Goal: Task Accomplishment & Management: Manage account settings

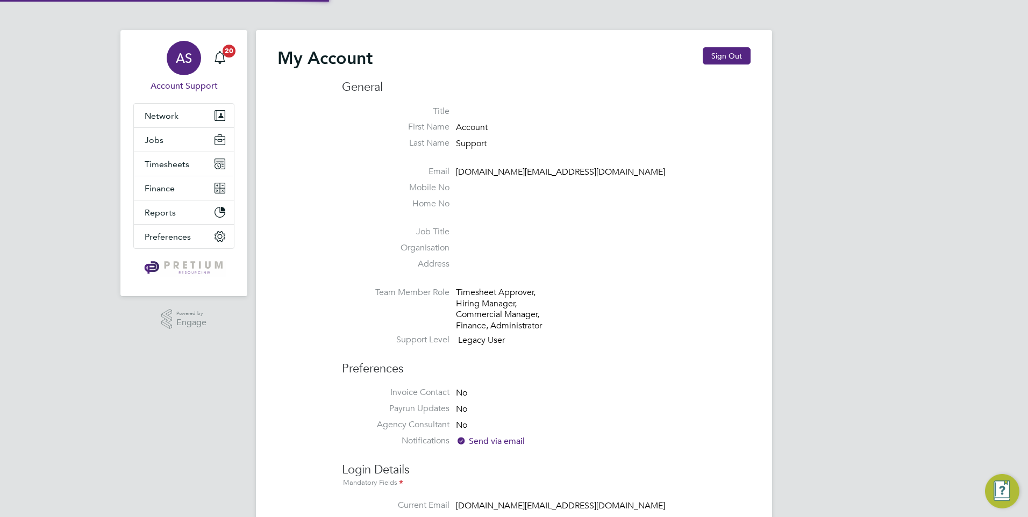
type input "[DOMAIN_NAME][EMAIL_ADDRESS][DOMAIN_NAME]"
drag, startPoint x: 0, startPoint y: 0, endPoint x: 719, endPoint y: 56, distance: 720.8
click at [719, 56] on button "Sign Out" at bounding box center [727, 55] width 48 height 17
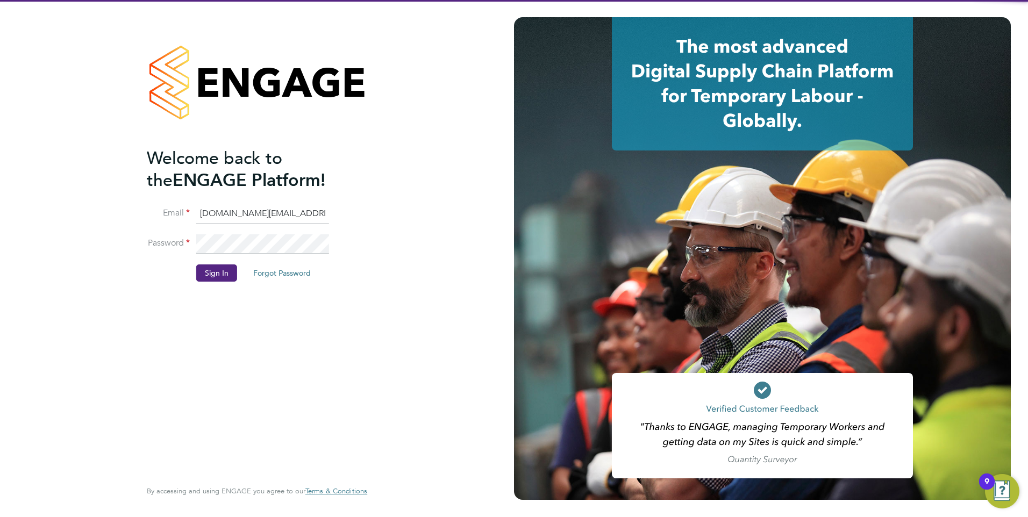
click at [221, 212] on input "account.support@pretiumresourcing.co.uk" at bounding box center [262, 213] width 133 height 19
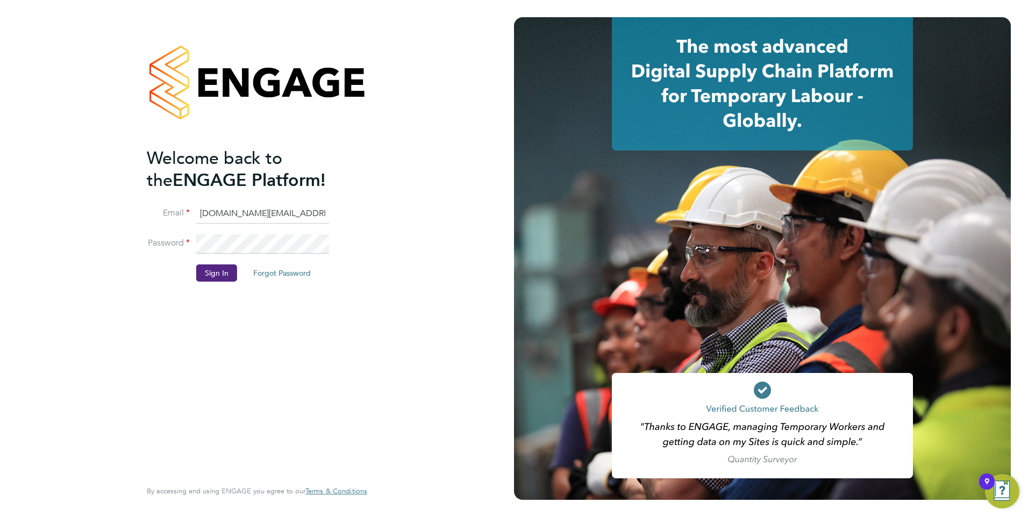
click at [221, 212] on input "account.support@pretiumresourcing.co.uk" at bounding box center [262, 213] width 133 height 19
type input "ncc@pretiumresourcing.co.uk"
click at [225, 268] on button "Sign In" at bounding box center [216, 272] width 41 height 17
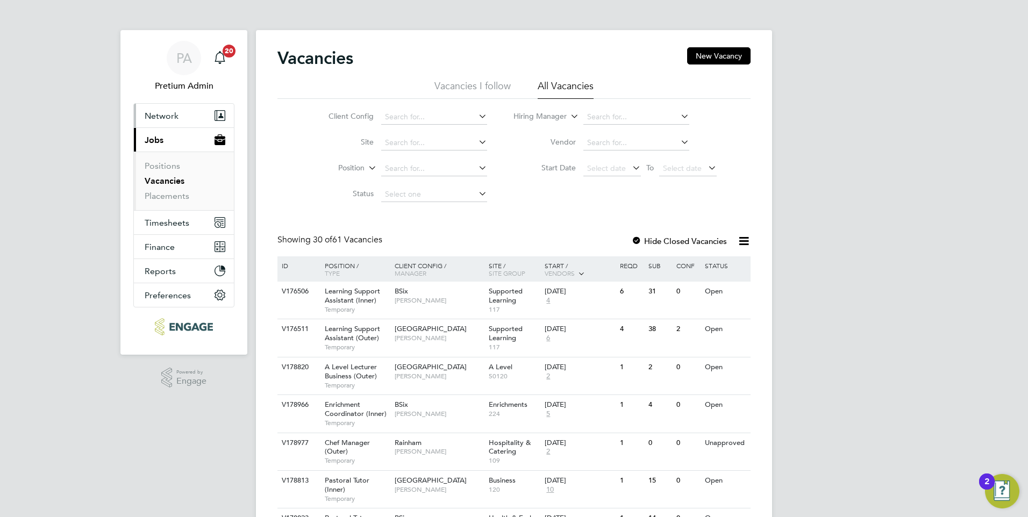
click at [152, 113] on span "Network" at bounding box center [162, 116] width 34 height 10
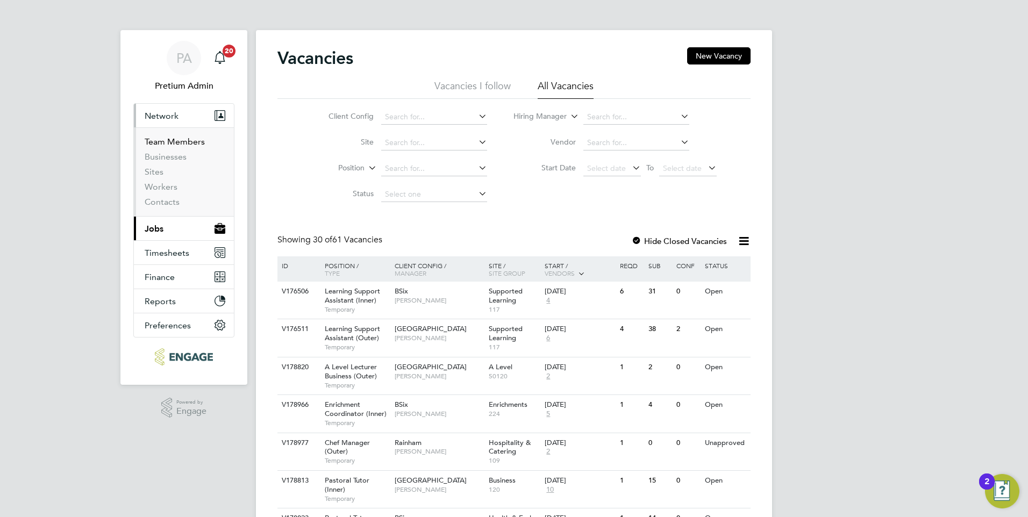
click at [162, 141] on link "Team Members" at bounding box center [175, 142] width 60 height 10
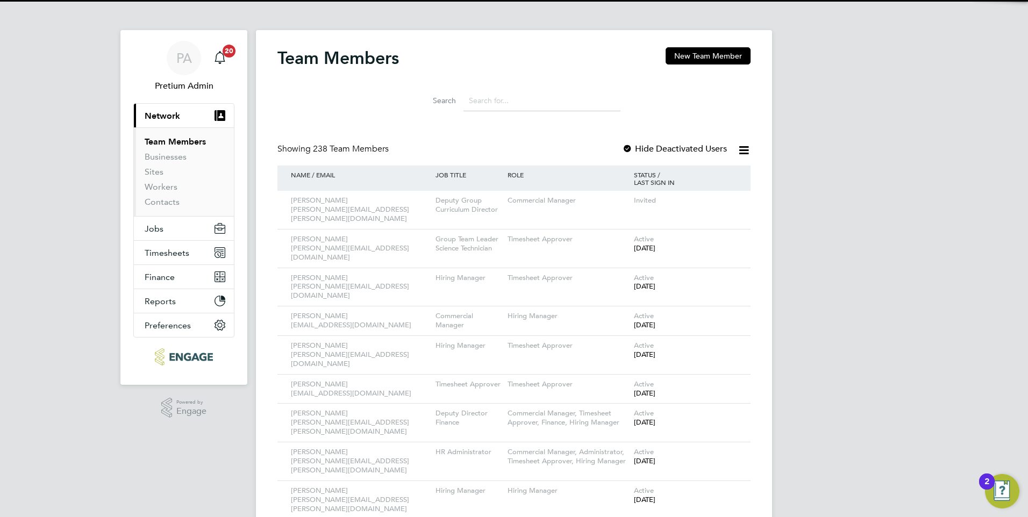
click at [534, 101] on input at bounding box center [541, 100] width 157 height 21
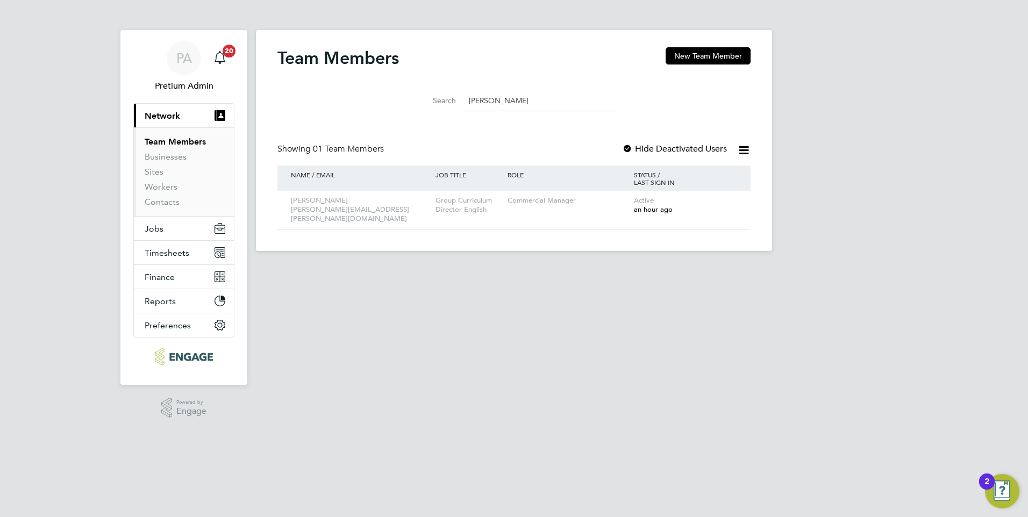
type input "fiona"
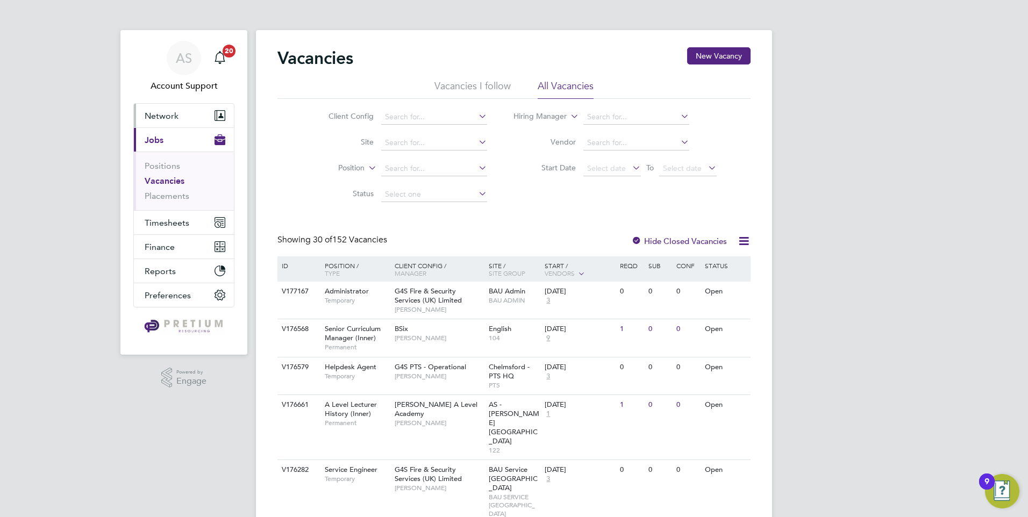
click at [181, 116] on button "Network" at bounding box center [184, 116] width 100 height 24
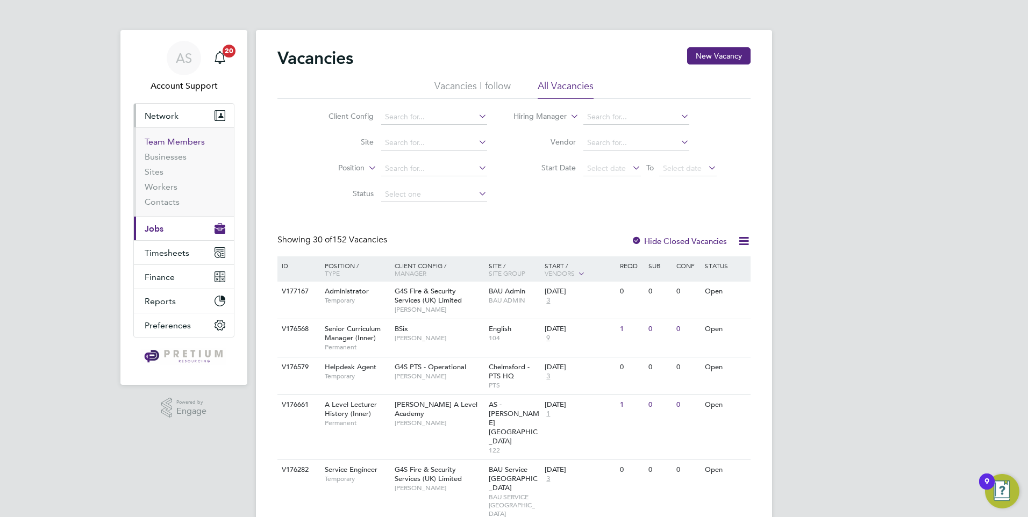
click at [178, 144] on link "Team Members" at bounding box center [175, 142] width 60 height 10
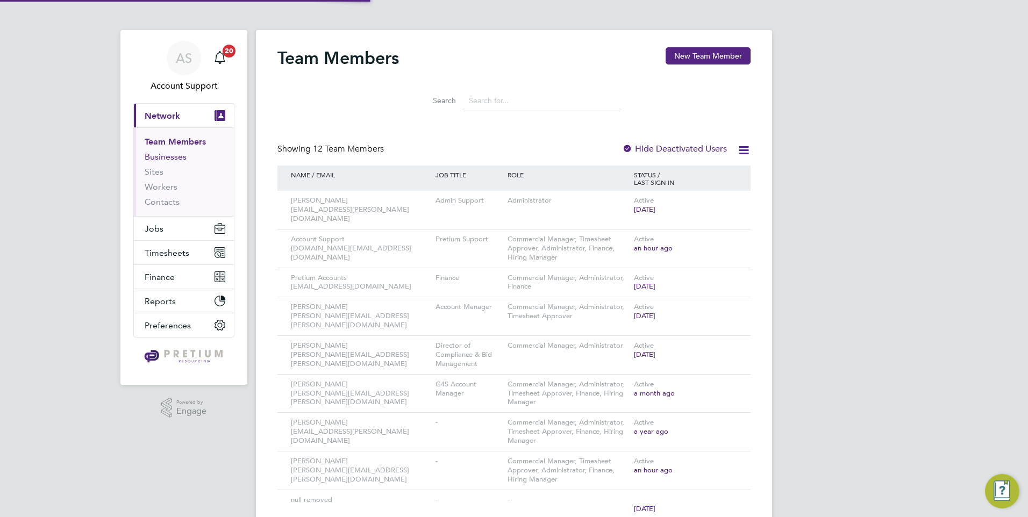
click at [170, 156] on link "Businesses" at bounding box center [166, 157] width 42 height 10
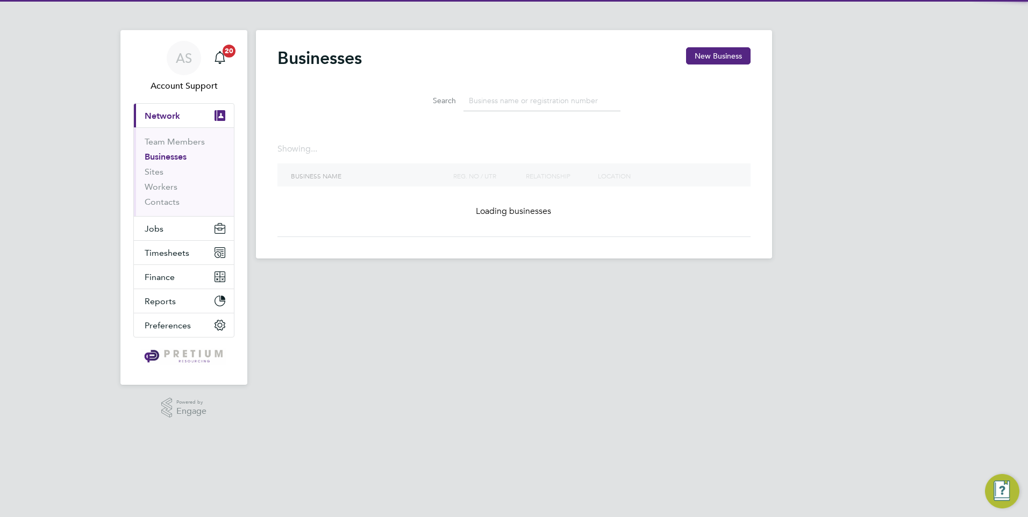
click at [575, 97] on input at bounding box center [541, 100] width 157 height 21
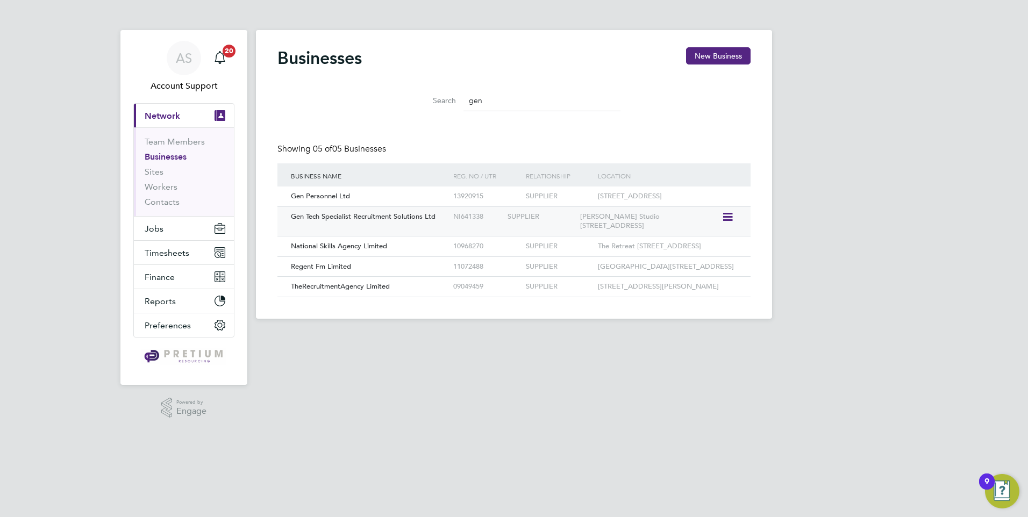
click at [412, 224] on div "Gen Tech Specialist Recruitment Solutions Ltd" at bounding box center [369, 217] width 162 height 20
drag, startPoint x: 492, startPoint y: 101, endPoint x: 400, endPoint y: 97, distance: 92.5
click at [400, 97] on li "Search gen" at bounding box center [514, 101] width 240 height 32
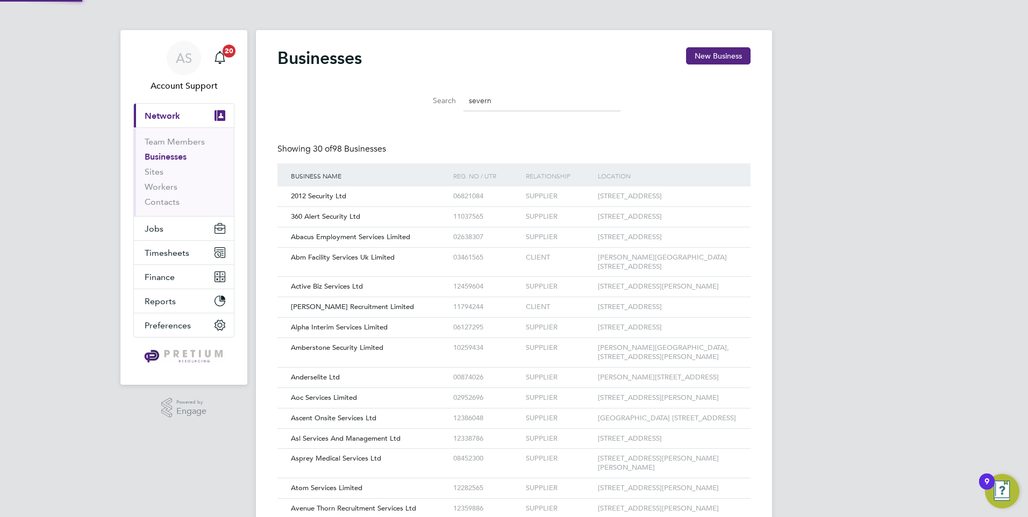
scroll to position [20, 163]
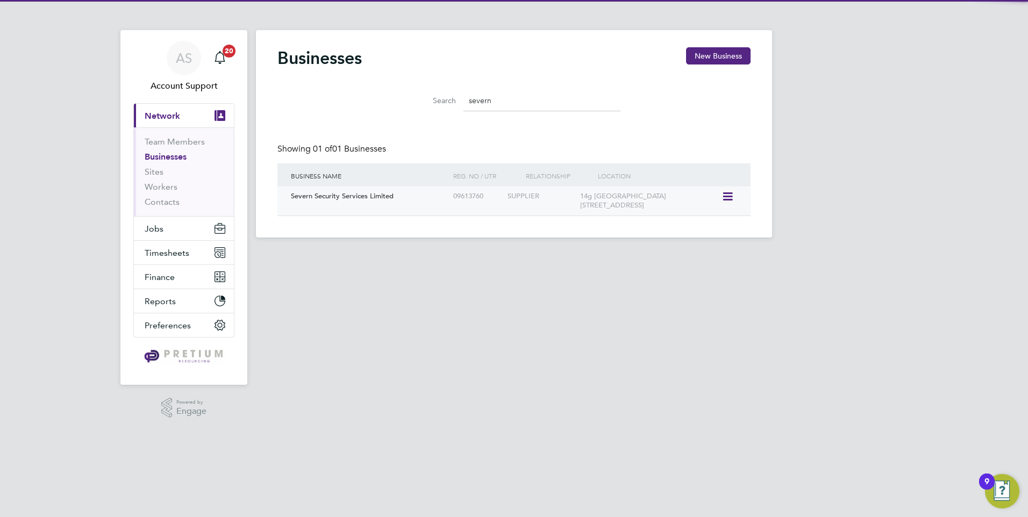
click at [412, 209] on div "Severn Security Services Limited 09613760 SUPPLIER 14g Restdale House 32/33 For…" at bounding box center [513, 201] width 473 height 29
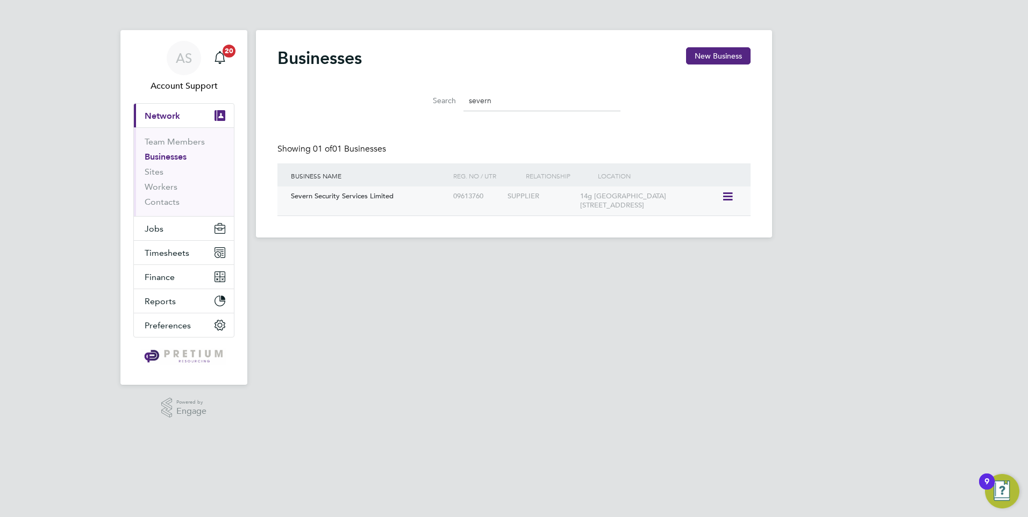
click at [412, 206] on div "Severn Security Services Limited 09613760 SUPPLIER 14g Restdale House 32/33 For…" at bounding box center [513, 201] width 473 height 29
click at [412, 202] on div "Severn Security Services Limited" at bounding box center [369, 197] width 162 height 20
drag, startPoint x: 548, startPoint y: 102, endPoint x: 400, endPoint y: 112, distance: 148.1
click at [402, 111] on li "Search severn" at bounding box center [514, 101] width 240 height 32
click at [380, 197] on div "300 North Consulting Ltd" at bounding box center [369, 197] width 162 height 20
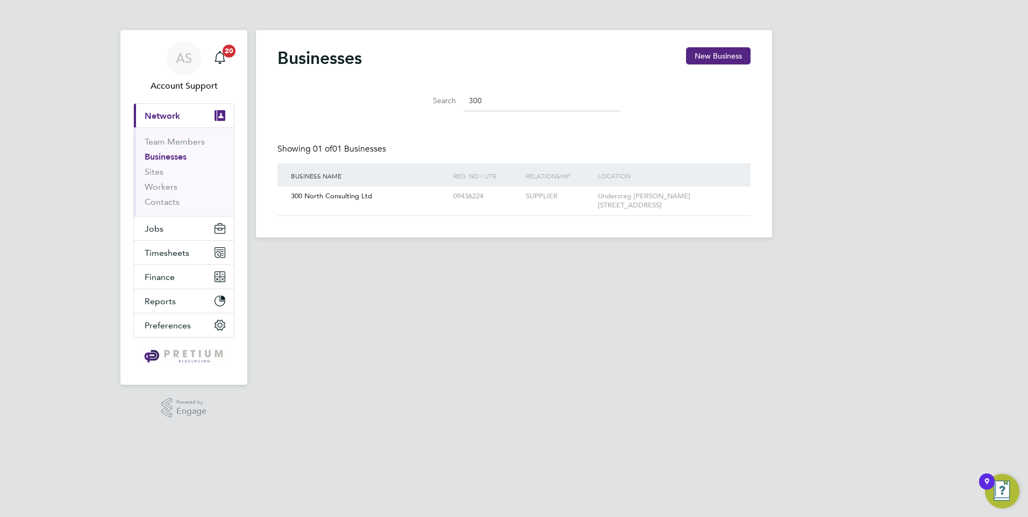
drag, startPoint x: 474, startPoint y: 109, endPoint x: 379, endPoint y: 112, distance: 94.1
click at [379, 112] on div "Search 300" at bounding box center [513, 98] width 473 height 37
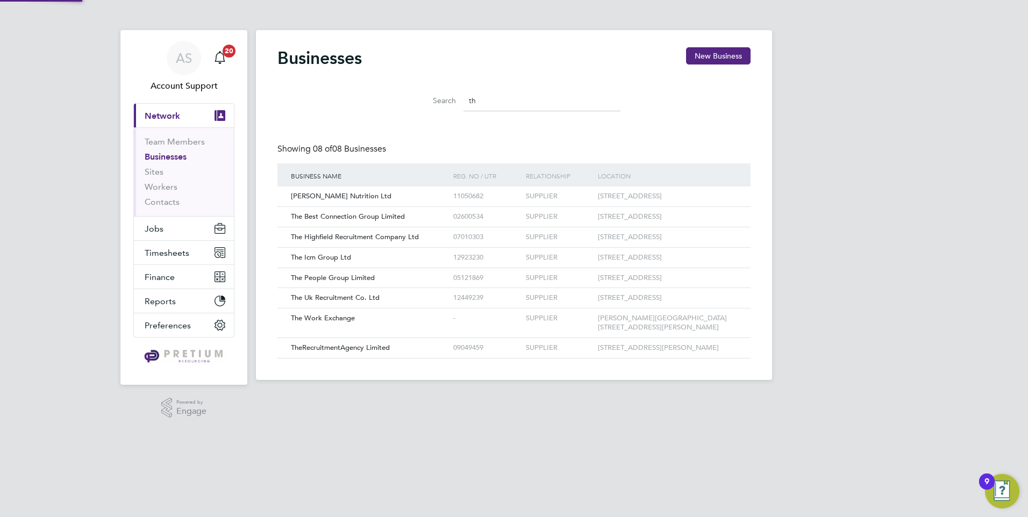
type input "t"
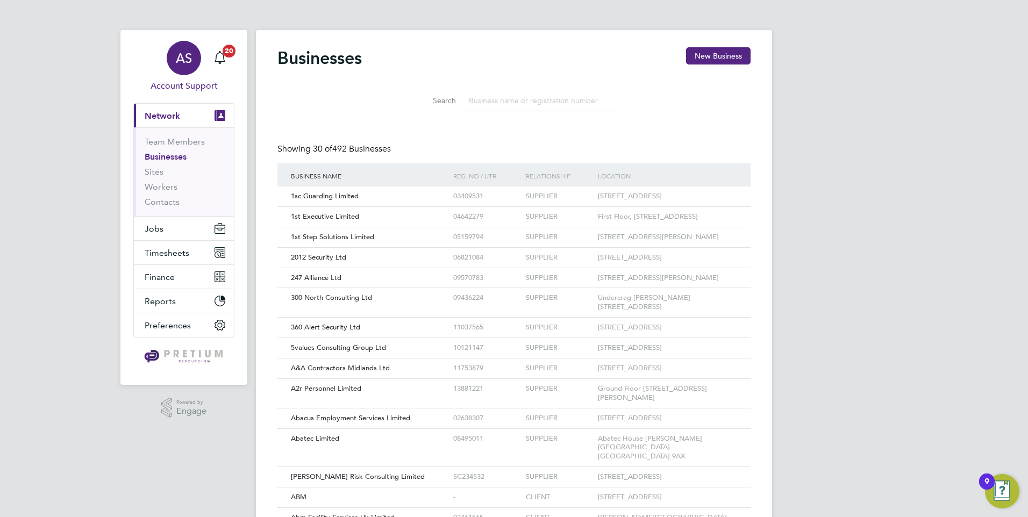
click at [170, 68] on div "AS" at bounding box center [184, 58] width 34 height 34
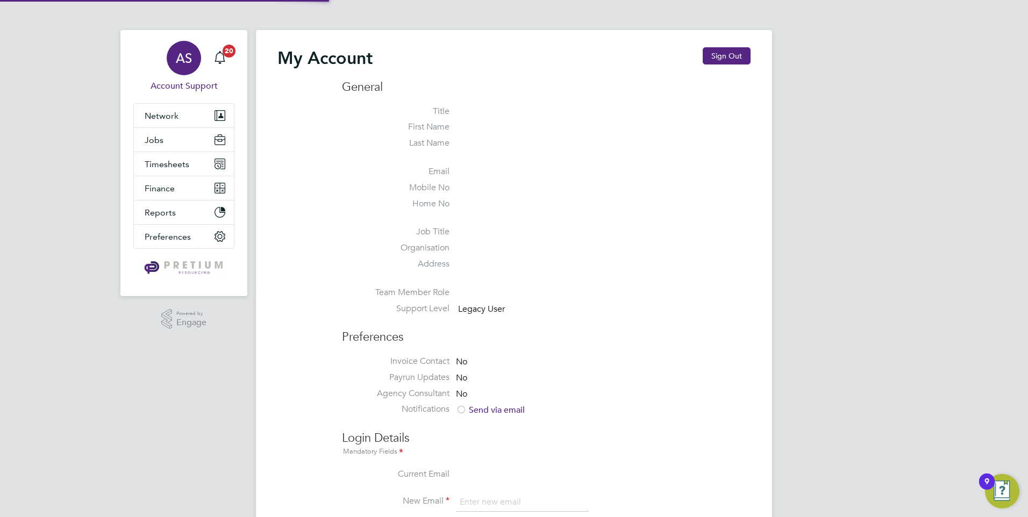
type input "account.support@pretiumresourcing.co.uk"
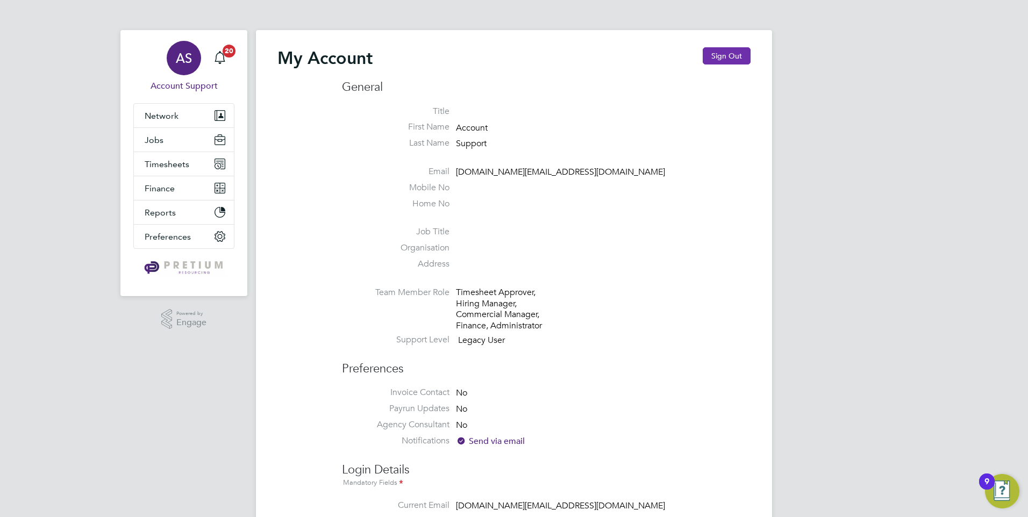
click at [717, 54] on button "Sign Out" at bounding box center [727, 55] width 48 height 17
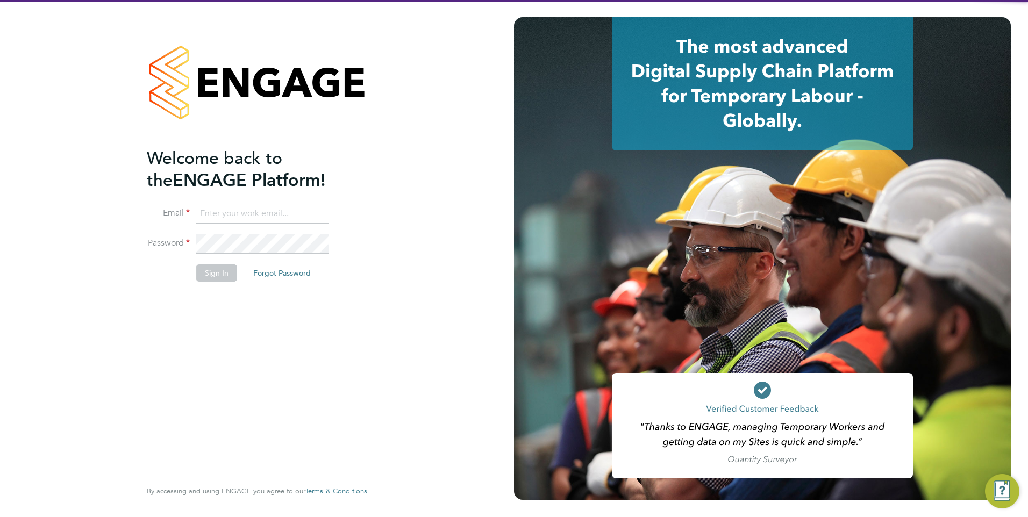
type input "account.support@pretiumresourcing.co.uk"
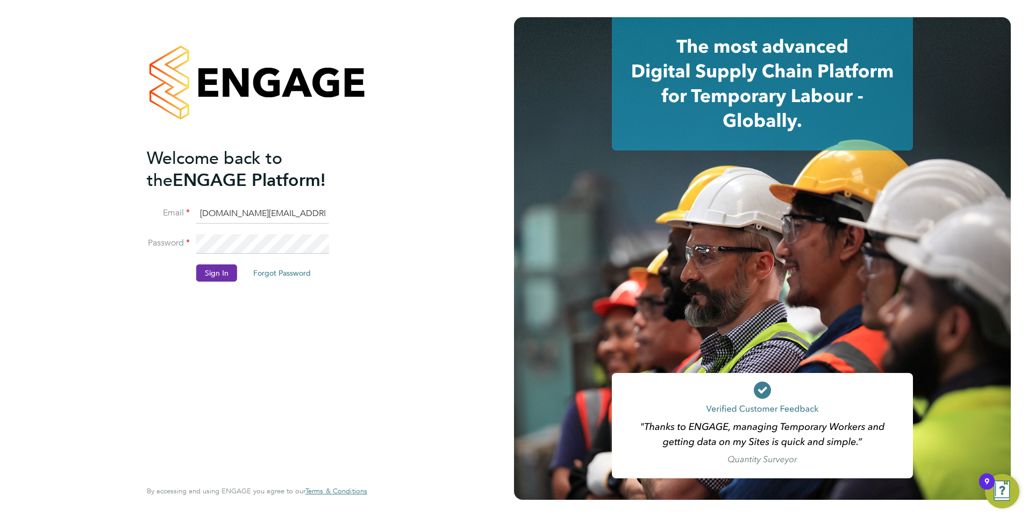
click at [224, 268] on button "Sign In" at bounding box center [216, 272] width 41 height 17
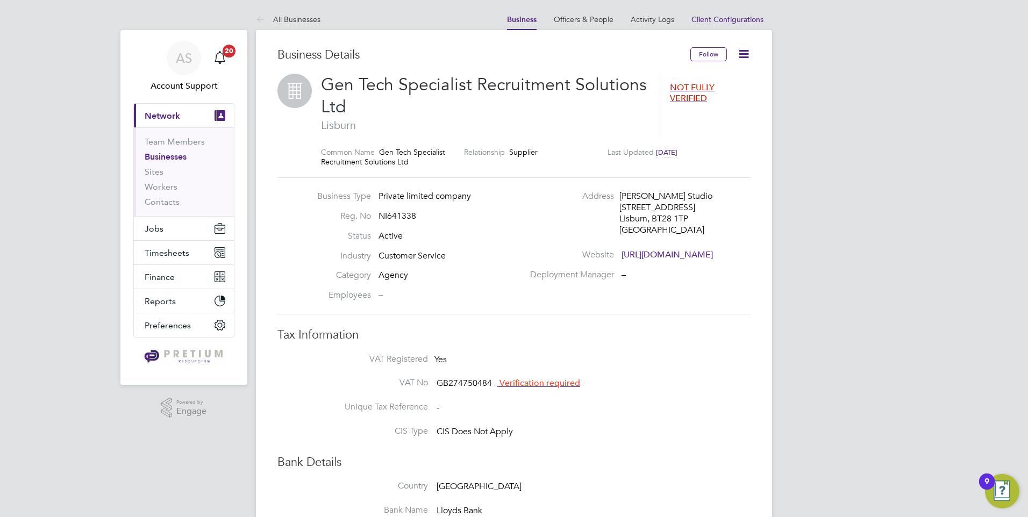
drag, startPoint x: 166, startPoint y: 153, endPoint x: 188, endPoint y: 148, distance: 22.6
click at [166, 153] on link "Businesses" at bounding box center [166, 157] width 42 height 10
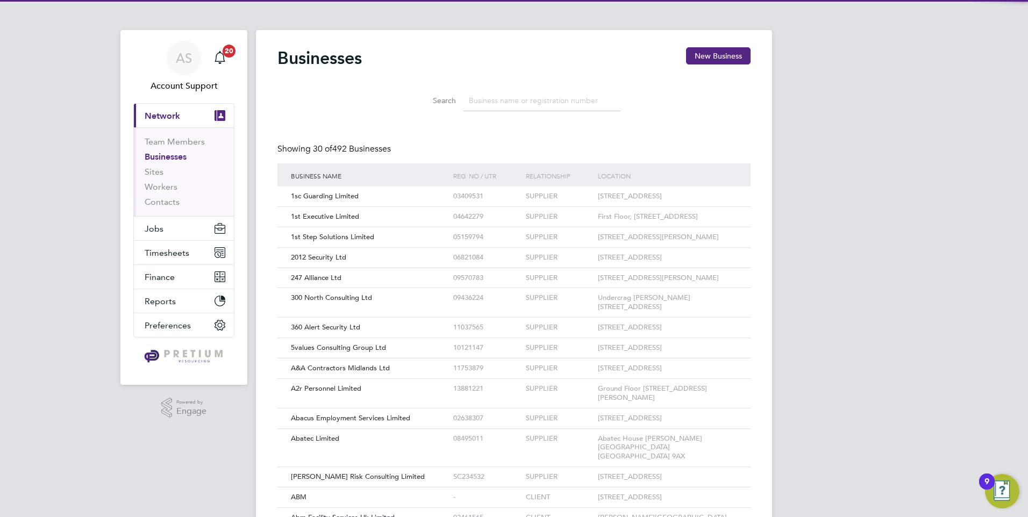
click at [518, 98] on input at bounding box center [541, 100] width 157 height 21
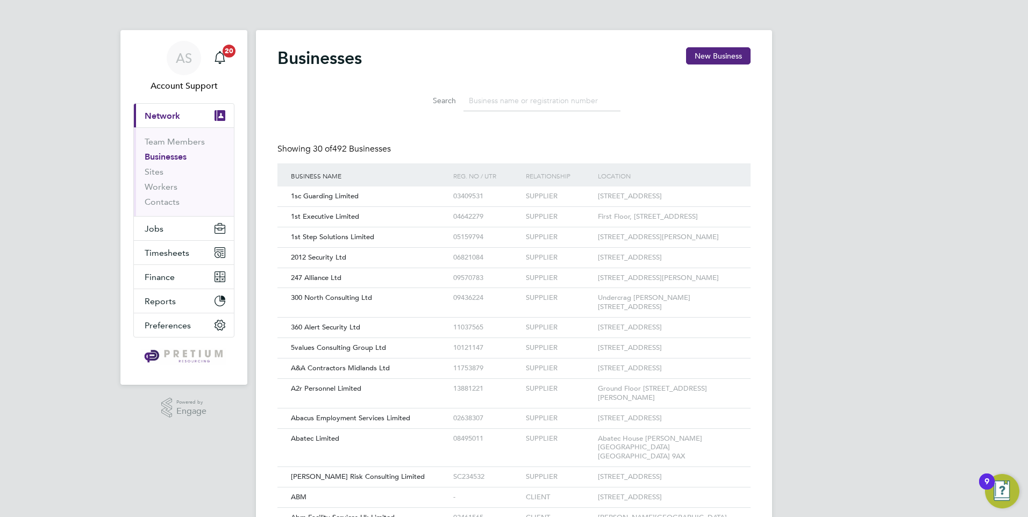
type input "j"
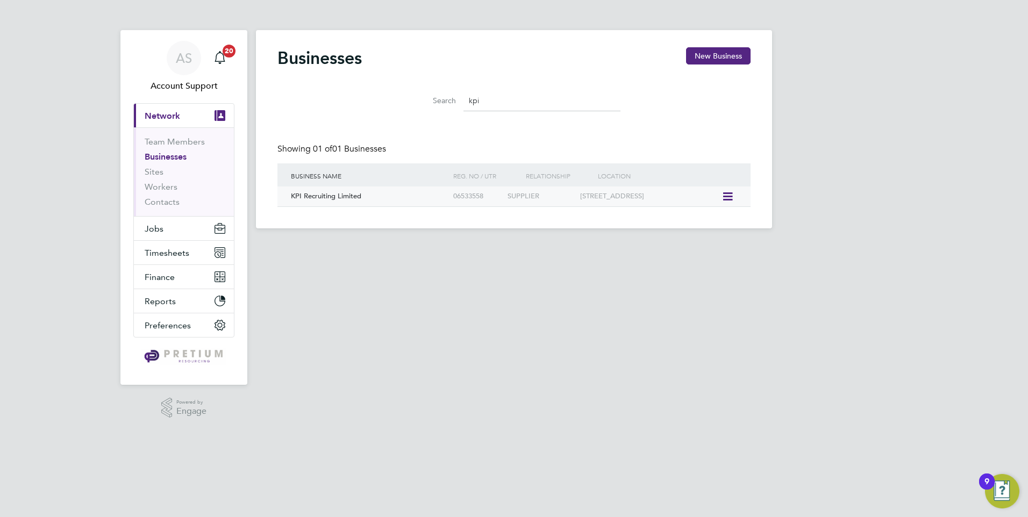
type input "kpi"
click at [402, 187] on div "KPI Recruiting Limited" at bounding box center [369, 197] width 162 height 20
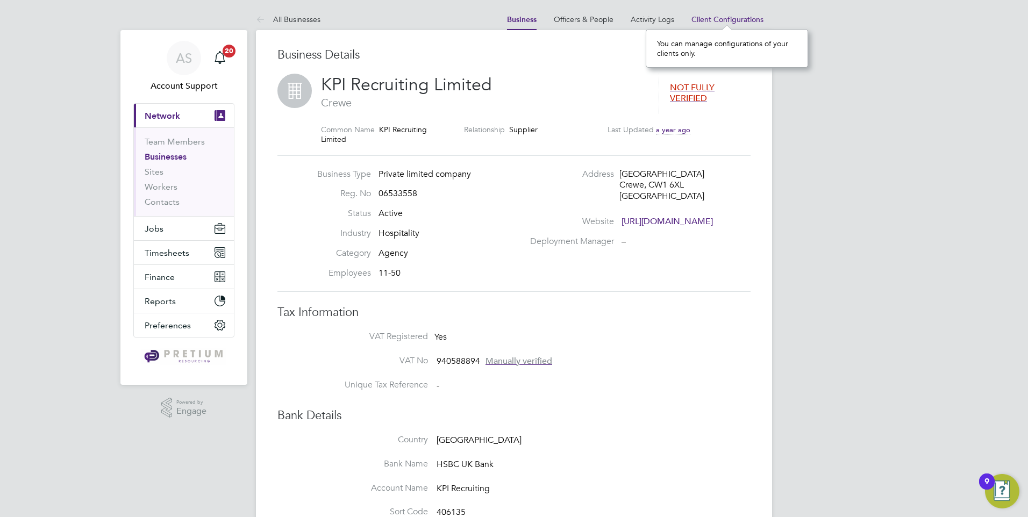
scroll to position [39, 162]
click at [752, 202] on li "Address [STREET_ADDRESS]" at bounding box center [639, 192] width 231 height 47
drag, startPoint x: 649, startPoint y: 176, endPoint x: 684, endPoint y: 170, distance: 36.0
click at [684, 180] on div "Crewe, CW1 6XL" at bounding box center [670, 185] width 102 height 11
copy div "CW1 6XL"
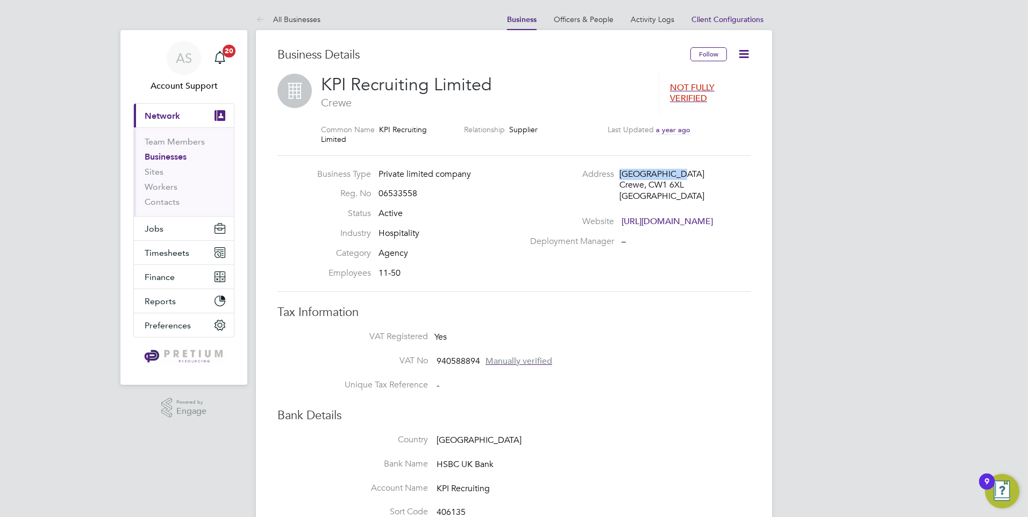
drag, startPoint x: 623, startPoint y: 162, endPoint x: 680, endPoint y: 161, distance: 57.0
click at [680, 169] on div "[GEOGRAPHIC_DATA]" at bounding box center [670, 174] width 102 height 11
copy div "[GEOGRAPHIC_DATA]"
click at [628, 180] on div "Crewe, CW1 6XL" at bounding box center [670, 185] width 102 height 11
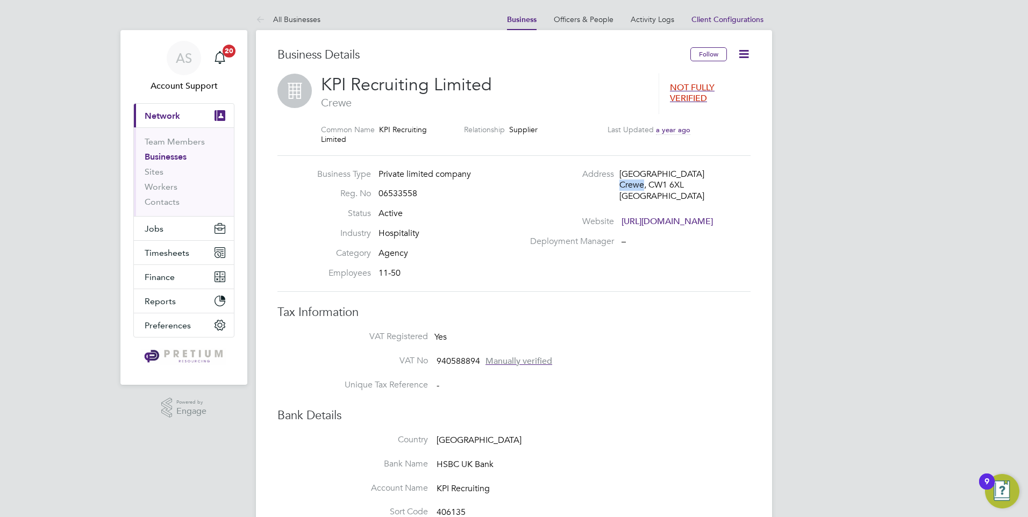
copy div "Crewe"
click at [494, 189] on li "Reg. No 06533558" at bounding box center [418, 198] width 212 height 20
drag, startPoint x: 689, startPoint y: 184, endPoint x: 624, endPoint y: 160, distance: 68.9
click at [618, 169] on div "Address Fourth Avenue Crewe, CW1 6XL United Kingdom" at bounding box center [639, 188] width 231 height 39
copy div "Fourth Avenue Crewe, CW1 6XL United Kingdom"
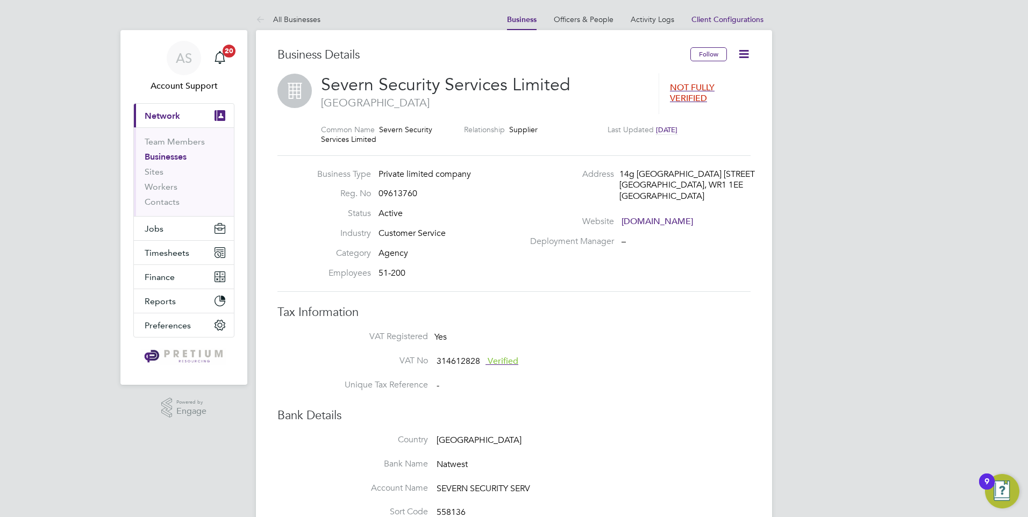
click at [670, 182] on div "[GEOGRAPHIC_DATA], WR1 1EE" at bounding box center [670, 185] width 102 height 11
click at [670, 182] on div "Worcester, WR1 1EE" at bounding box center [670, 185] width 102 height 11
drag, startPoint x: 670, startPoint y: 182, endPoint x: 700, endPoint y: 183, distance: 29.6
click at [700, 183] on div "Worcester, WR1 1EE" at bounding box center [670, 185] width 102 height 11
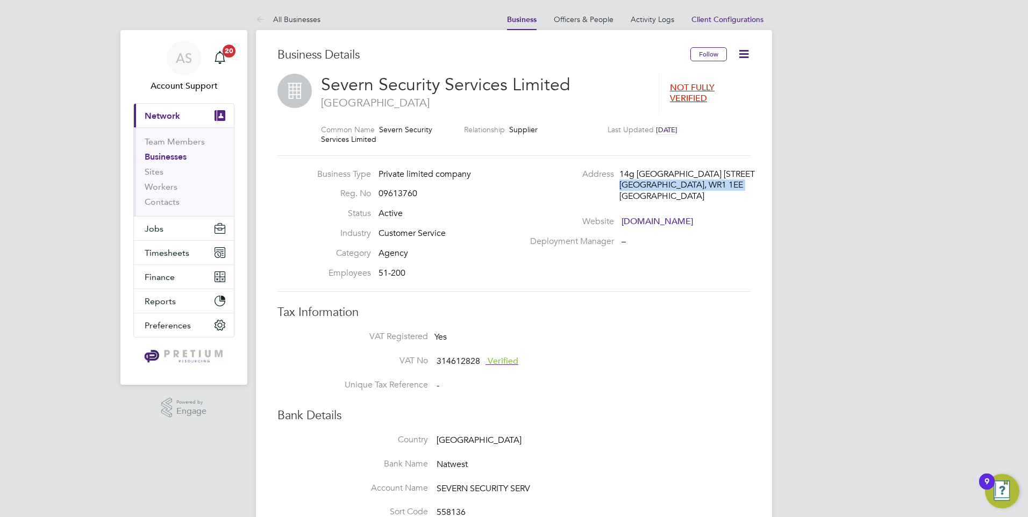
click at [706, 183] on div "Worcester, WR1 1EE" at bounding box center [670, 185] width 102 height 11
drag, startPoint x: 704, startPoint y: 183, endPoint x: 663, endPoint y: 184, distance: 40.3
click at [663, 184] on div "Worcester, WR1 1EE" at bounding box center [670, 185] width 102 height 11
copy div "WR1 1EE"
click at [625, 169] on div "14g Restdale House 32/33 Foregate Street" at bounding box center [670, 174] width 102 height 11
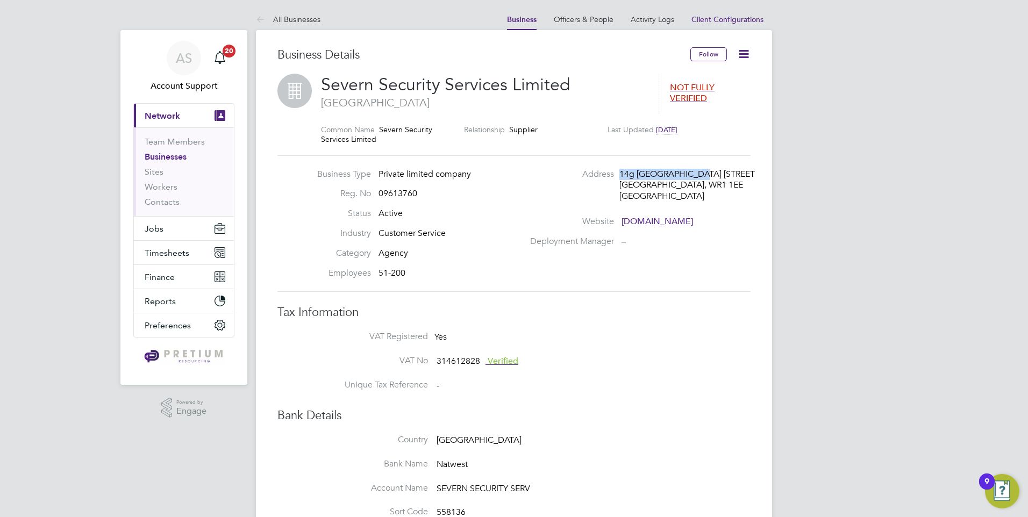
drag, startPoint x: 620, startPoint y: 173, endPoint x: 697, endPoint y: 171, distance: 76.3
click at [697, 171] on div "14g Restdale House 32/33 Foregate Street" at bounding box center [670, 174] width 102 height 11
copy div "14g Restdale House"
click at [721, 168] on div "Business Type Private limited company Reg. No 09613760 Status Active Industry C…" at bounding box center [513, 223] width 473 height 137
drag, startPoint x: 699, startPoint y: 173, endPoint x: 754, endPoint y: 172, distance: 54.3
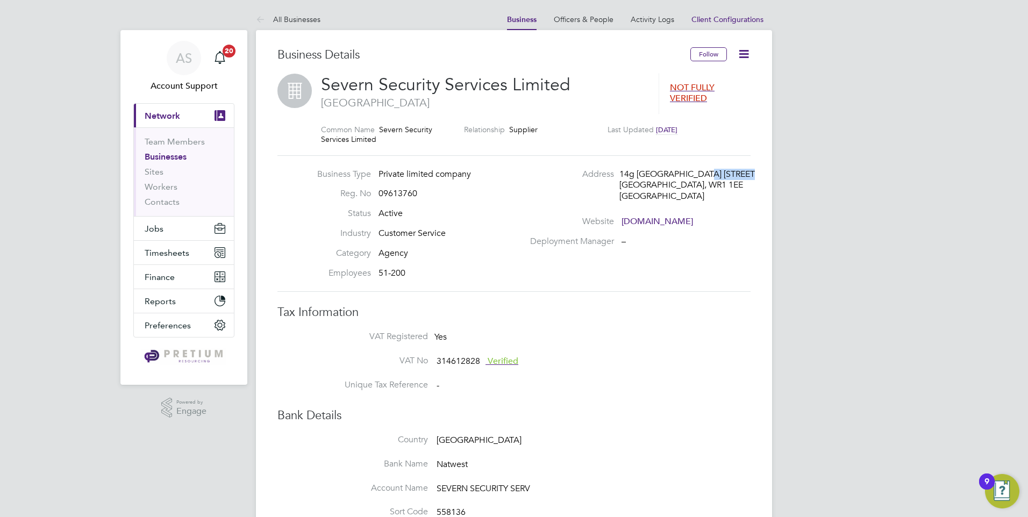
click at [721, 172] on div "14g Restdale House 32/33 Foregate Street" at bounding box center [670, 174] width 102 height 11
drag, startPoint x: 754, startPoint y: 172, endPoint x: 736, endPoint y: 175, distance: 17.9
click at [721, 176] on div "14g Restdale House 32/33 Foregate Street" at bounding box center [670, 174] width 102 height 11
click at [721, 175] on div "14g Restdale House 32/33 Foregate Street" at bounding box center [670, 174] width 102 height 11
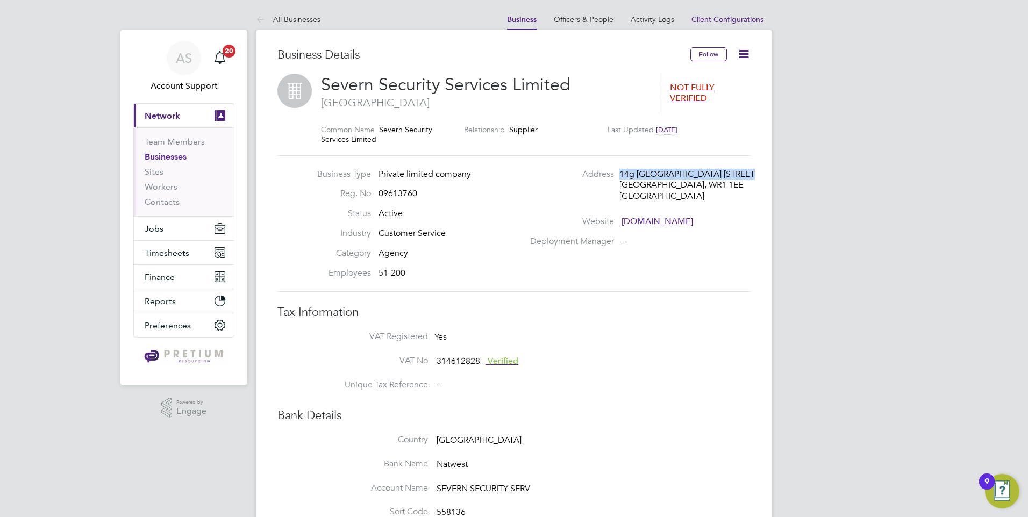
click at [721, 175] on div "14g Restdale House 32/33 Foregate Street" at bounding box center [670, 174] width 102 height 11
copy div "14g Restdale House 32/33 Foregate Street"
click at [632, 184] on div "Worcester, WR1 1EE" at bounding box center [670, 185] width 102 height 11
copy div "Worcester"
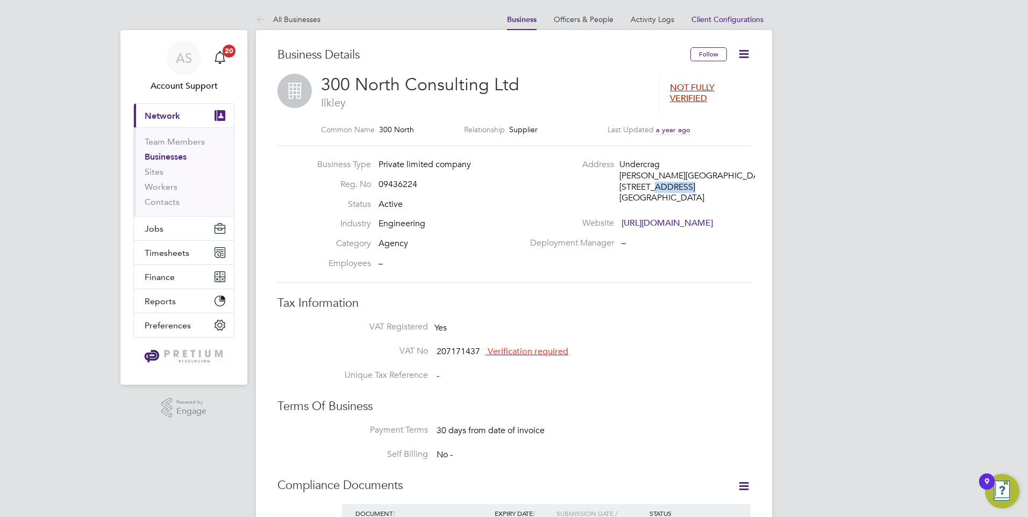
drag, startPoint x: 642, startPoint y: 185, endPoint x: 685, endPoint y: 184, distance: 43.6
click at [685, 184] on div "[STREET_ADDRESS]" at bounding box center [670, 187] width 102 height 11
copy div "LS29 9QU"
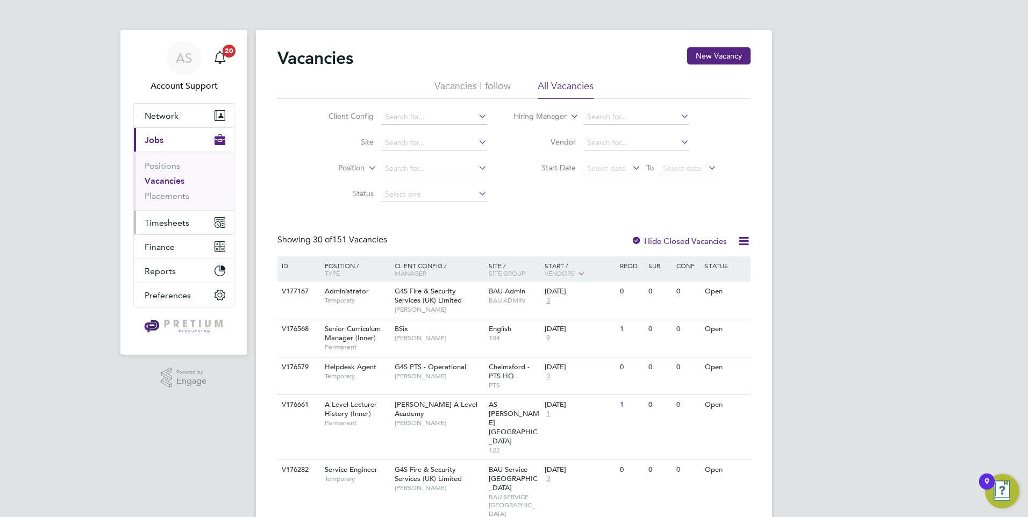
click at [165, 220] on span "Timesheets" at bounding box center [167, 223] width 45 height 10
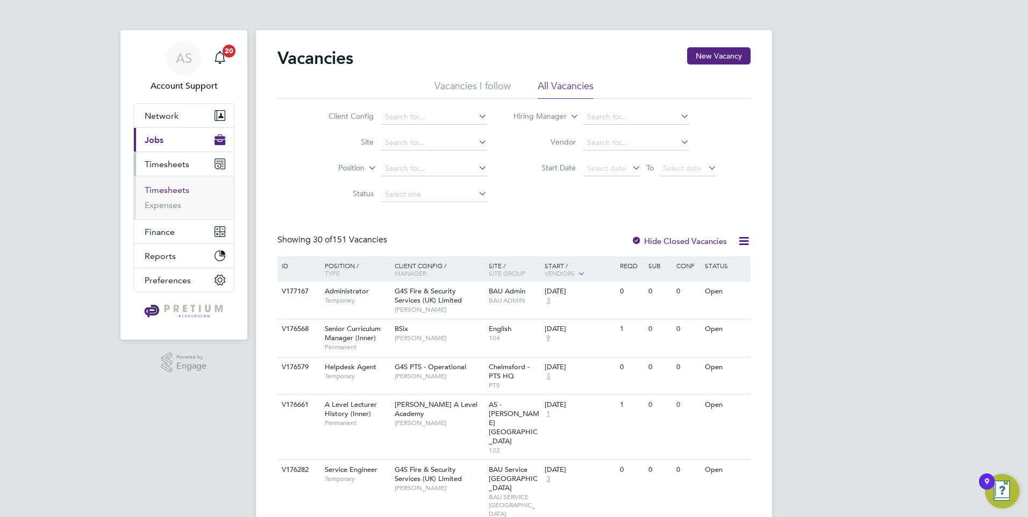
click at [181, 190] on link "Timesheets" at bounding box center [167, 190] width 45 height 10
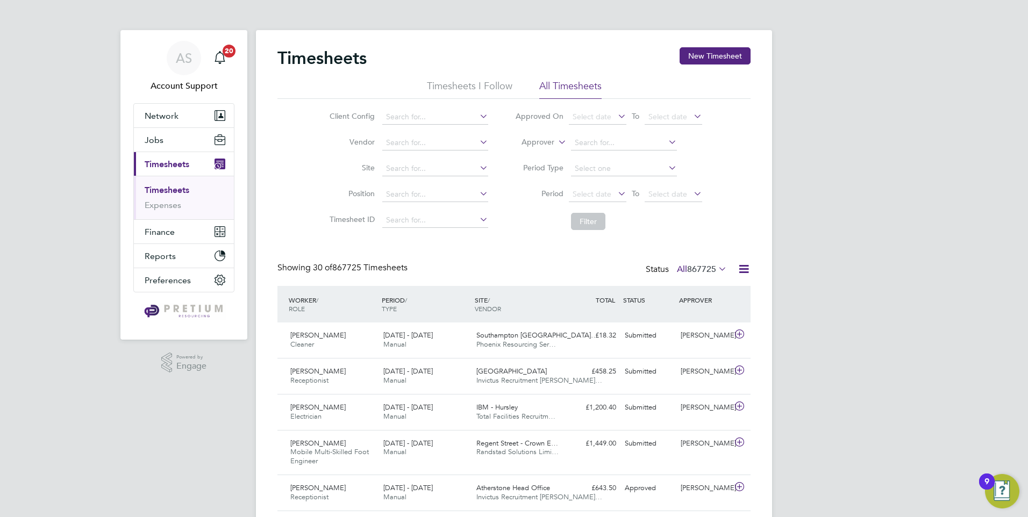
click at [615, 195] on icon at bounding box center [615, 193] width 0 height 15
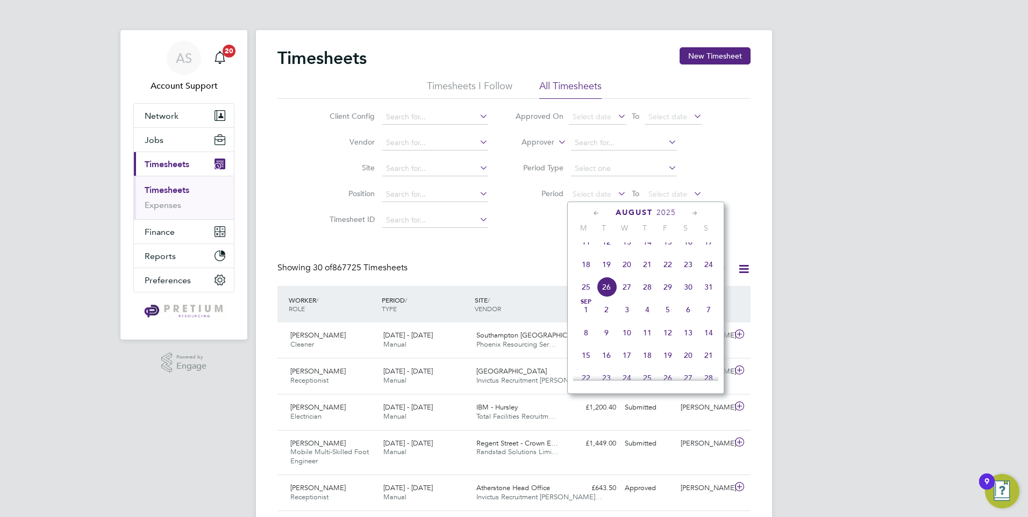
click at [589, 275] on span "18" at bounding box center [586, 264] width 20 height 20
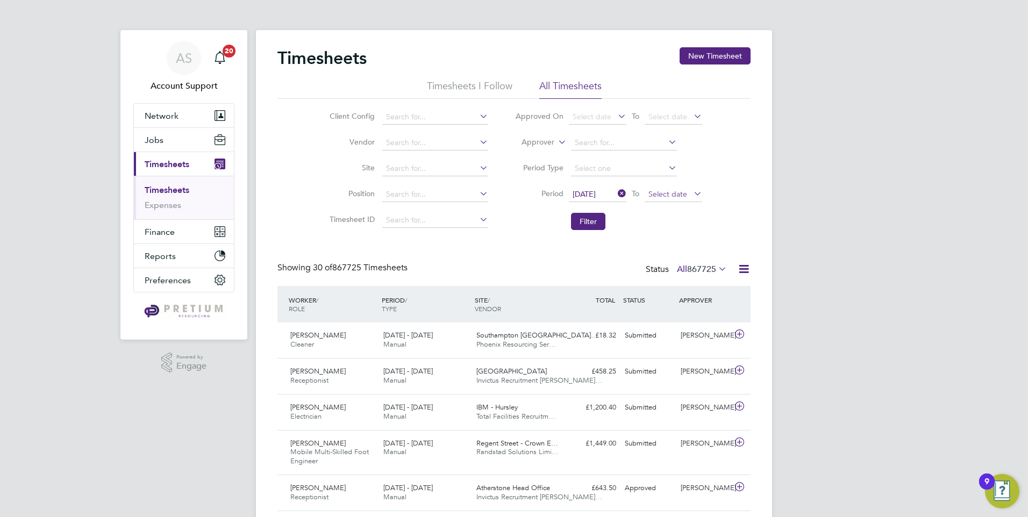
click at [657, 195] on span "Select date" at bounding box center [667, 194] width 39 height 10
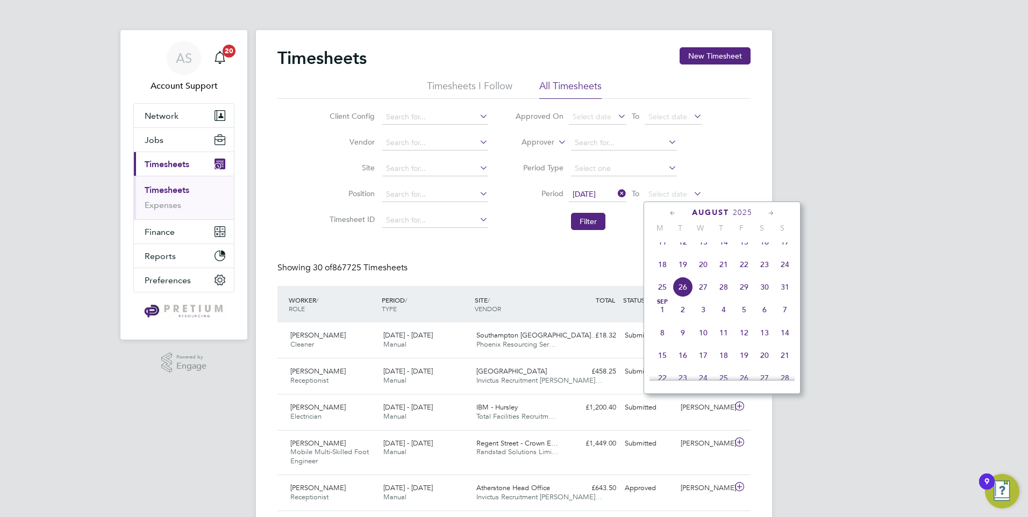
drag, startPoint x: 784, startPoint y: 275, endPoint x: 657, endPoint y: 269, distance: 127.5
click at [782, 274] on span "24" at bounding box center [785, 264] width 20 height 20
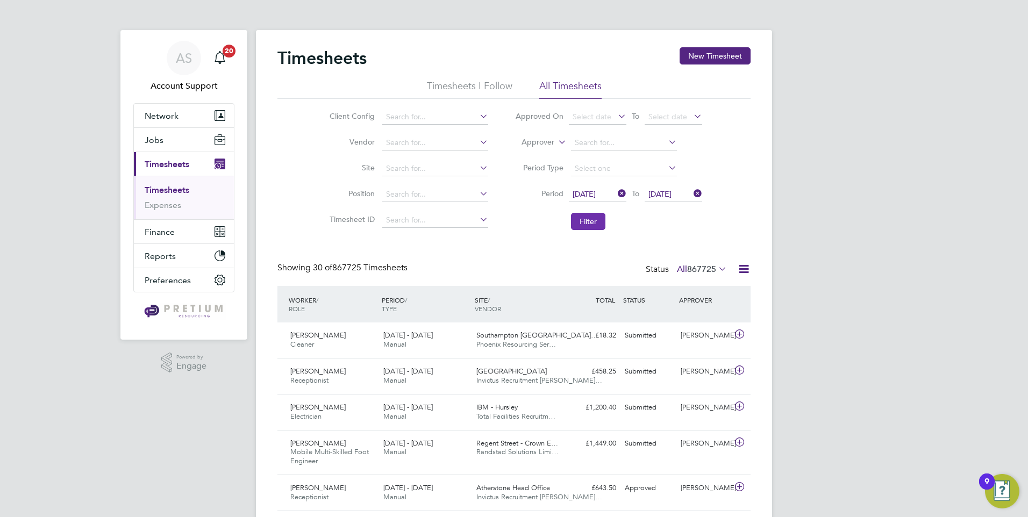
click at [590, 223] on button "Filter" at bounding box center [588, 221] width 34 height 17
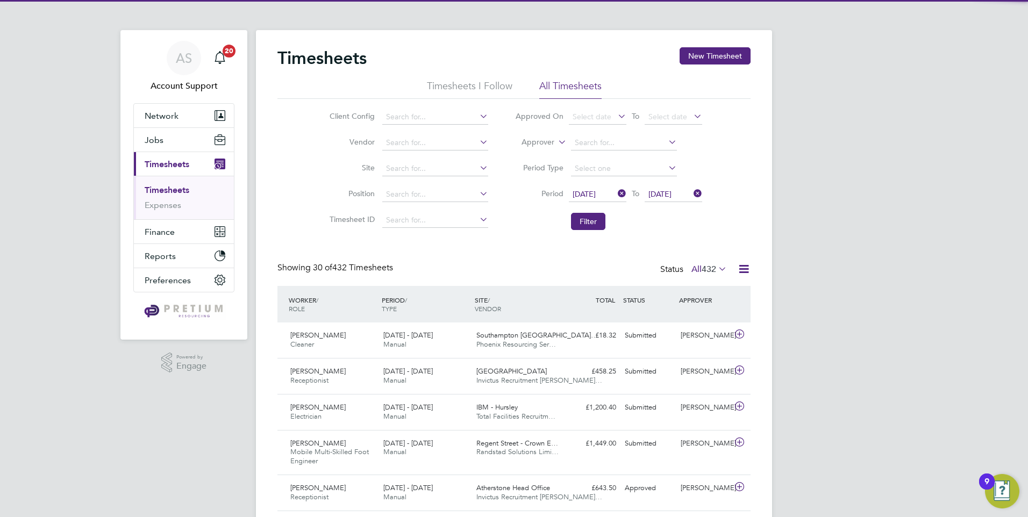
click at [747, 267] on icon at bounding box center [743, 268] width 13 height 13
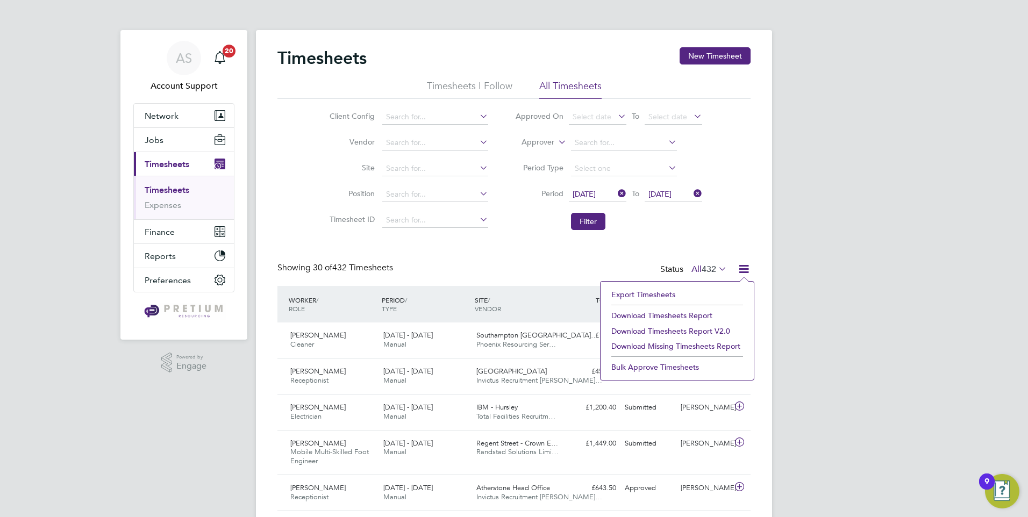
drag, startPoint x: 652, startPoint y: 331, endPoint x: 687, endPoint y: 236, distance: 101.0
click at [650, 335] on li "Download Timesheets Report v2.0" at bounding box center [677, 331] width 142 height 15
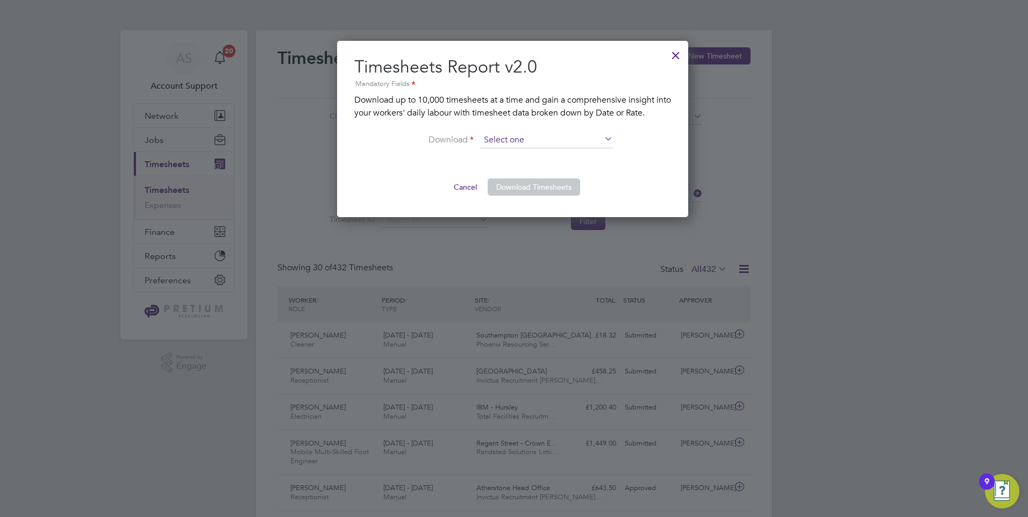
click at [555, 146] on input at bounding box center [546, 140] width 133 height 16
click at [527, 155] on li "By Rate" at bounding box center [546, 155] width 134 height 14
type input "By Rate"
click at [524, 183] on button "Download Timesheets" at bounding box center [534, 186] width 92 height 17
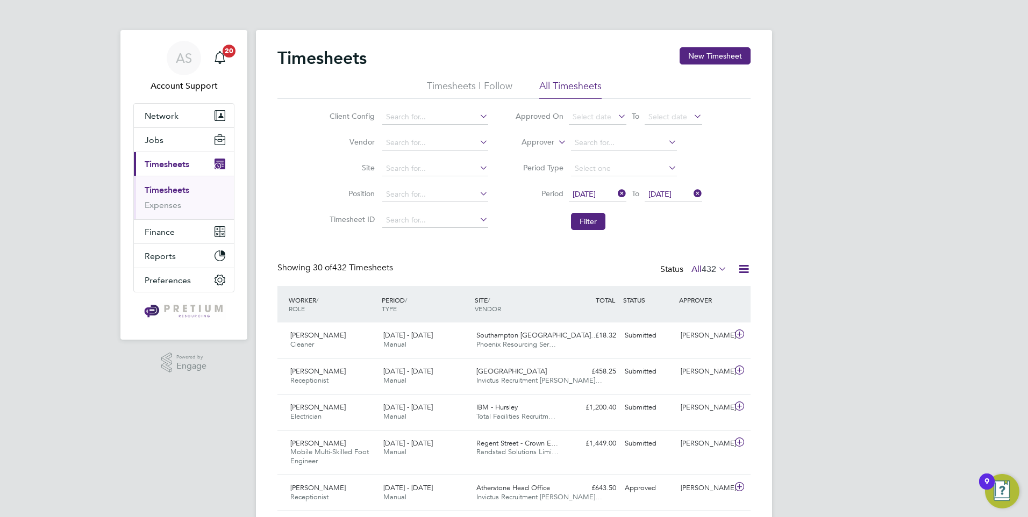
drag, startPoint x: 522, startPoint y: 183, endPoint x: 565, endPoint y: 45, distance: 145.3
click at [522, 183] on li "Period 18 Aug 2025 To 24 Aug 2025" at bounding box center [608, 195] width 214 height 26
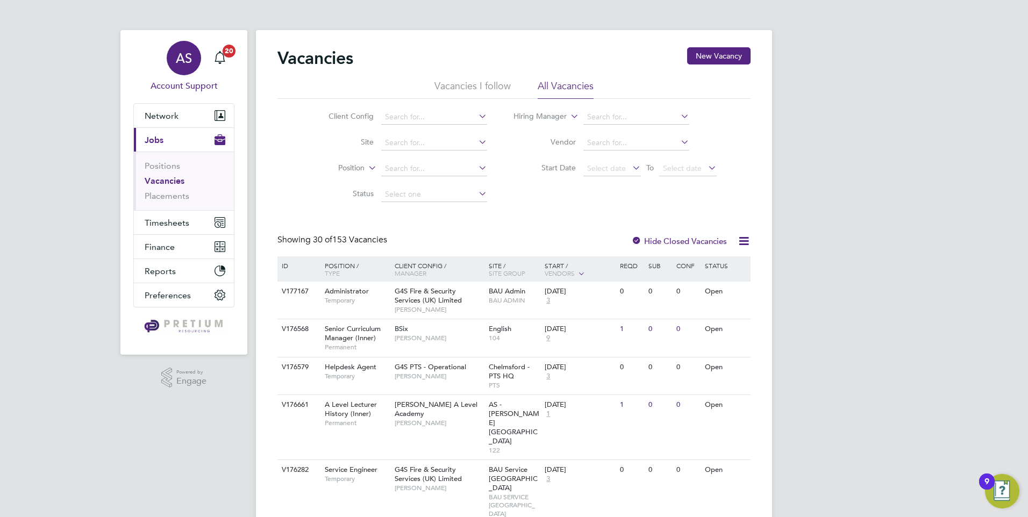
click at [180, 68] on div "AS" at bounding box center [184, 58] width 34 height 34
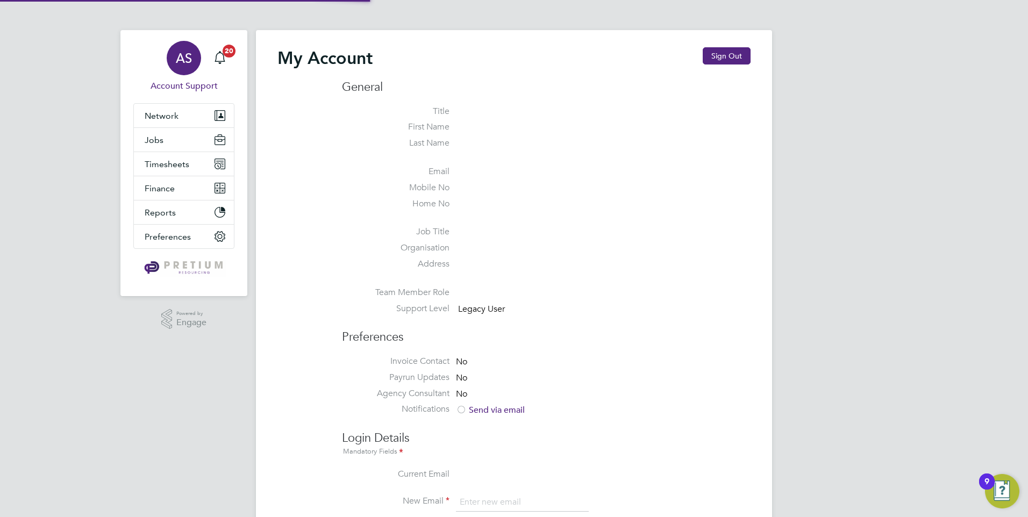
type input "[DOMAIN_NAME][EMAIL_ADDRESS][DOMAIN_NAME]"
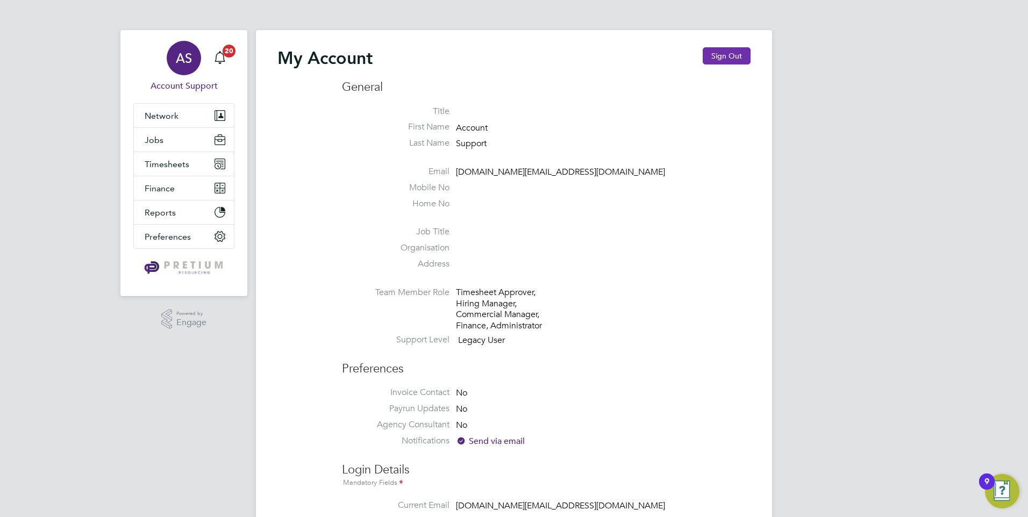
click at [712, 58] on button "Sign Out" at bounding box center [727, 55] width 48 height 17
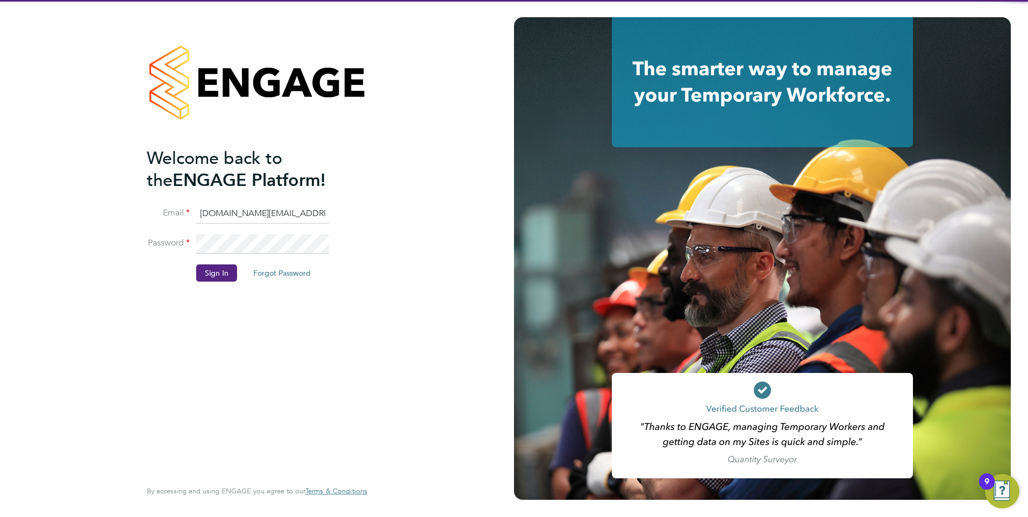
click at [267, 212] on input "[DOMAIN_NAME][EMAIL_ADDRESS][DOMAIN_NAME]" at bounding box center [262, 213] width 133 height 19
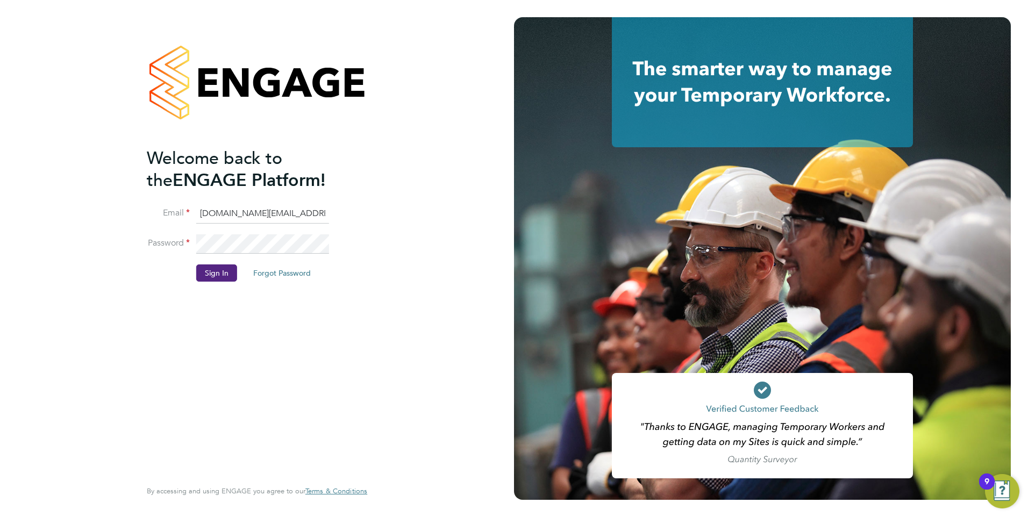
click at [267, 212] on input "[DOMAIN_NAME][EMAIL_ADDRESS][DOMAIN_NAME]" at bounding box center [262, 213] width 133 height 19
type input "[EMAIL_ADDRESS][DOMAIN_NAME]"
click at [226, 277] on button "Sign In" at bounding box center [216, 272] width 41 height 17
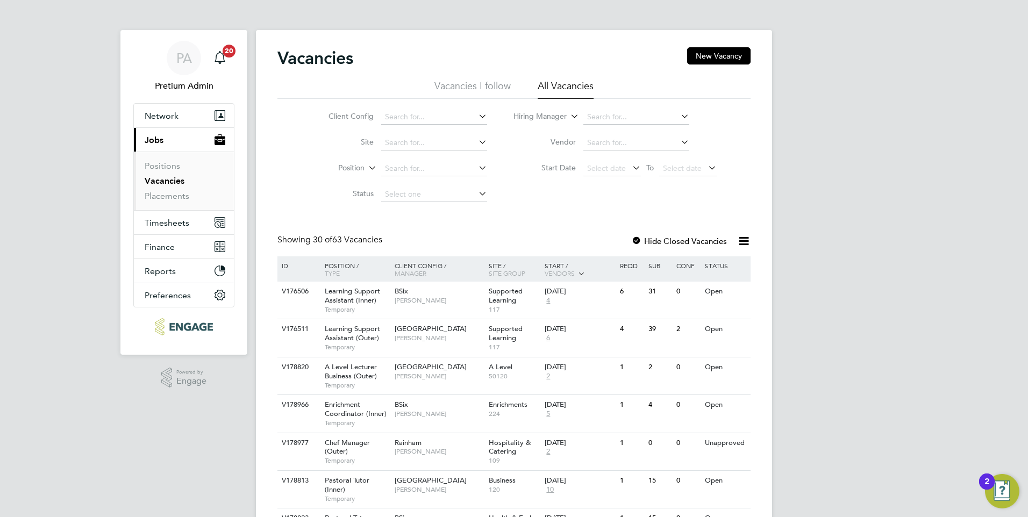
drag, startPoint x: 485, startPoint y: 90, endPoint x: 503, endPoint y: 155, distance: 67.4
click at [485, 89] on li "Vacancies I follow" at bounding box center [472, 89] width 76 height 19
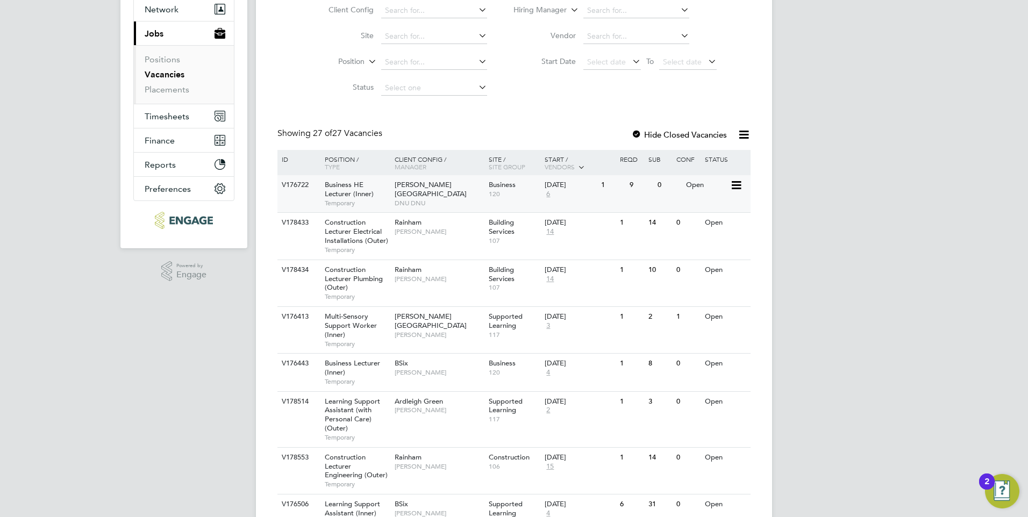
scroll to position [107, 0]
click at [737, 184] on icon at bounding box center [735, 184] width 11 height 13
drag, startPoint x: 430, startPoint y: 107, endPoint x: 434, endPoint y: 113, distance: 7.5
click at [469, 198] on div "[PERSON_NAME][GEOGRAPHIC_DATA] DNU DNU" at bounding box center [439, 192] width 94 height 37
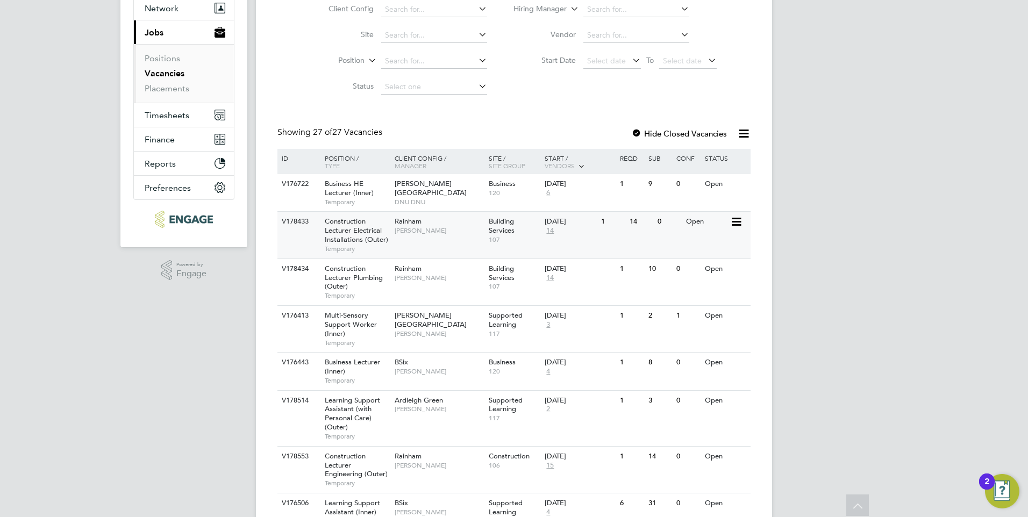
click at [462, 241] on div "V178433 Construction Lecturer Electrical Installations (Outer) Temporary Rainha…" at bounding box center [513, 234] width 473 height 47
click at [450, 302] on div "V178434 Construction Lecturer Plumbing (Outer) Temporary Rainham [PERSON_NAME] …" at bounding box center [513, 282] width 473 height 47
click at [470, 358] on div "BSix [PERSON_NAME]" at bounding box center [439, 367] width 94 height 28
click at [471, 419] on div "Ardleigh Green [PERSON_NAME]" at bounding box center [439, 405] width 94 height 28
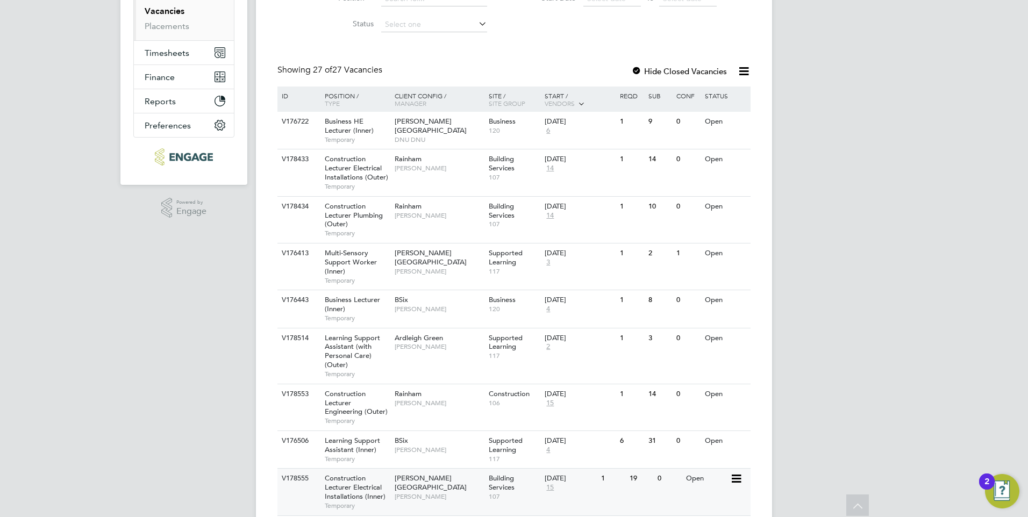
scroll to position [269, 0]
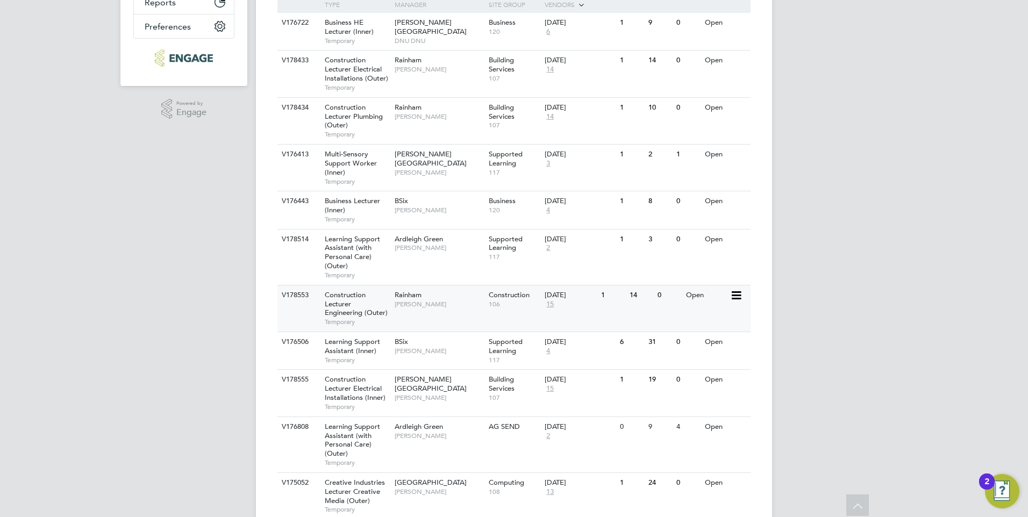
click at [449, 328] on div "V178553 Construction Lecturer Engineering (Outer) Temporary Rainham [PERSON_NAM…" at bounding box center [513, 308] width 473 height 47
click at [472, 429] on div "Ardleigh Green [PERSON_NAME]" at bounding box center [439, 431] width 94 height 28
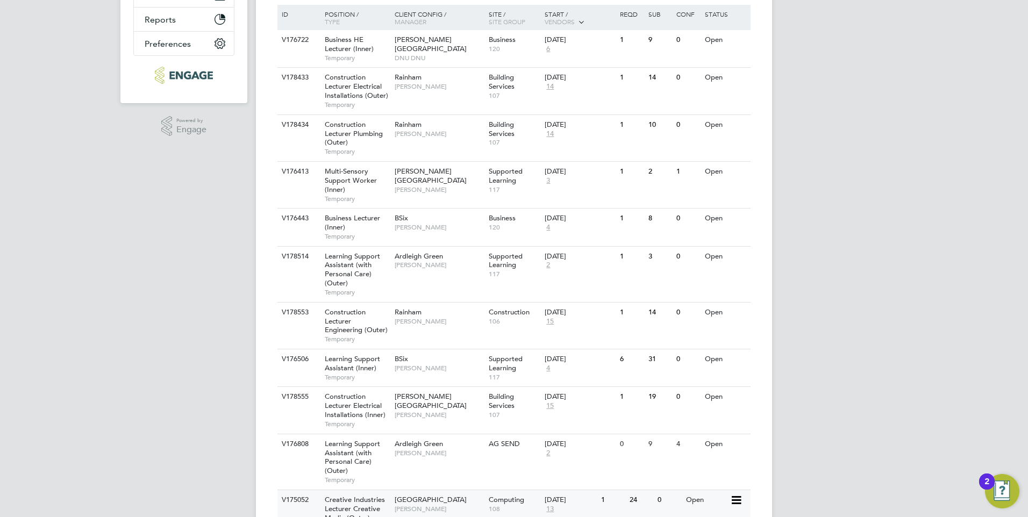
scroll to position [376, 0]
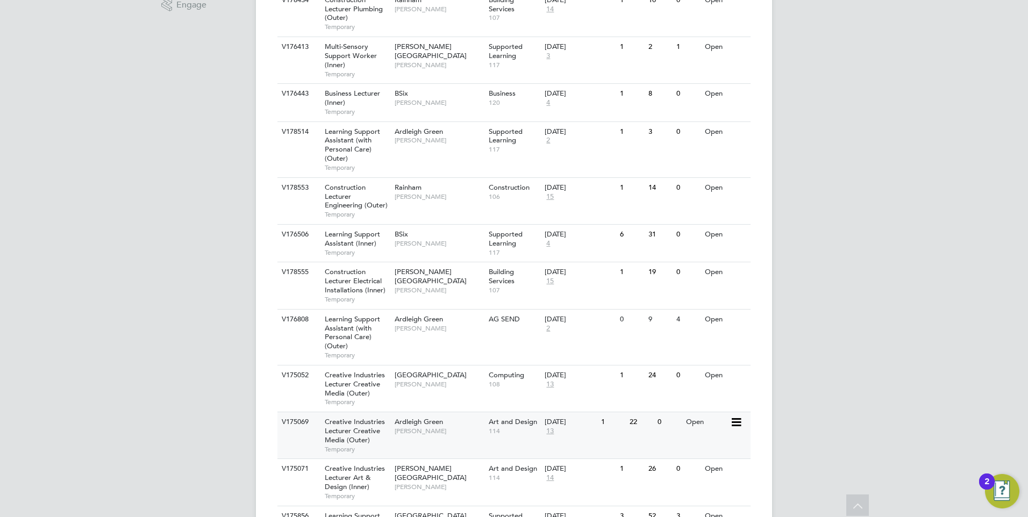
click at [462, 435] on div "Ardleigh Green Christopher Butler" at bounding box center [439, 426] width 94 height 28
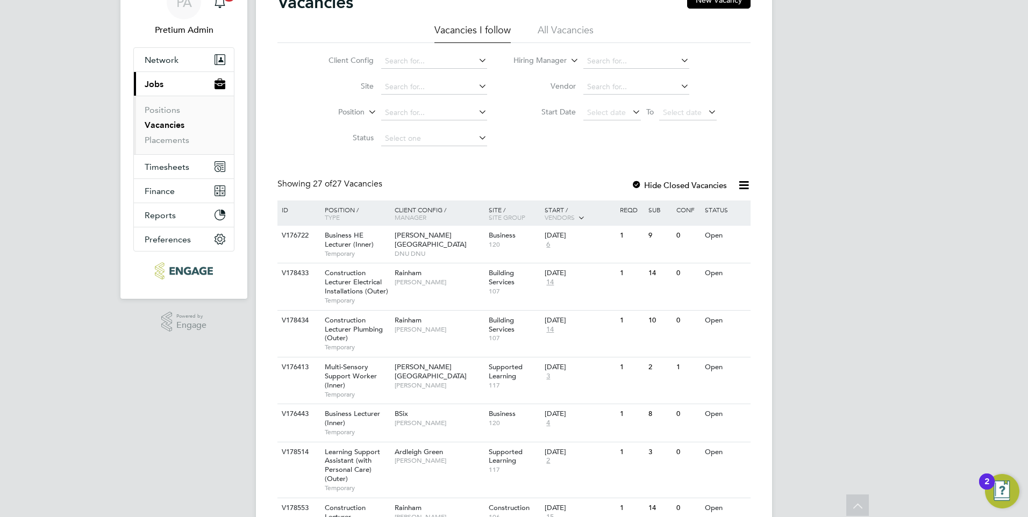
scroll to position [0, 0]
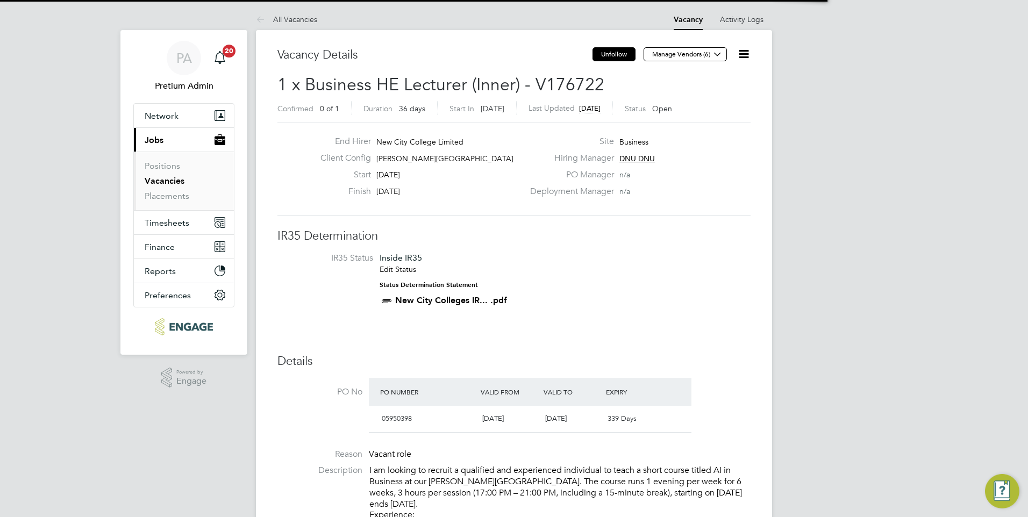
click at [617, 54] on button "Unfollow" at bounding box center [613, 54] width 43 height 14
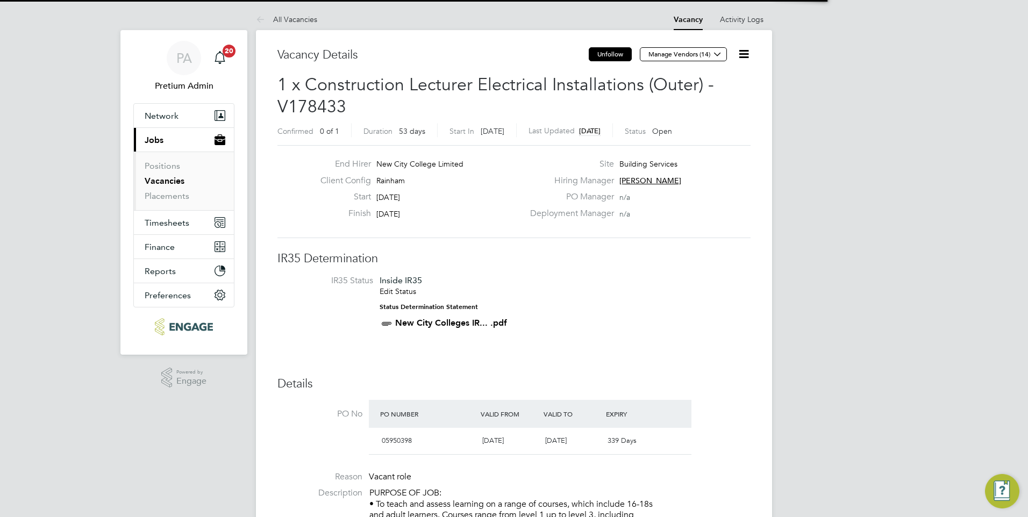
click at [611, 52] on button "Unfollow" at bounding box center [610, 54] width 43 height 14
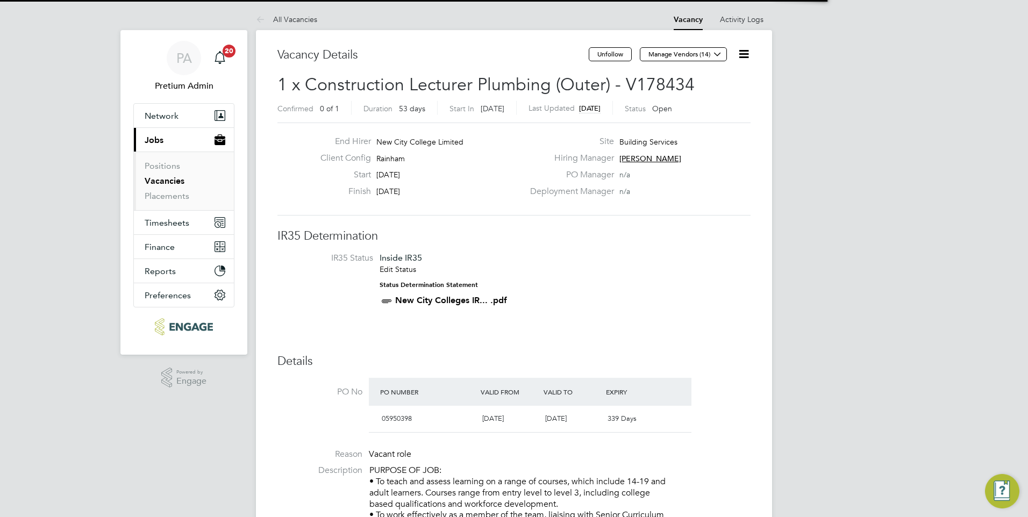
drag, startPoint x: 601, startPoint y: 53, endPoint x: 406, endPoint y: 32, distance: 196.2
click at [600, 52] on button "Unfollow" at bounding box center [610, 54] width 43 height 14
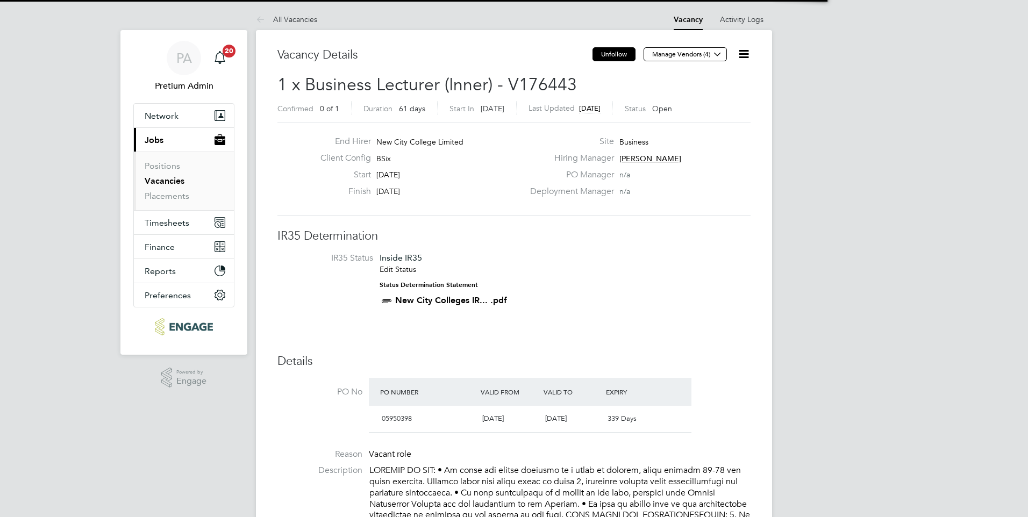
click at [606, 52] on button "Unfollow" at bounding box center [613, 54] width 43 height 14
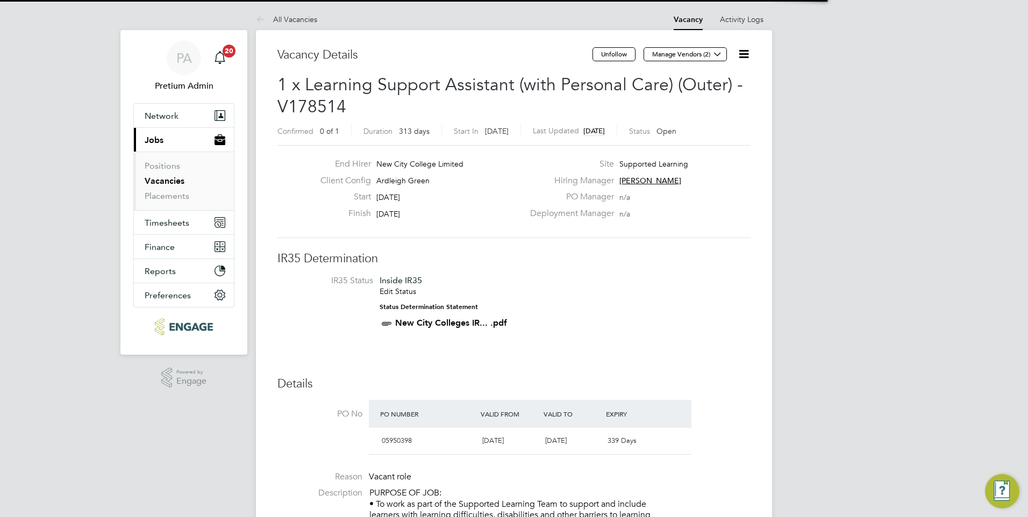
click at [615, 54] on button "Unfollow" at bounding box center [613, 54] width 43 height 14
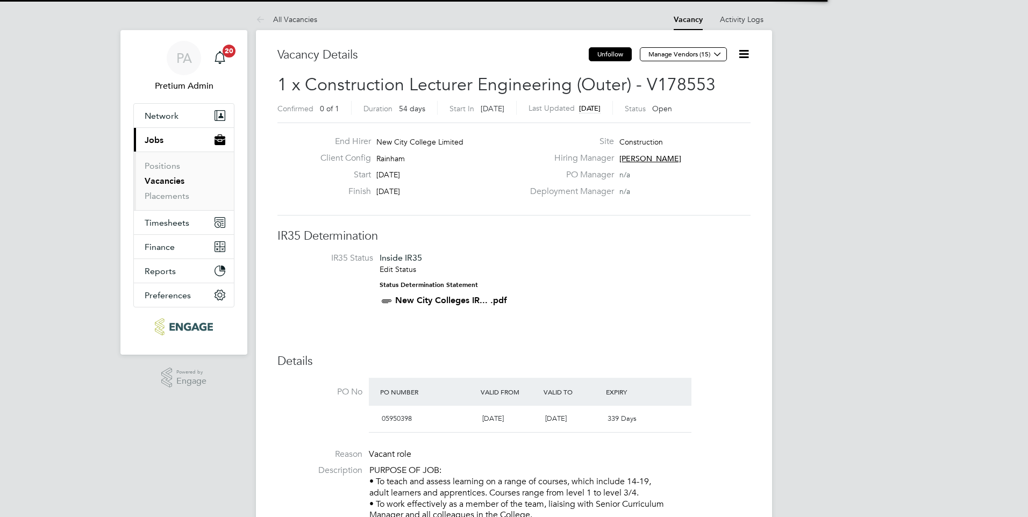
click at [621, 49] on button "Unfollow" at bounding box center [610, 54] width 43 height 14
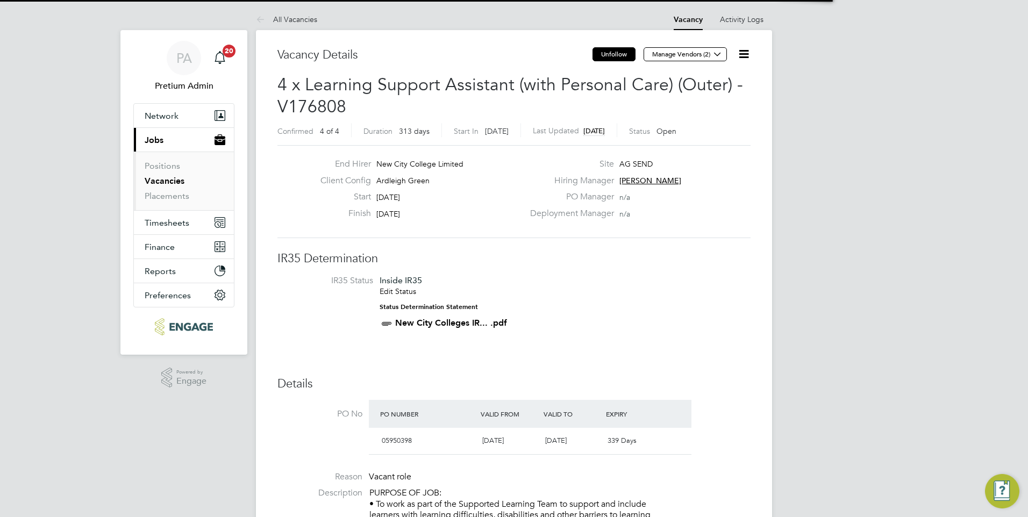
click at [601, 50] on button "Unfollow" at bounding box center [613, 54] width 43 height 14
click at [613, 59] on button "Unfollow" at bounding box center [610, 54] width 43 height 14
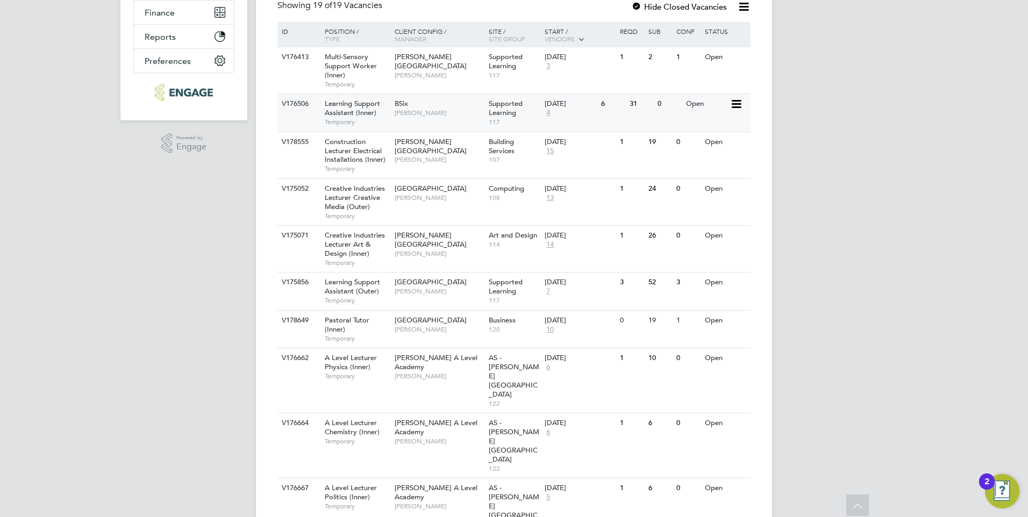
scroll to position [215, 0]
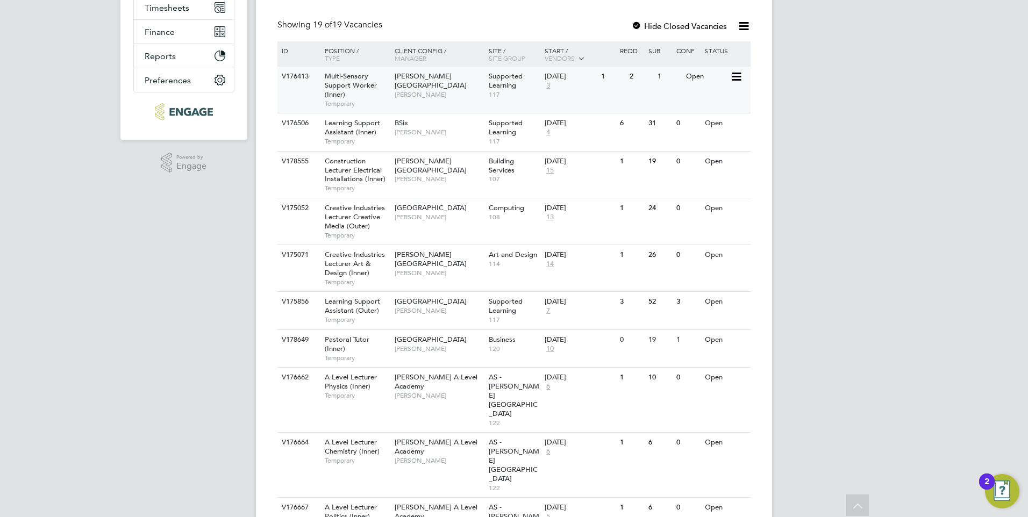
click at [459, 104] on div "V176413 Multi-Sensory Support Worker (Inner) Temporary Hackney Campus Victoria …" at bounding box center [513, 90] width 473 height 46
click at [442, 113] on div "BSix Rachel Johnson" at bounding box center [439, 127] width 94 height 28
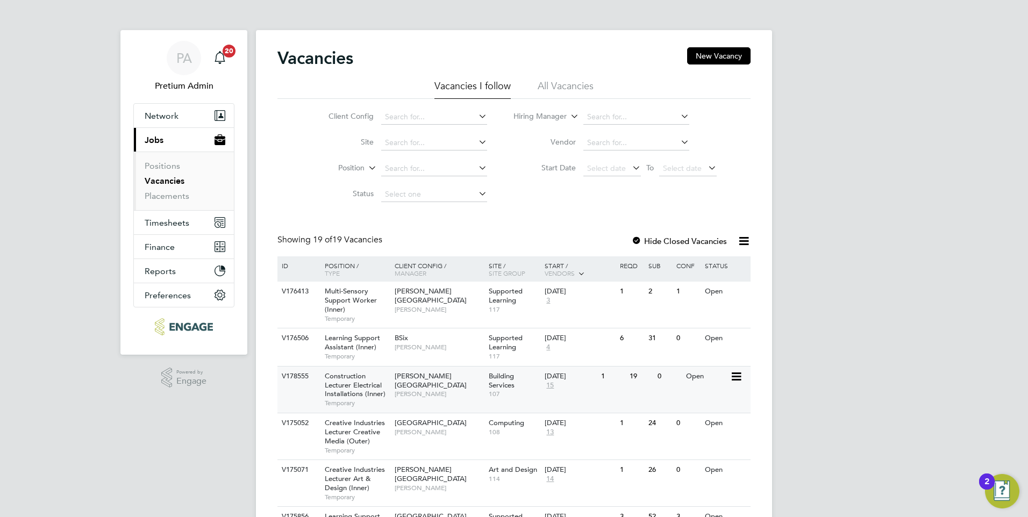
click at [469, 398] on div "V178555 Construction Lecturer Electrical Installations (Inner) Temporary Hackne…" at bounding box center [513, 389] width 473 height 47
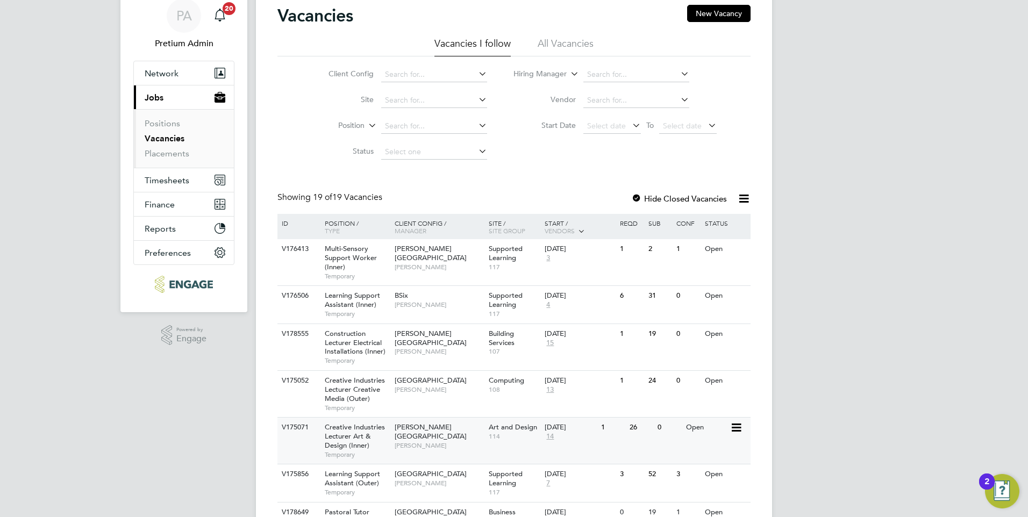
scroll to position [107, 0]
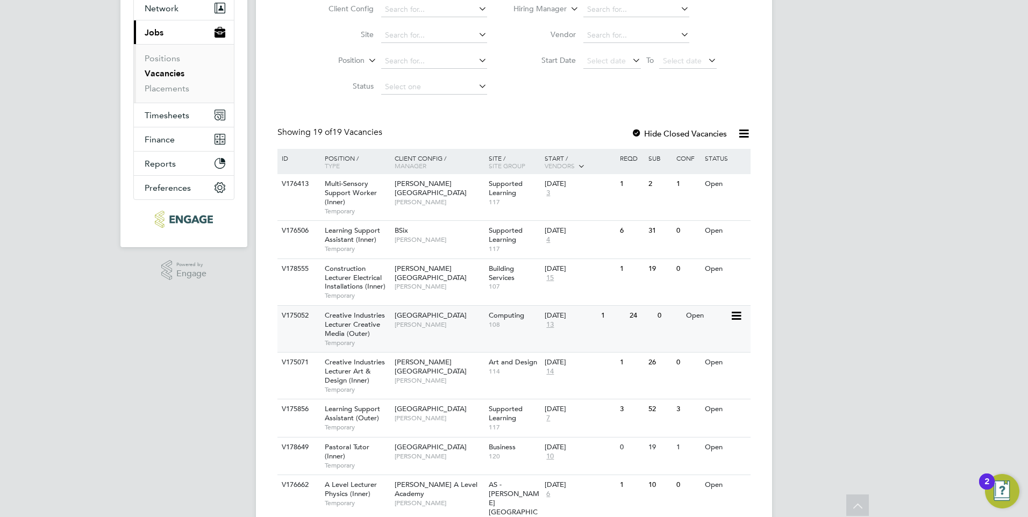
click at [460, 329] on span "Stuart Phillips" at bounding box center [439, 324] width 89 height 9
click at [466, 413] on div "Redbridge Campus Rachel Johnson" at bounding box center [439, 413] width 94 height 28
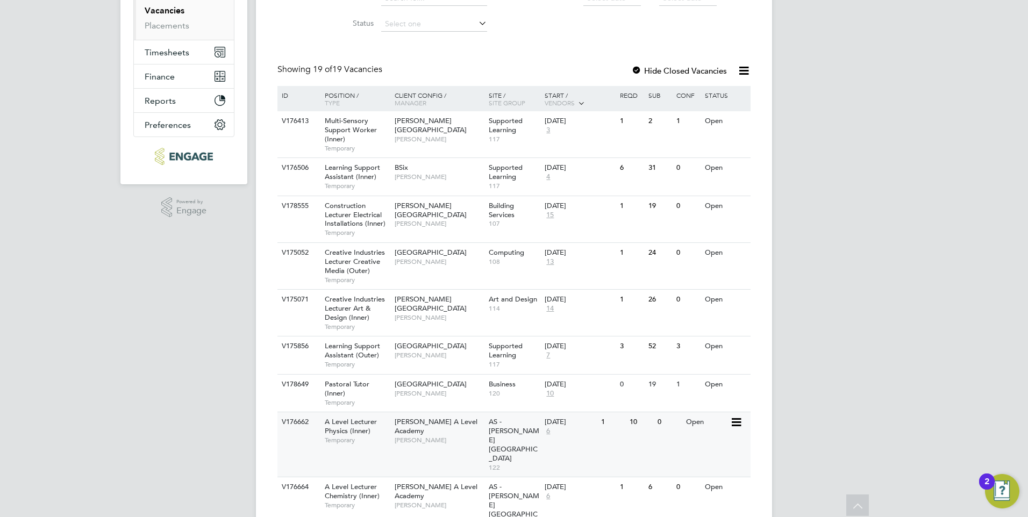
scroll to position [269, 0]
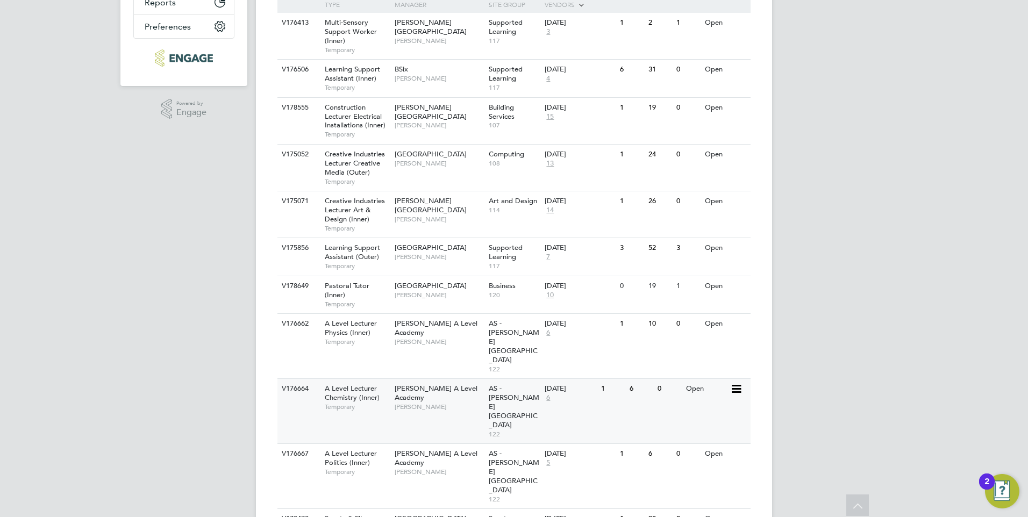
click at [464, 384] on span "Attlee A Level Academy" at bounding box center [436, 393] width 83 height 18
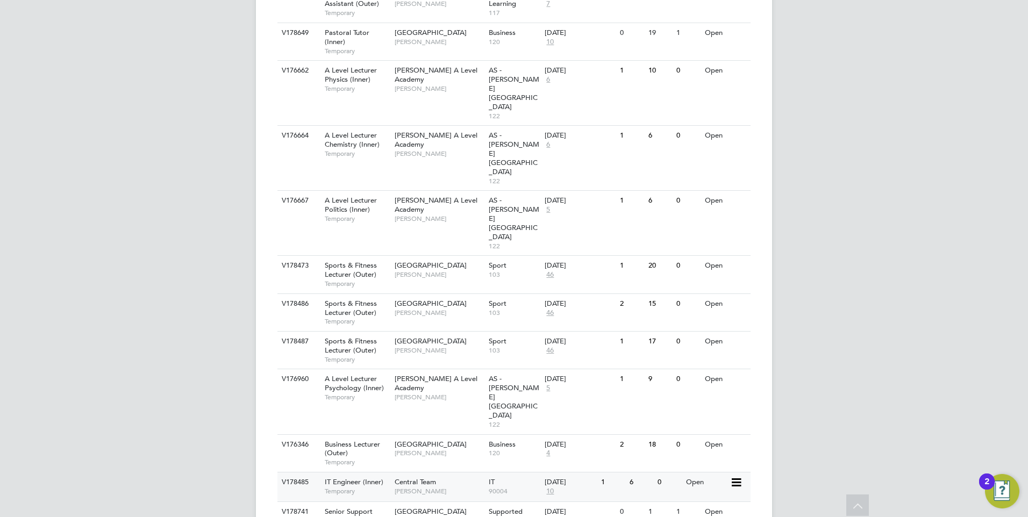
scroll to position [537, 0]
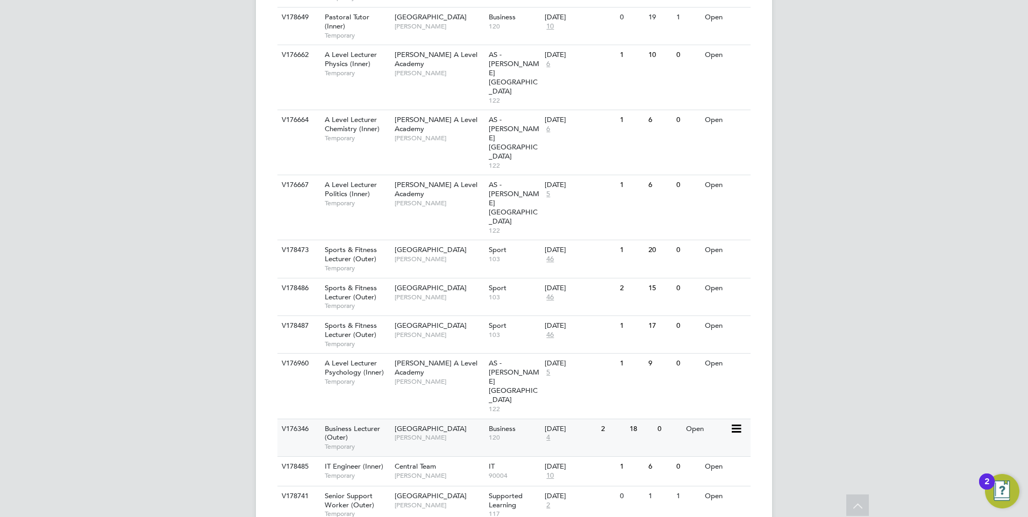
click at [471, 419] on div "Havering Sixth Form Campus Aaron Carr" at bounding box center [439, 433] width 94 height 28
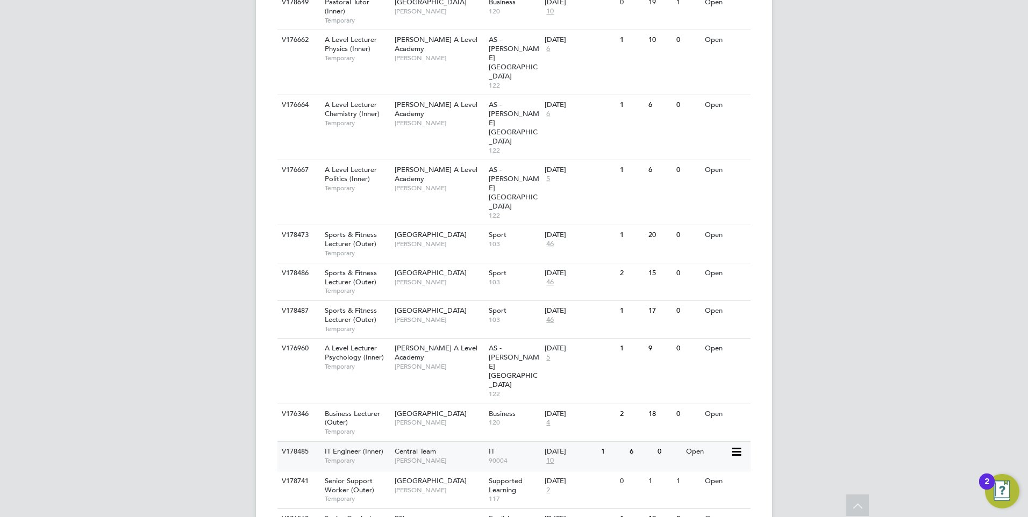
scroll to position [559, 0]
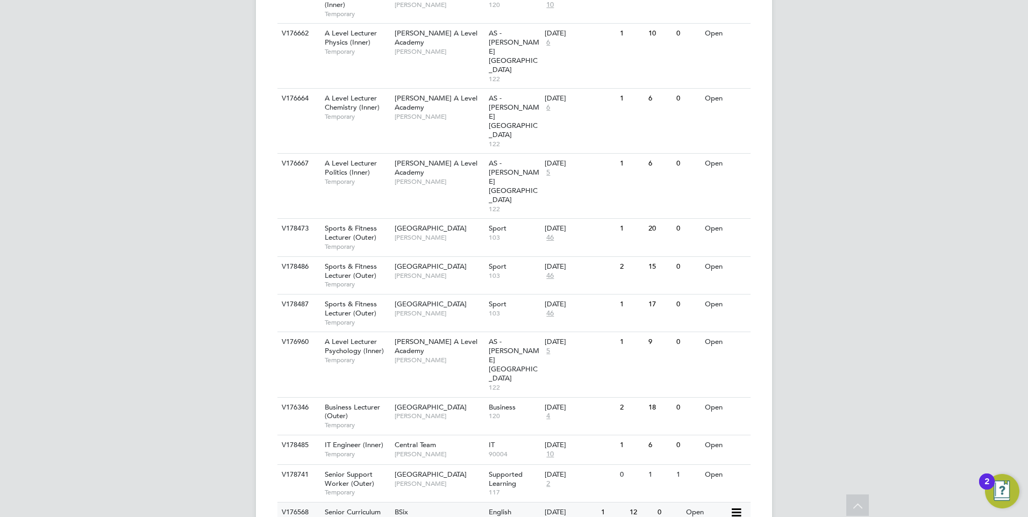
click at [490, 502] on div "V176568 Senior Curriculum Manager (Inner) Permanent BSix Fiona Matthews English…" at bounding box center [513, 521] width 473 height 38
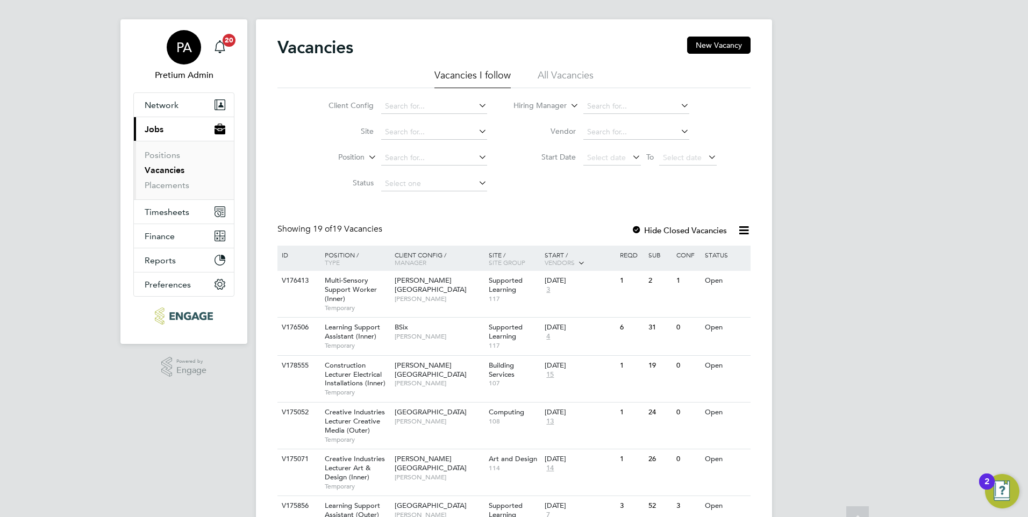
scroll to position [0, 0]
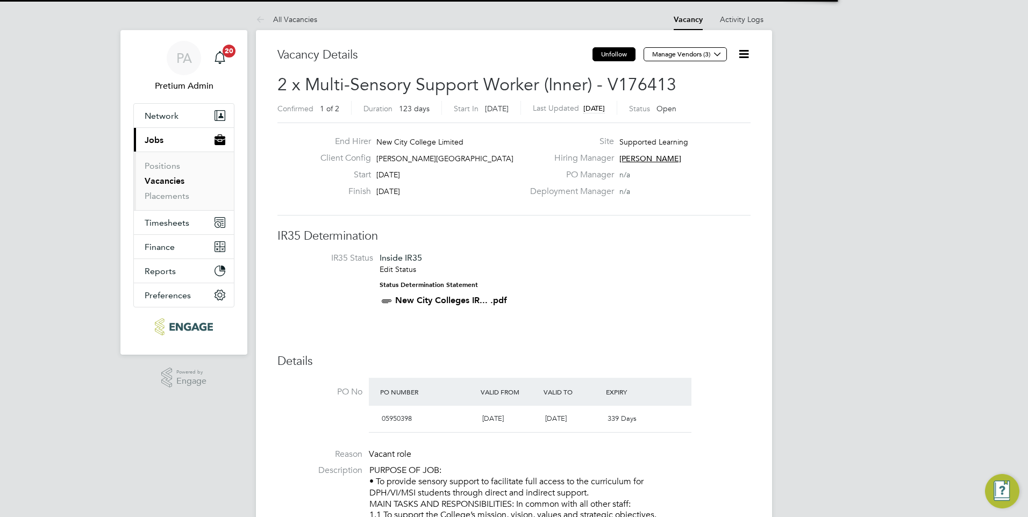
click at [614, 50] on button "Unfollow" at bounding box center [613, 54] width 43 height 14
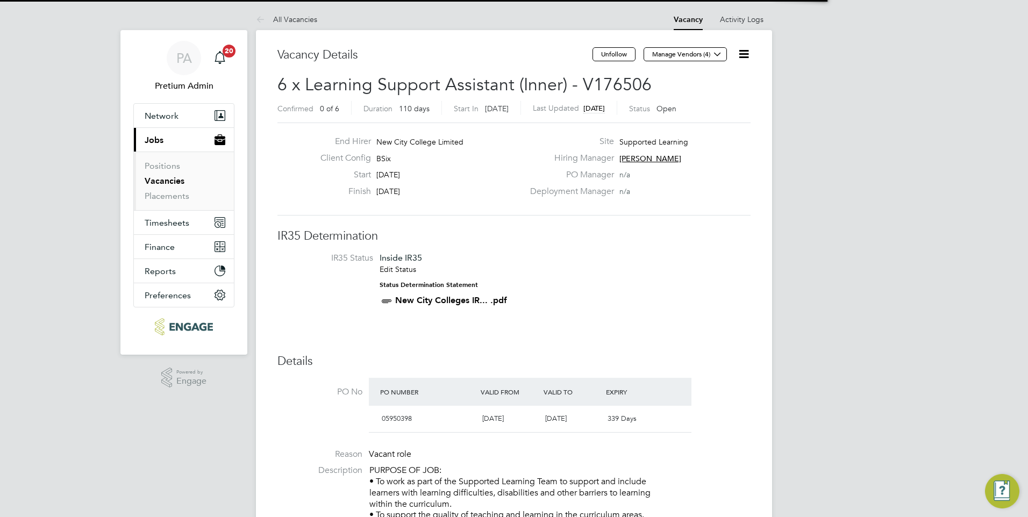
click at [607, 56] on button "Unfollow" at bounding box center [613, 54] width 43 height 14
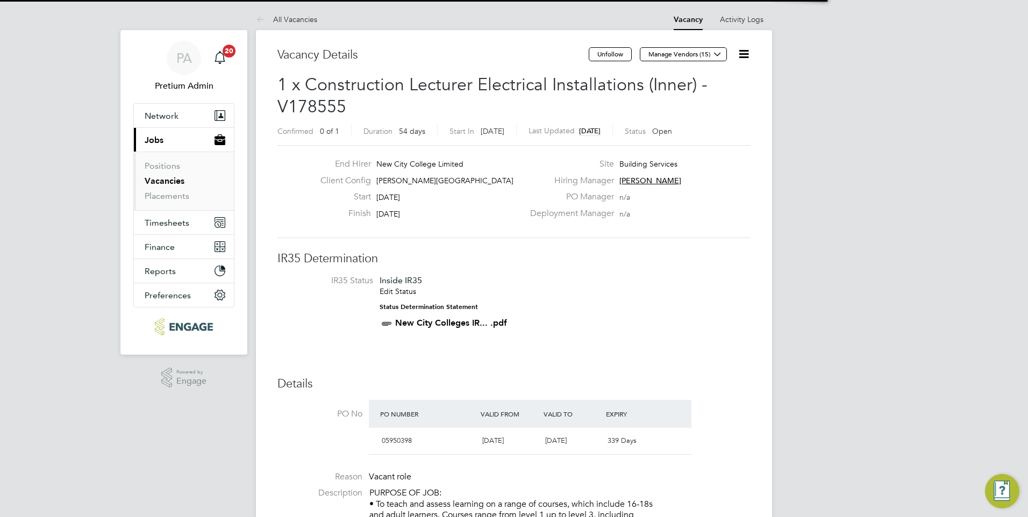
drag, startPoint x: 611, startPoint y: 53, endPoint x: 612, endPoint y: 41, distance: 11.4
click at [610, 52] on button "Unfollow" at bounding box center [610, 54] width 43 height 14
click at [611, 57] on button "Unfollow" at bounding box center [610, 54] width 43 height 14
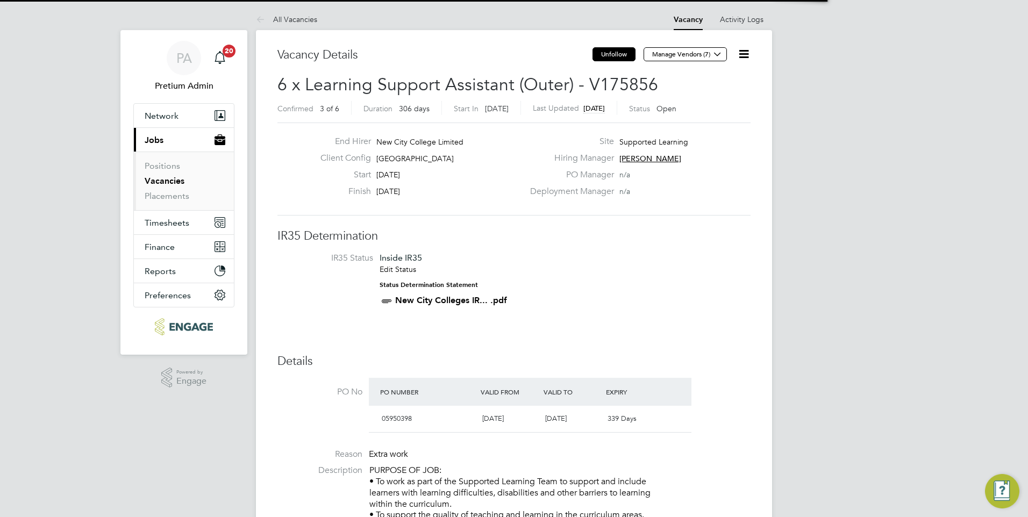
click at [605, 53] on button "Unfollow" at bounding box center [613, 54] width 43 height 14
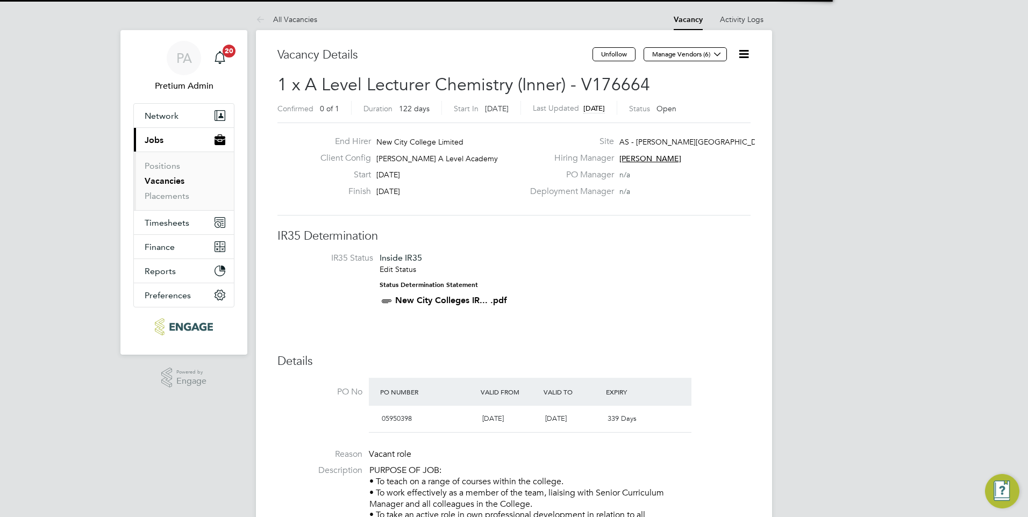
drag, startPoint x: 627, startPoint y: 53, endPoint x: 604, endPoint y: 46, distance: 24.1
click at [627, 53] on button "Unfollow" at bounding box center [613, 54] width 43 height 14
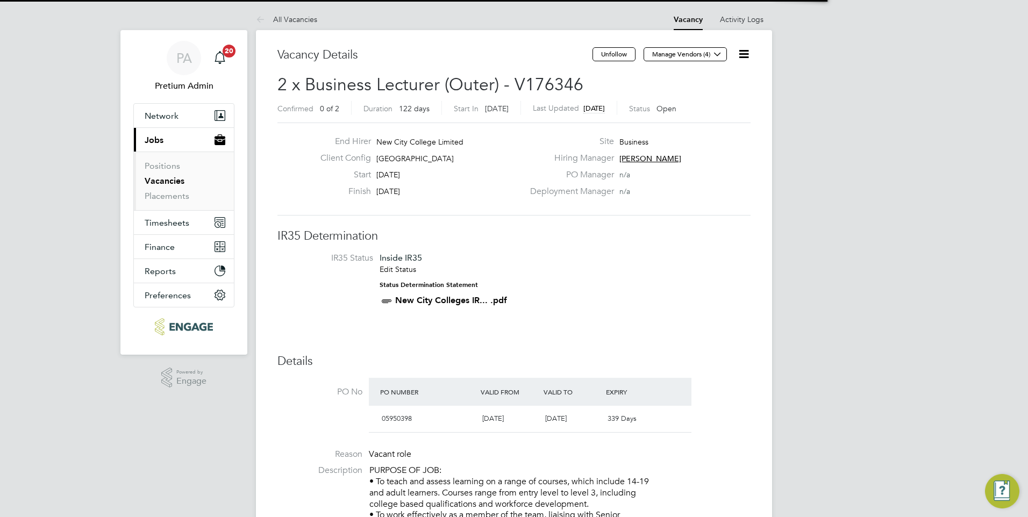
click at [609, 59] on button "Unfollow" at bounding box center [613, 54] width 43 height 14
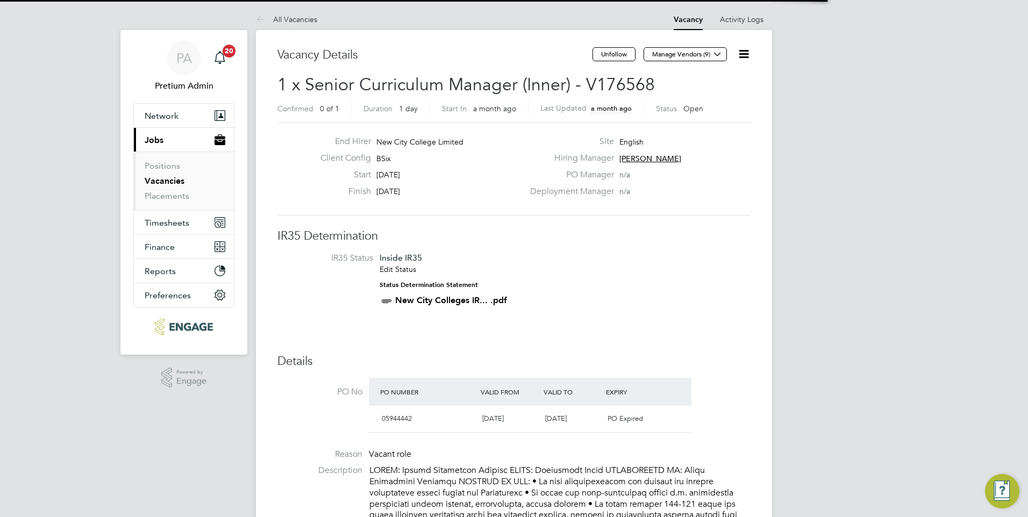
drag, startPoint x: 621, startPoint y: 50, endPoint x: 443, endPoint y: 56, distance: 177.5
click at [621, 51] on button "Unfollow" at bounding box center [613, 54] width 43 height 14
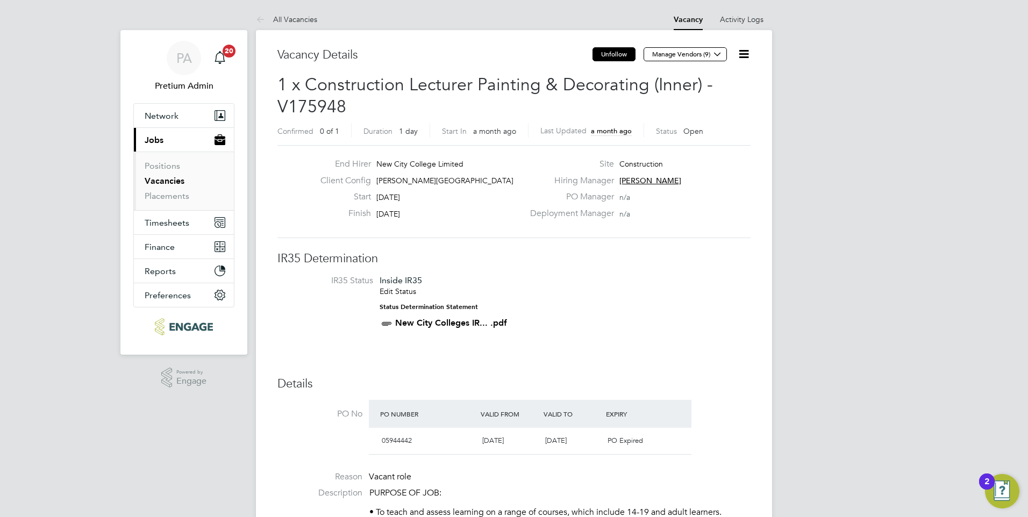
click at [601, 55] on button "Unfollow" at bounding box center [613, 54] width 43 height 14
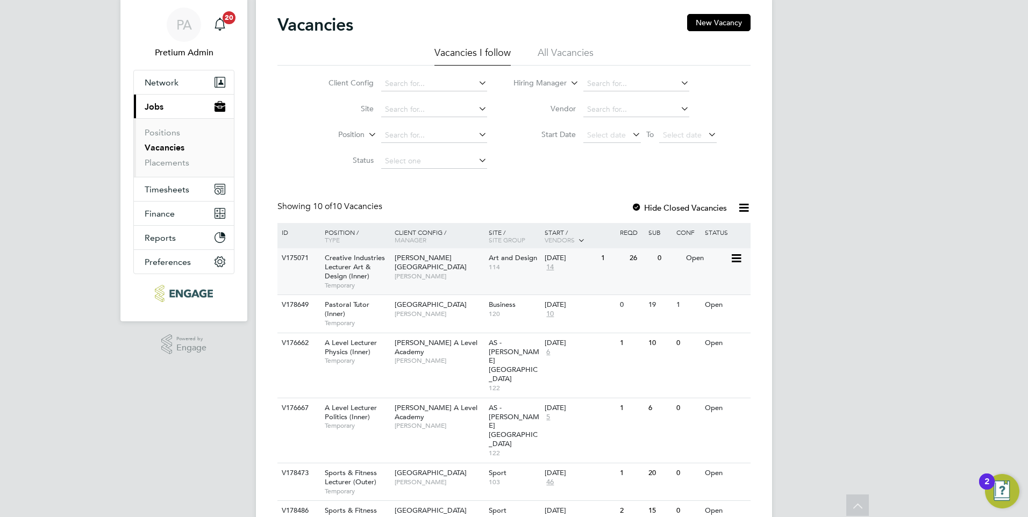
scroll to position [21, 0]
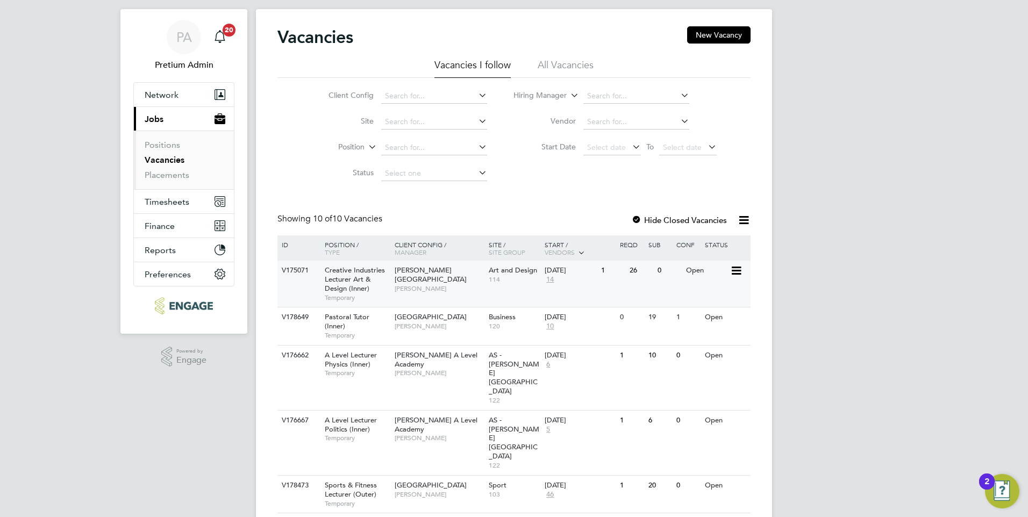
click at [472, 299] on div "V175071 Creative Industries Lecturer Art & Design (Inner) Temporary [PERSON_NAM…" at bounding box center [513, 284] width 473 height 46
click at [484, 339] on div "V178649 Pastoral Tutor (Inner) Temporary [GEOGRAPHIC_DATA] [PERSON_NAME] Busine…" at bounding box center [513, 326] width 473 height 38
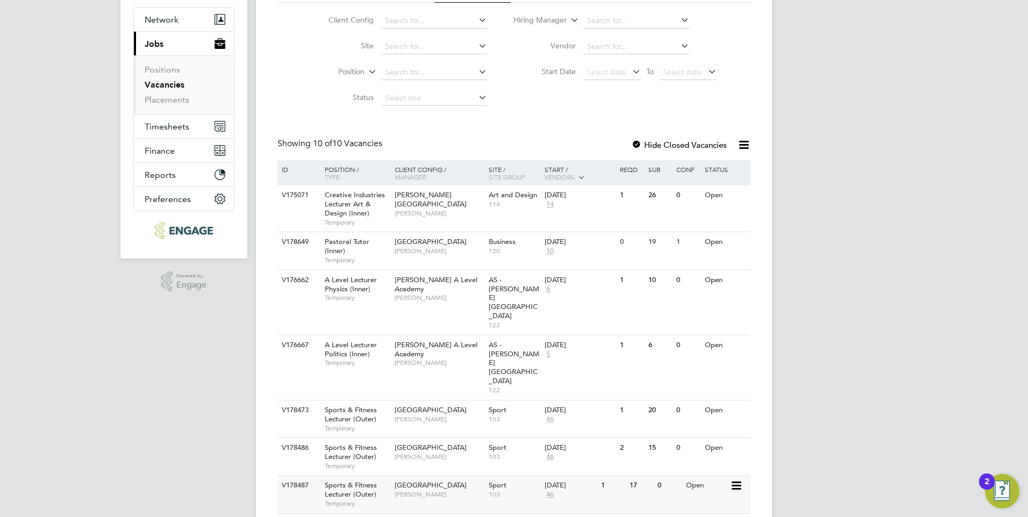
scroll to position [182, 0]
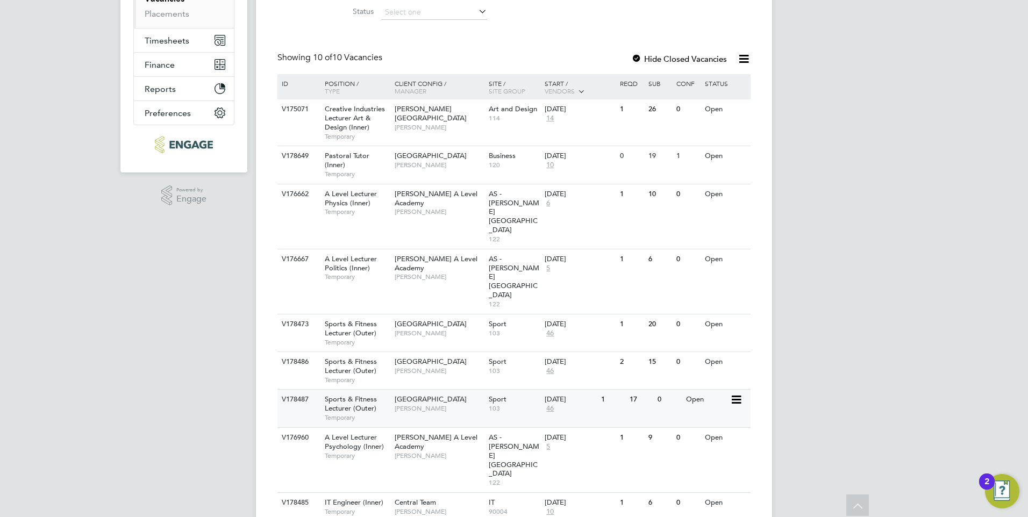
click at [458, 390] on div "[GEOGRAPHIC_DATA] [PERSON_NAME] White" at bounding box center [439, 404] width 94 height 28
click at [451, 427] on div "V176960 A Level Lecturer Psychology (Inner) Temporary [PERSON_NAME] A Level Aca…" at bounding box center [513, 459] width 473 height 65
click at [464, 507] on span "[PERSON_NAME]" at bounding box center [439, 511] width 89 height 9
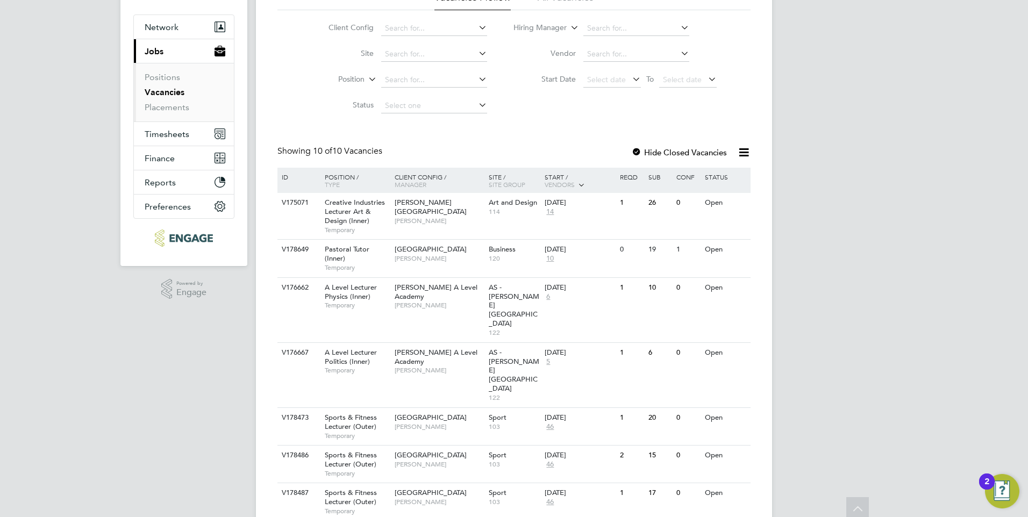
scroll to position [21, 0]
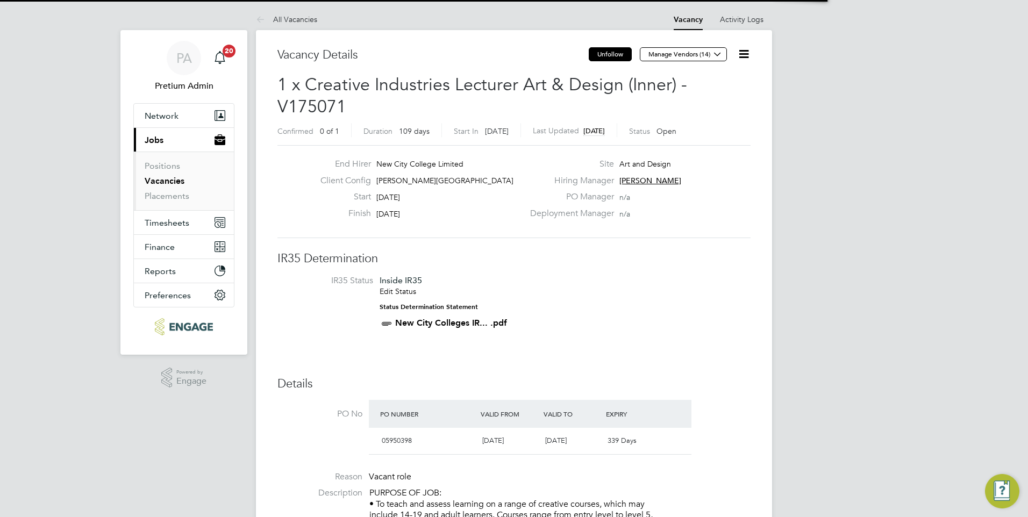
scroll to position [32, 75]
click at [596, 53] on button "Unfollow" at bounding box center [610, 54] width 43 height 14
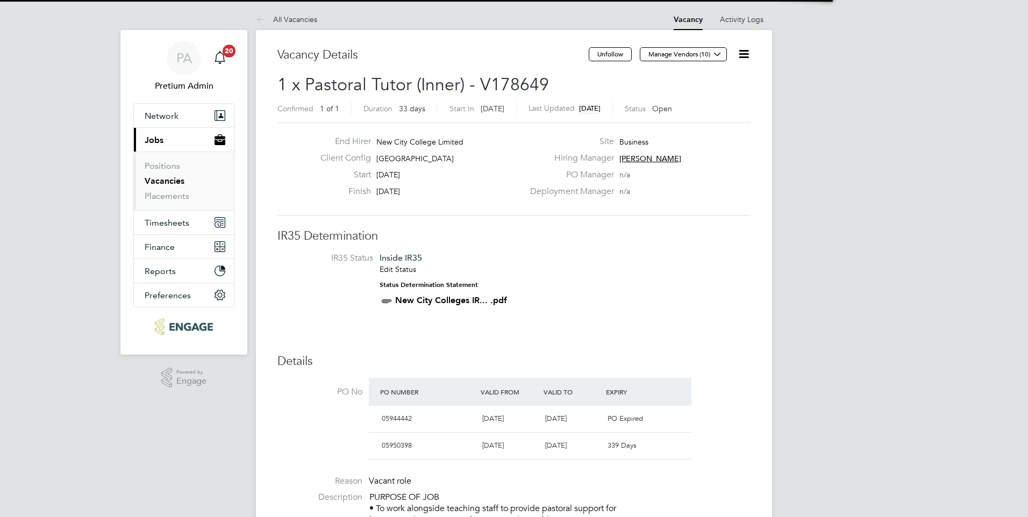
click at [628, 56] on button "Unfollow" at bounding box center [610, 54] width 43 height 14
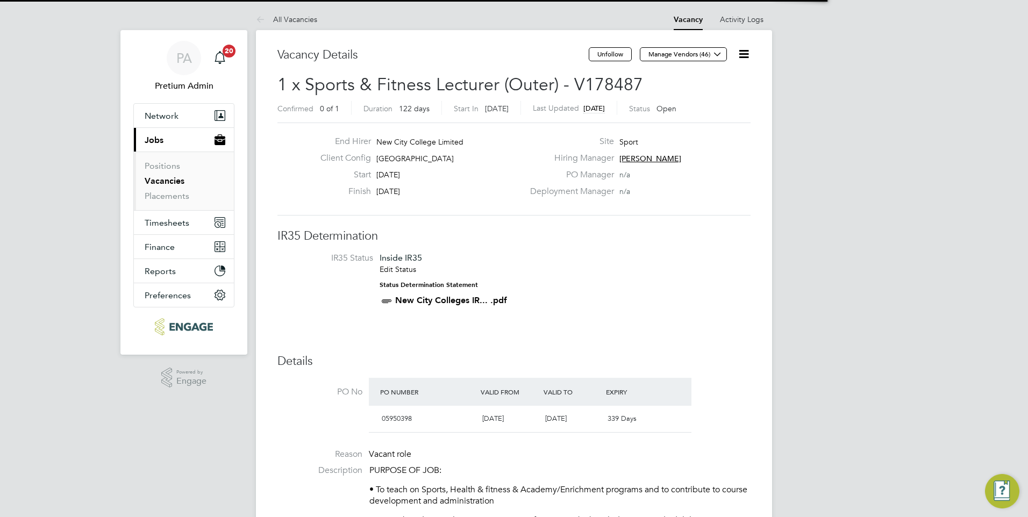
drag, startPoint x: 599, startPoint y: 56, endPoint x: 604, endPoint y: 61, distance: 7.6
click at [598, 55] on button "Unfollow" at bounding box center [610, 54] width 43 height 14
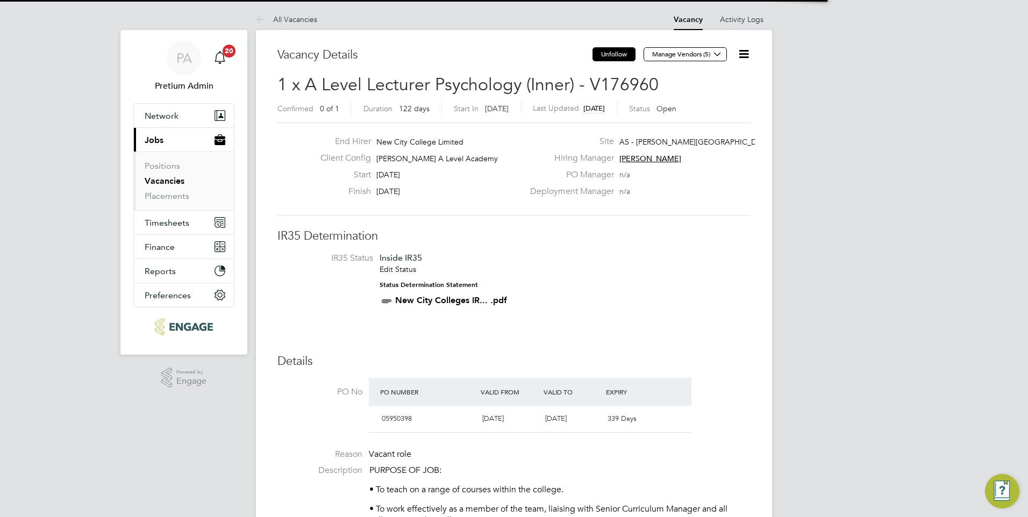
click at [604, 53] on button "Unfollow" at bounding box center [613, 54] width 43 height 14
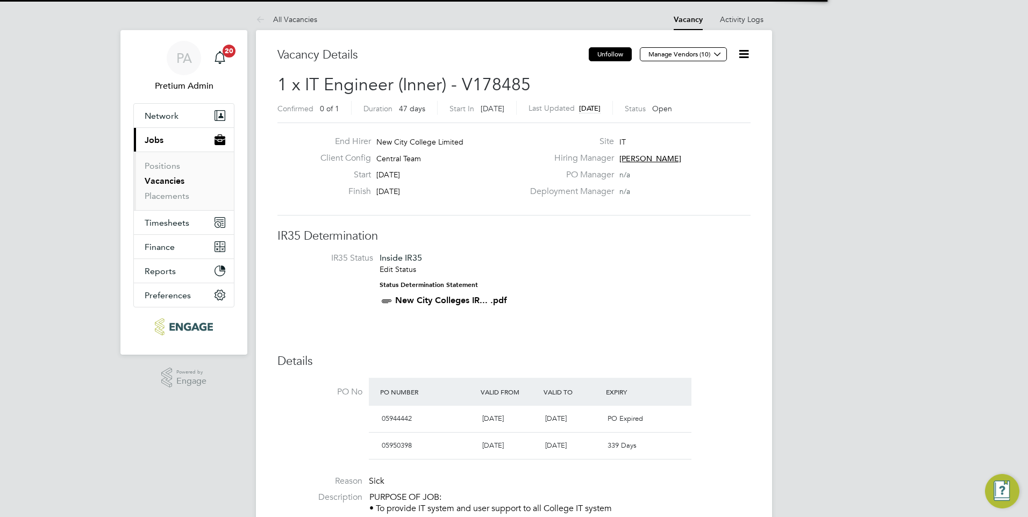
click at [606, 56] on button "Unfollow" at bounding box center [610, 54] width 43 height 14
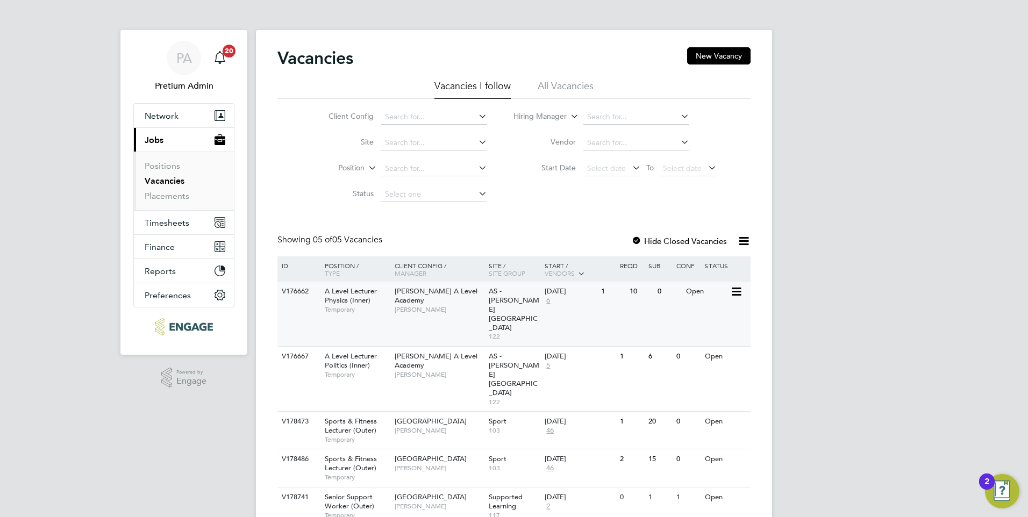
click at [487, 306] on div "AS - [PERSON_NAME] Academy 122" at bounding box center [514, 314] width 56 height 64
click at [477, 347] on div "[PERSON_NAME] A Level Academy [PERSON_NAME]" at bounding box center [439, 365] width 94 height 37
click at [470, 426] on span "[PERSON_NAME]" at bounding box center [439, 430] width 89 height 9
click at [467, 464] on span "[PERSON_NAME]" at bounding box center [439, 468] width 89 height 9
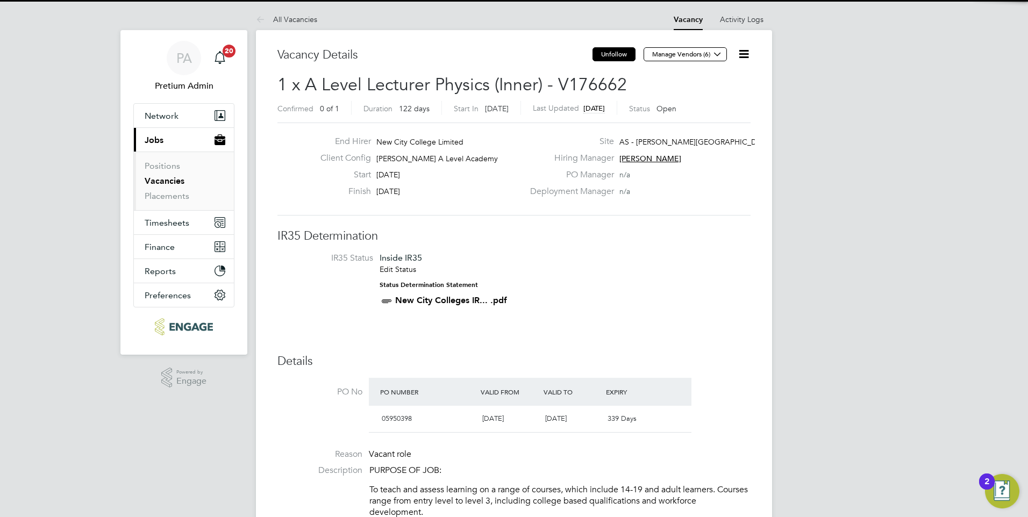
click at [602, 53] on button "Unfollow" at bounding box center [613, 54] width 43 height 14
drag, startPoint x: 617, startPoint y: 58, endPoint x: 384, endPoint y: 6, distance: 238.3
click at [612, 54] on button "Unfollow" at bounding box center [613, 54] width 43 height 14
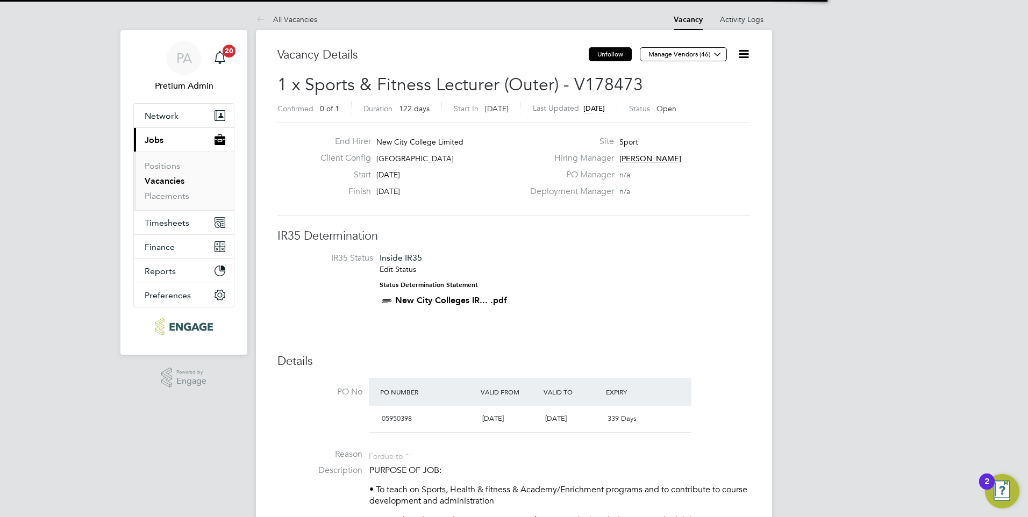
click at [605, 52] on button "Unfollow" at bounding box center [610, 54] width 43 height 14
click at [613, 49] on button "Unfollow" at bounding box center [610, 54] width 43 height 14
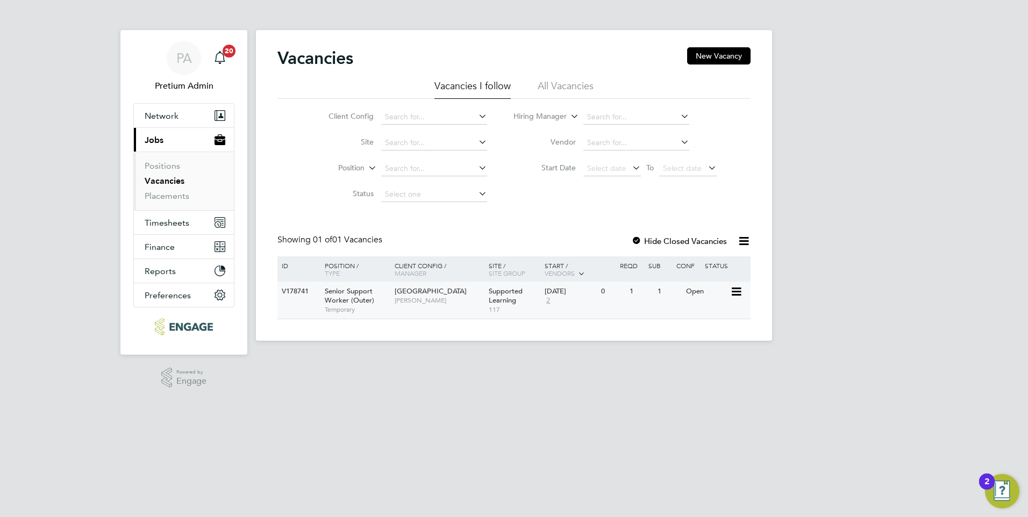
click at [462, 316] on div "V178741 Senior Support Worker (Outer) [DEMOGRAPHIC_DATA] [GEOGRAPHIC_DATA] [GEO…" at bounding box center [513, 300] width 473 height 37
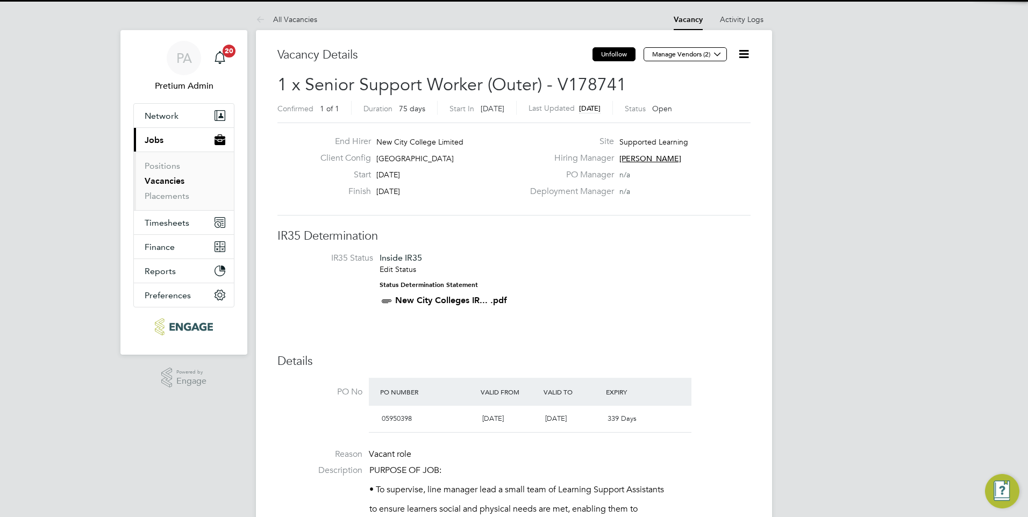
click at [612, 53] on button "Unfollow" at bounding box center [613, 54] width 43 height 14
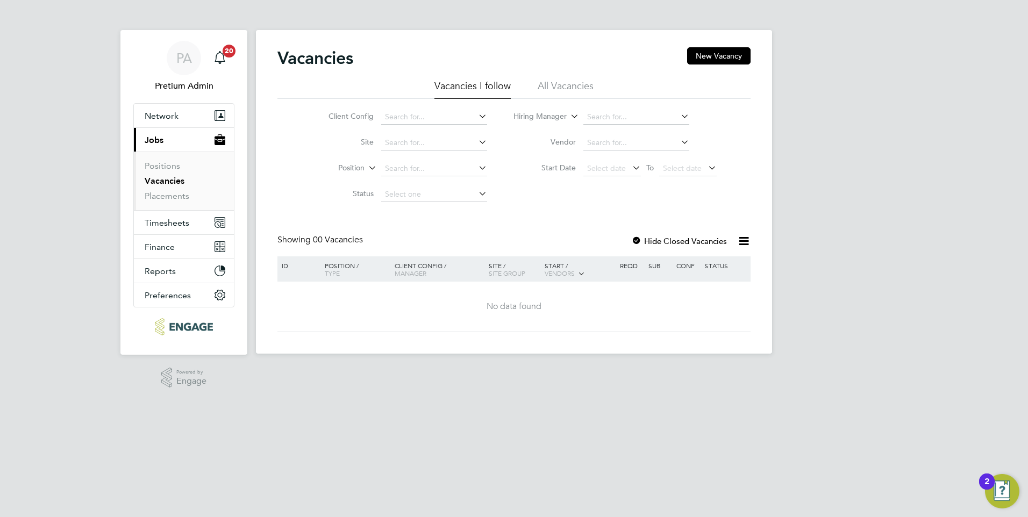
click at [554, 89] on li "All Vacancies" at bounding box center [565, 89] width 56 height 19
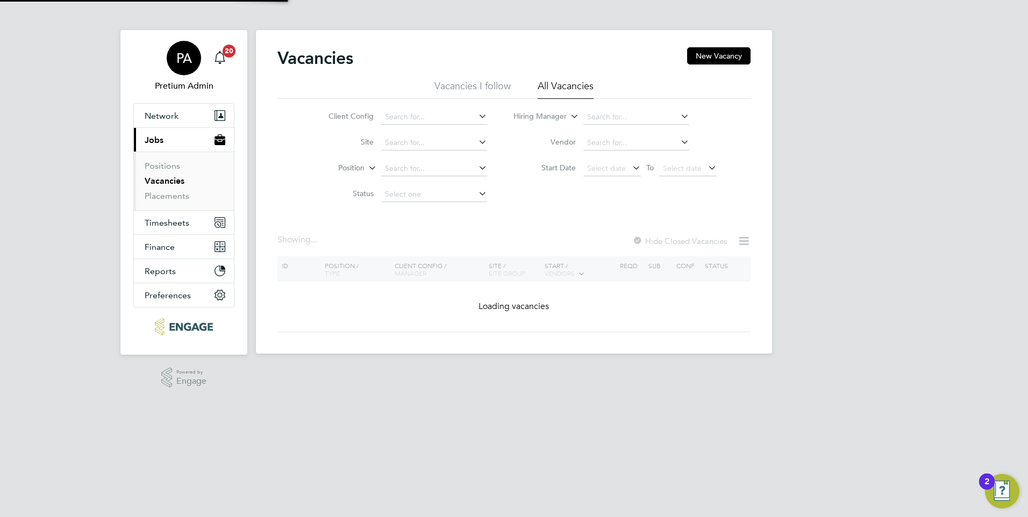
click at [190, 52] on span "PA" at bounding box center [184, 58] width 16 height 14
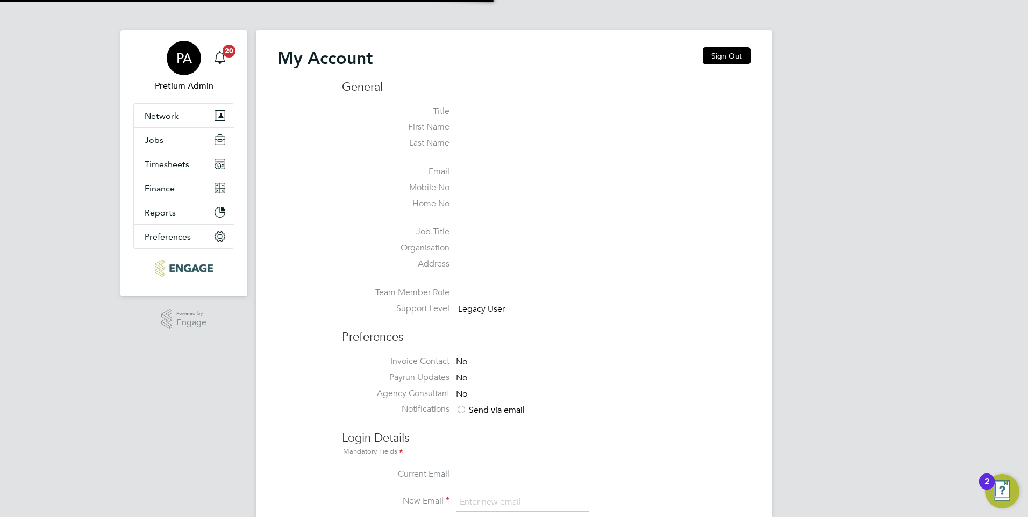
type input "[DOMAIN_NAME][EMAIL_ADDRESS][DOMAIN_NAME]"
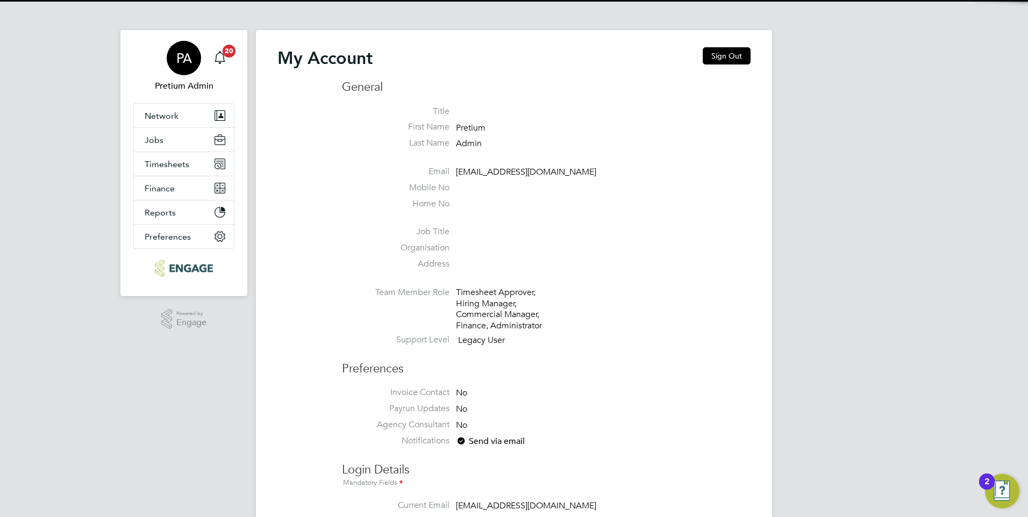
drag, startPoint x: 723, startPoint y: 53, endPoint x: 436, endPoint y: 222, distance: 333.4
click at [722, 53] on button "Sign Out" at bounding box center [727, 55] width 48 height 17
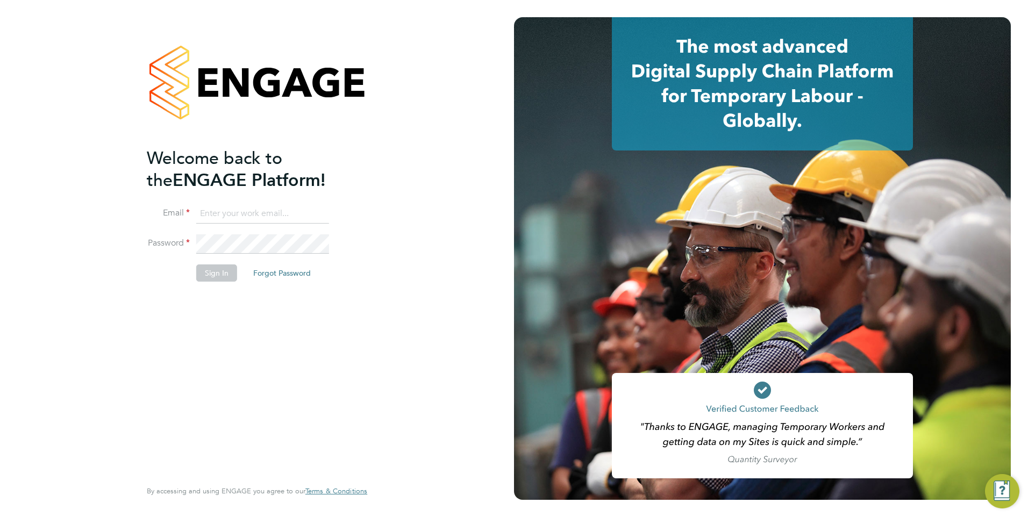
type input "[DOMAIN_NAME][EMAIL_ADDRESS][DOMAIN_NAME]"
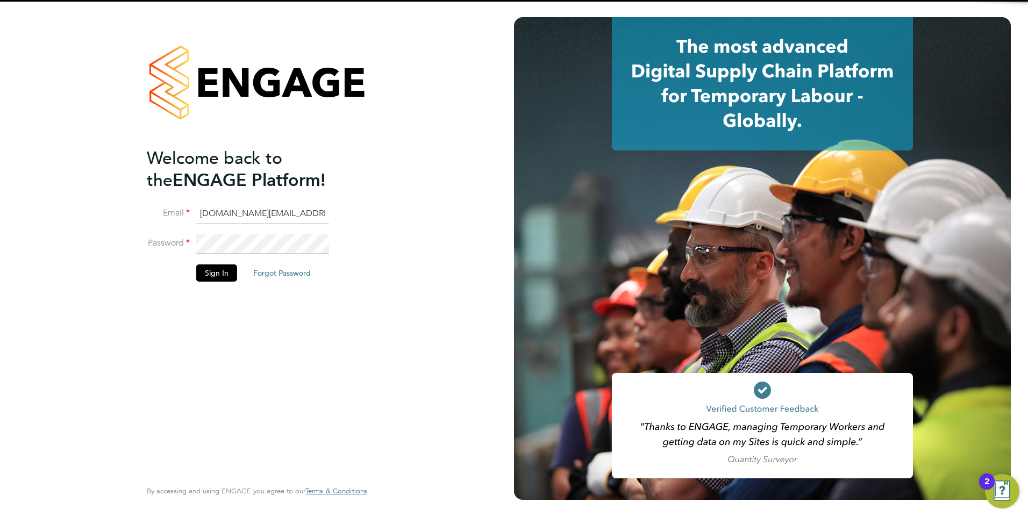
click at [229, 216] on input "account.support@pretiumresourcing.co.uk" at bounding box center [262, 213] width 133 height 19
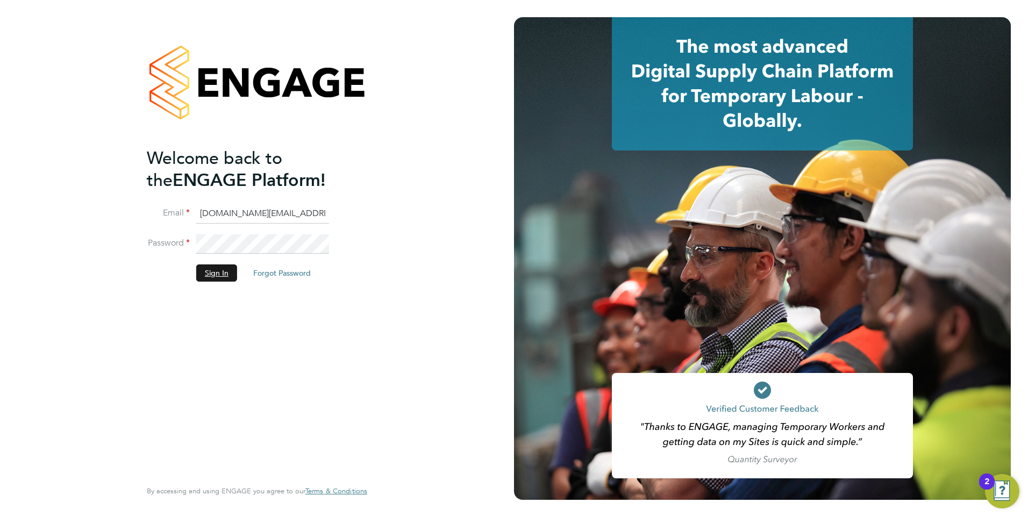
click at [213, 276] on button "Sign In" at bounding box center [216, 272] width 41 height 17
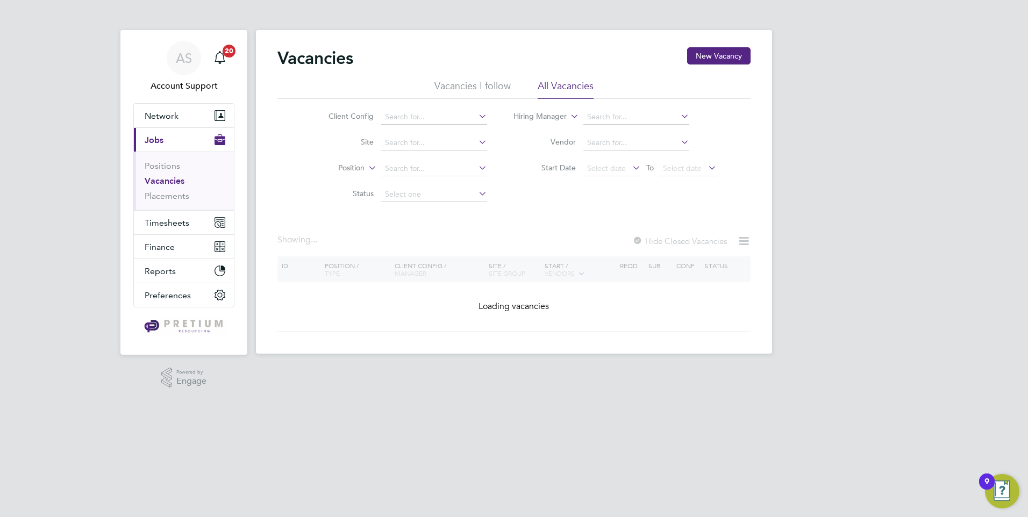
click at [473, 95] on li "Vacancies I follow" at bounding box center [472, 89] width 76 height 19
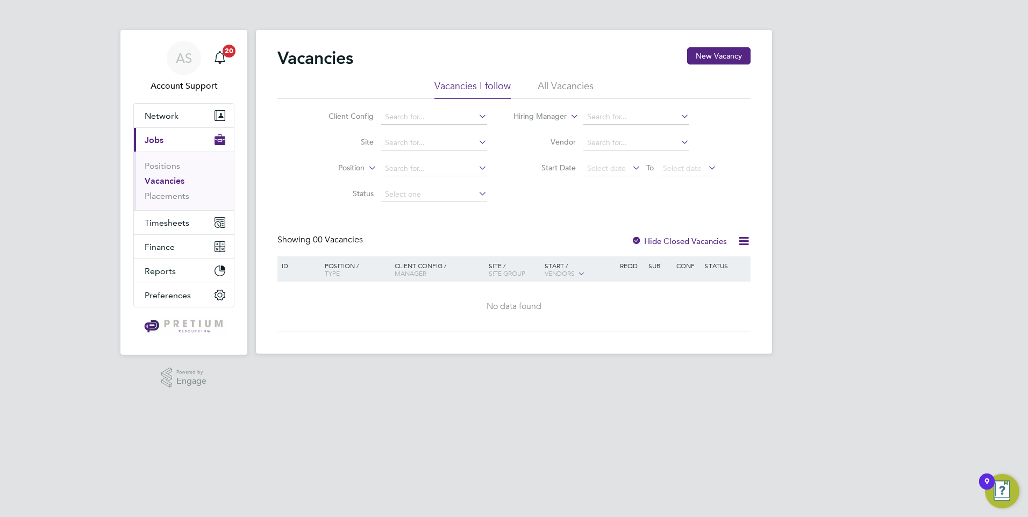
click at [579, 82] on li "All Vacancies" at bounding box center [565, 89] width 56 height 19
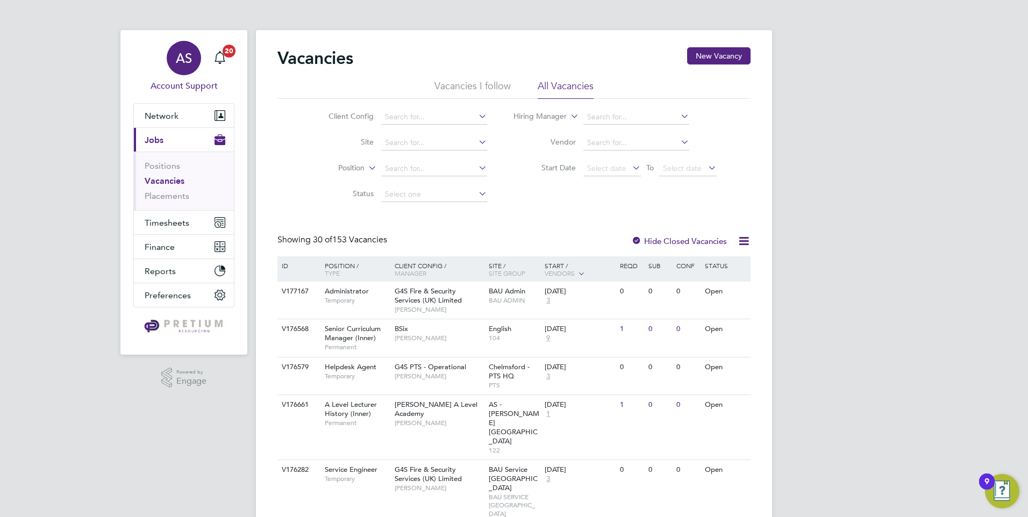
click at [187, 58] on span "AS" at bounding box center [184, 58] width 16 height 14
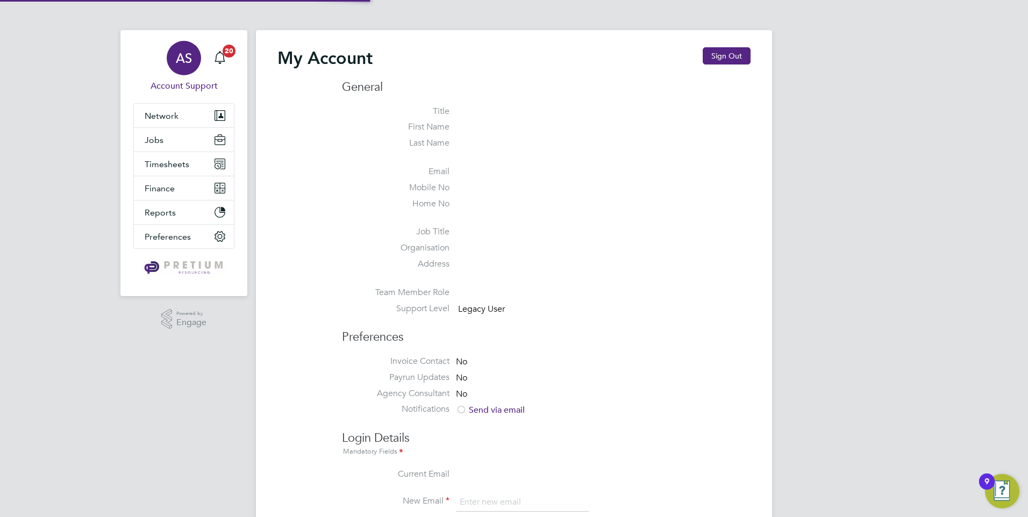
type input "[EMAIL_ADDRESS][DOMAIN_NAME]"
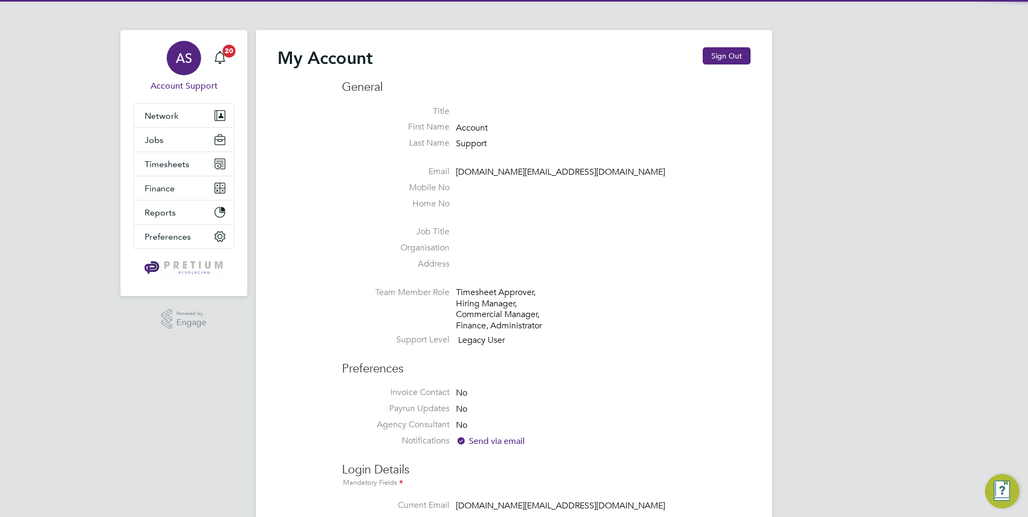
click at [718, 68] on div "My Account Sign Out" at bounding box center [513, 63] width 473 height 32
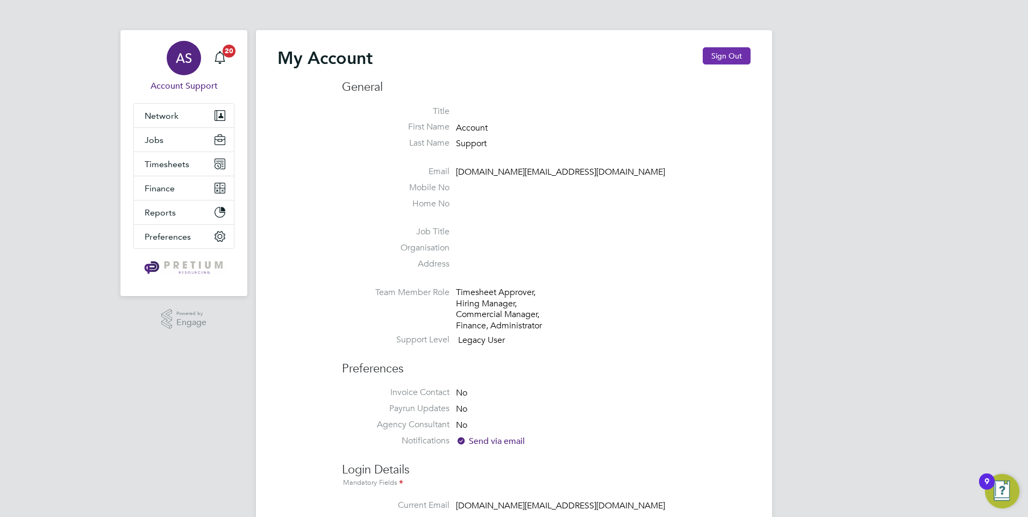
click at [723, 59] on button "Sign Out" at bounding box center [727, 55] width 48 height 17
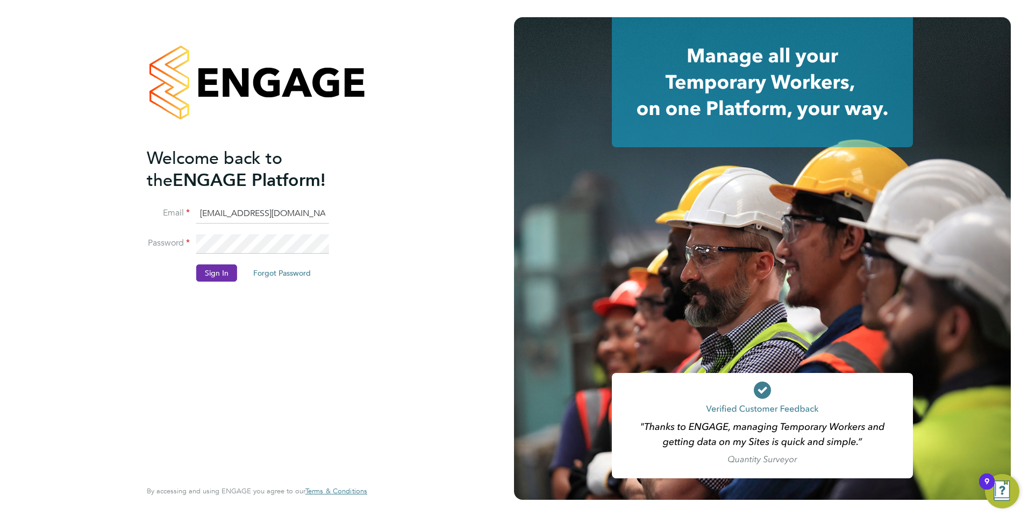
click at [220, 274] on button "Sign In" at bounding box center [216, 272] width 41 height 17
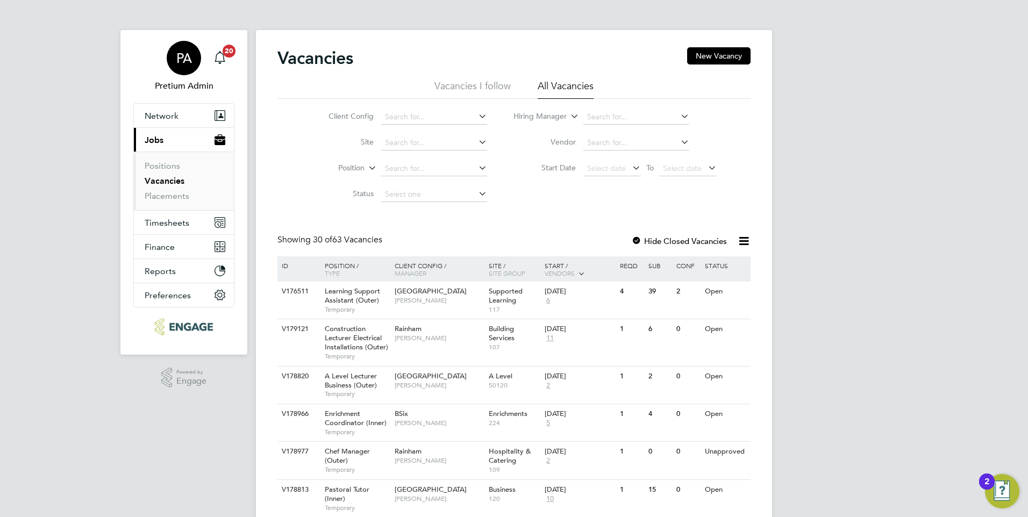
click at [196, 63] on div "PA" at bounding box center [184, 58] width 34 height 34
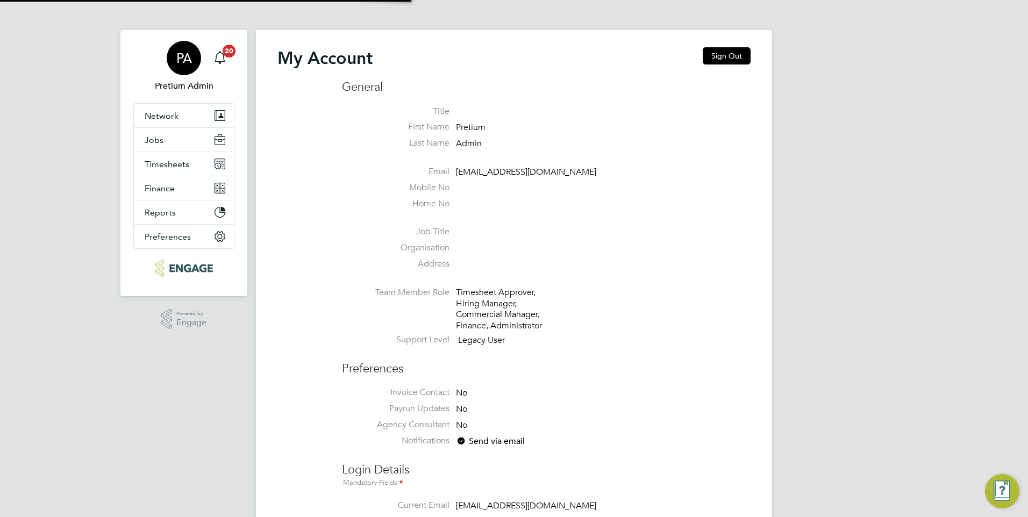
type input "[DOMAIN_NAME][EMAIL_ADDRESS][DOMAIN_NAME]"
click at [719, 47] on div "My Account Sign Out General Title First Name Pretium Last Name Admin Email [EMA…" at bounding box center [514, 494] width 516 height 928
click at [719, 50] on button "Sign Out" at bounding box center [727, 55] width 48 height 17
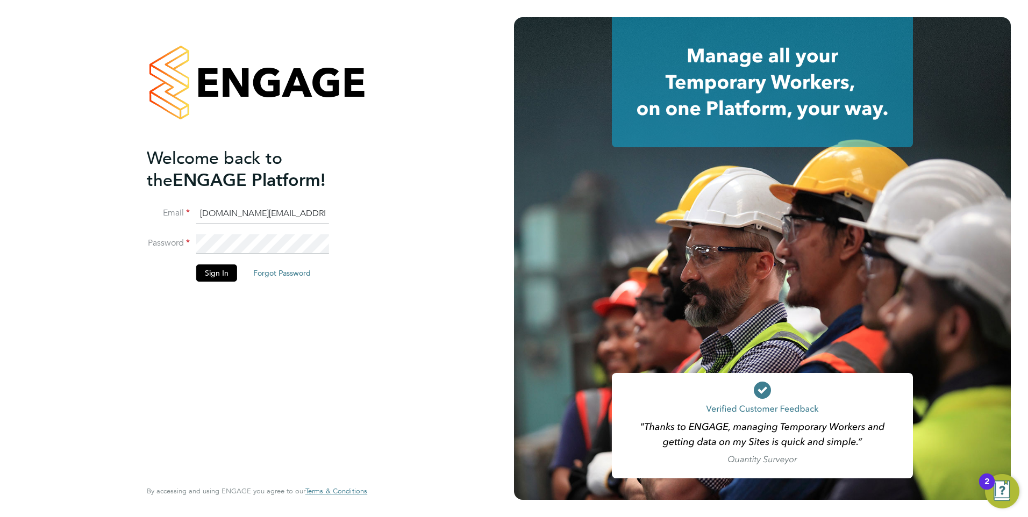
click at [250, 210] on input "account.support@pretiumresourcing.co.uk" at bounding box center [262, 213] width 133 height 19
type input "G4S@pretiumresourcing.co.uk"
click at [212, 274] on button "Sign In" at bounding box center [216, 272] width 41 height 17
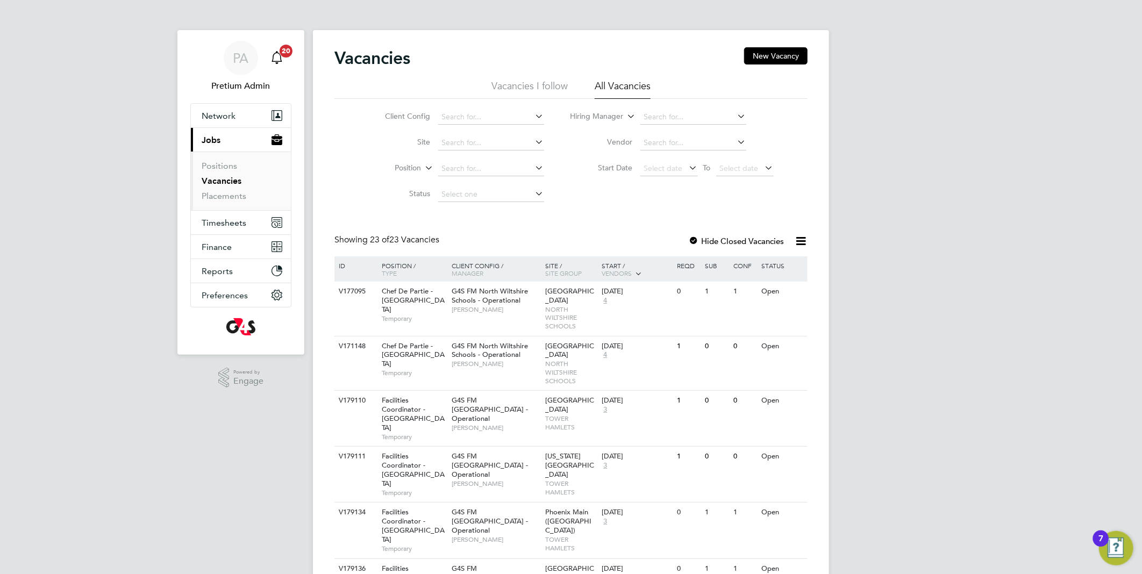
drag, startPoint x: 245, startPoint y: 49, endPoint x: 268, endPoint y: 45, distance: 22.9
click at [245, 49] on div "PA" at bounding box center [241, 58] width 34 height 34
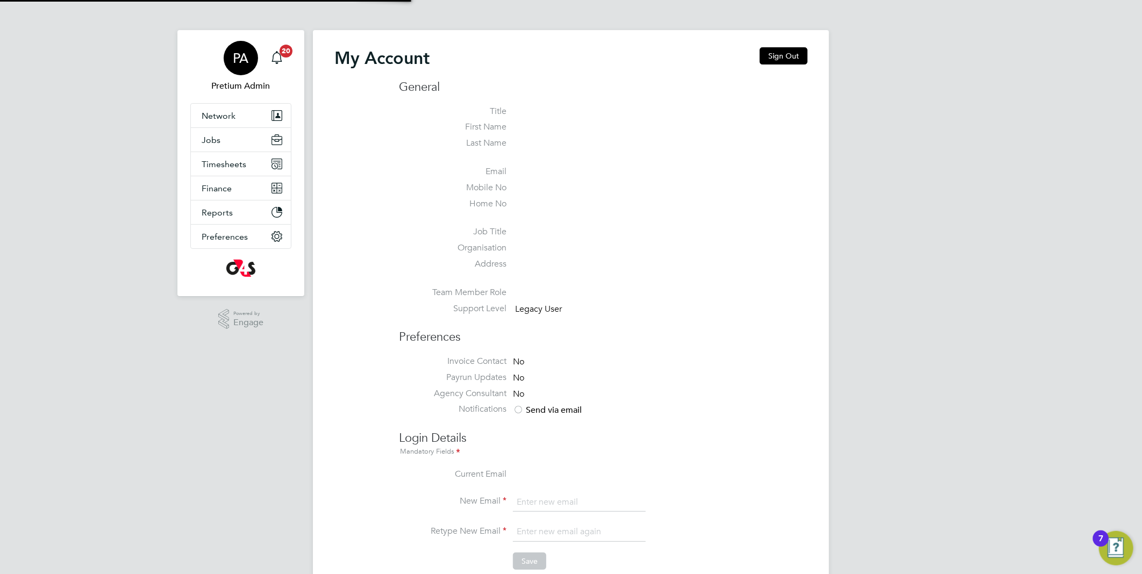
type input "[EMAIL_ADDRESS][DOMAIN_NAME]"
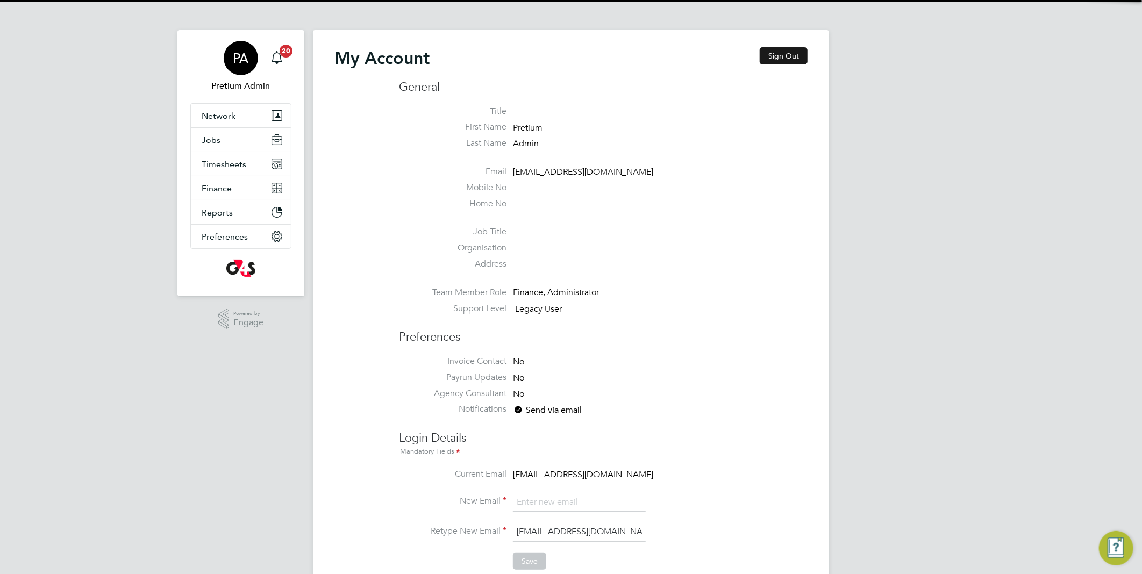
click at [778, 59] on button "Sign Out" at bounding box center [783, 55] width 48 height 17
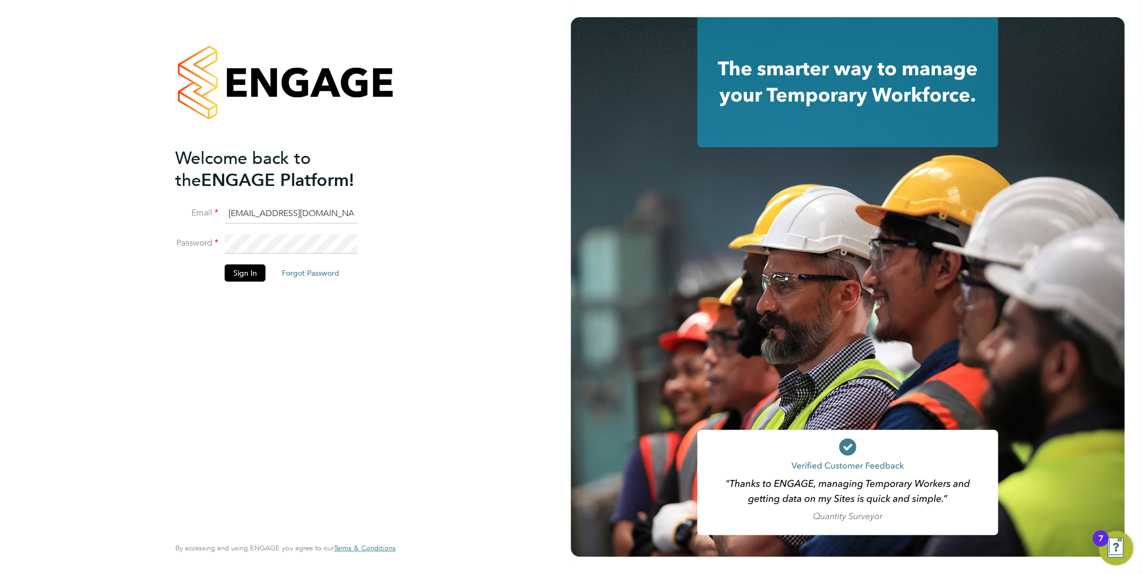
click at [251, 217] on input "[EMAIL_ADDRESS][DOMAIN_NAME]" at bounding box center [291, 213] width 133 height 19
type input "[EMAIL_ADDRESS][DOMAIN_NAME]"
click at [234, 270] on button "Sign In" at bounding box center [245, 272] width 41 height 17
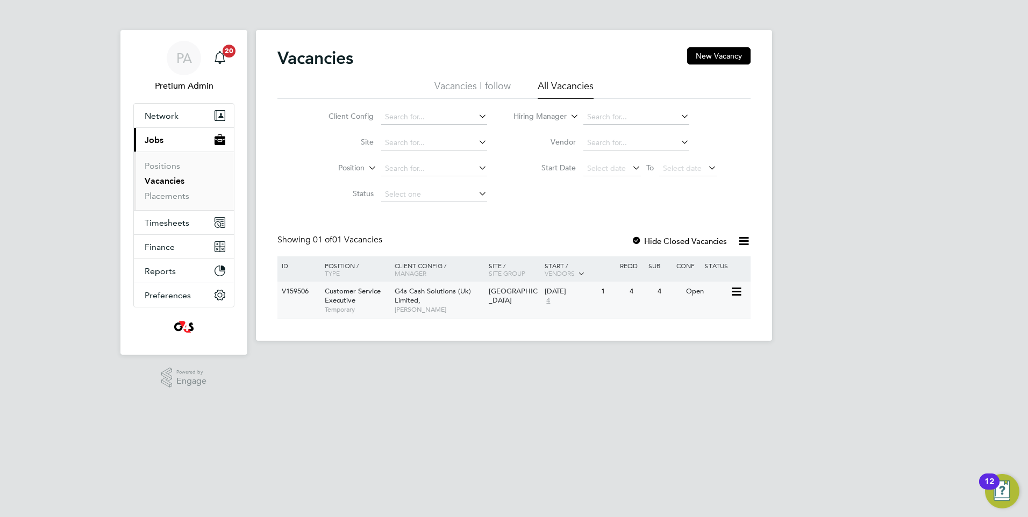
click at [521, 304] on div "[GEOGRAPHIC_DATA]" at bounding box center [514, 296] width 56 height 29
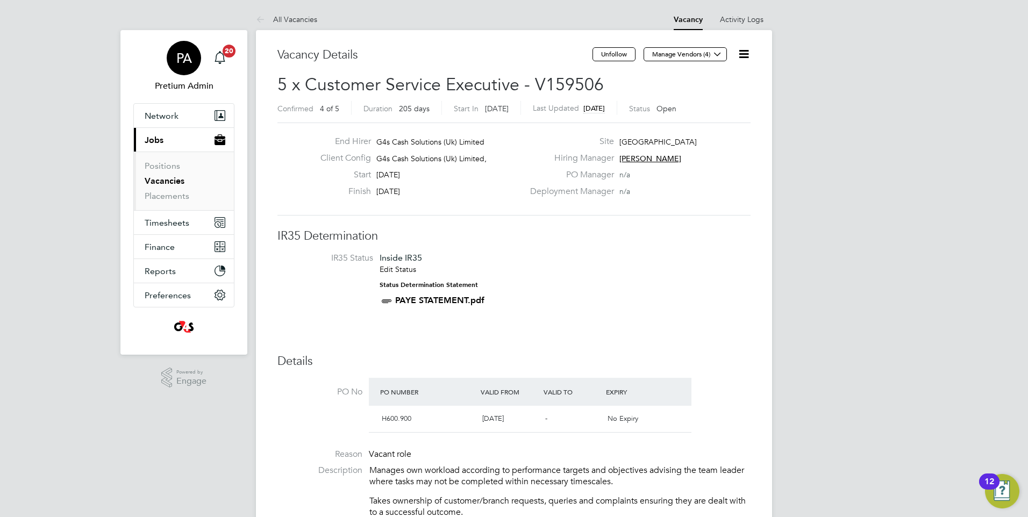
click at [189, 50] on div "PA" at bounding box center [184, 58] width 34 height 34
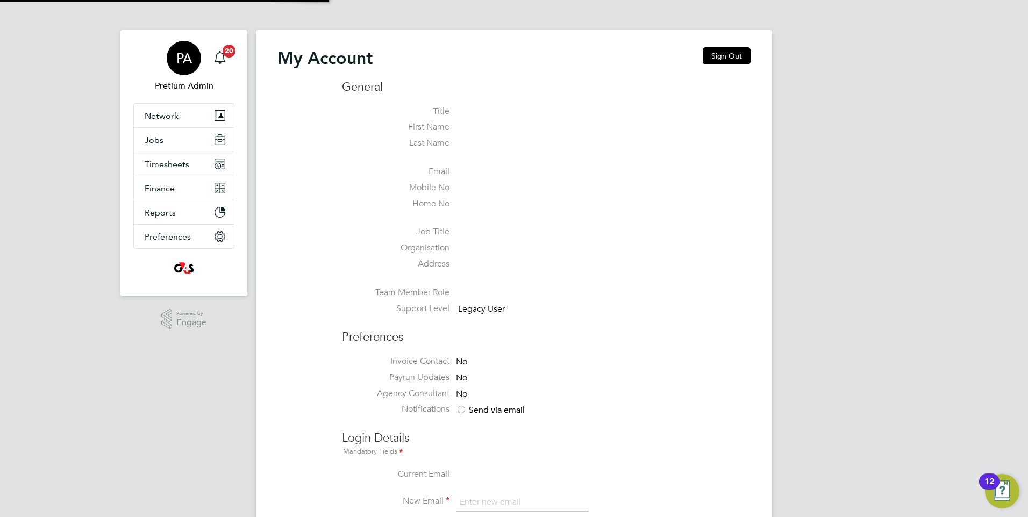
type input "[EMAIL_ADDRESS][DOMAIN_NAME]"
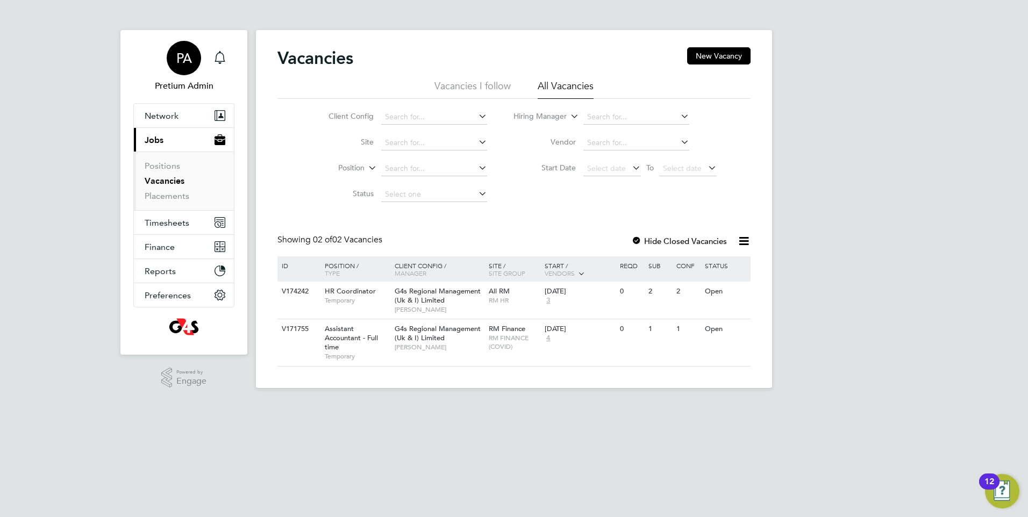
click at [179, 59] on span "PA" at bounding box center [184, 58] width 16 height 14
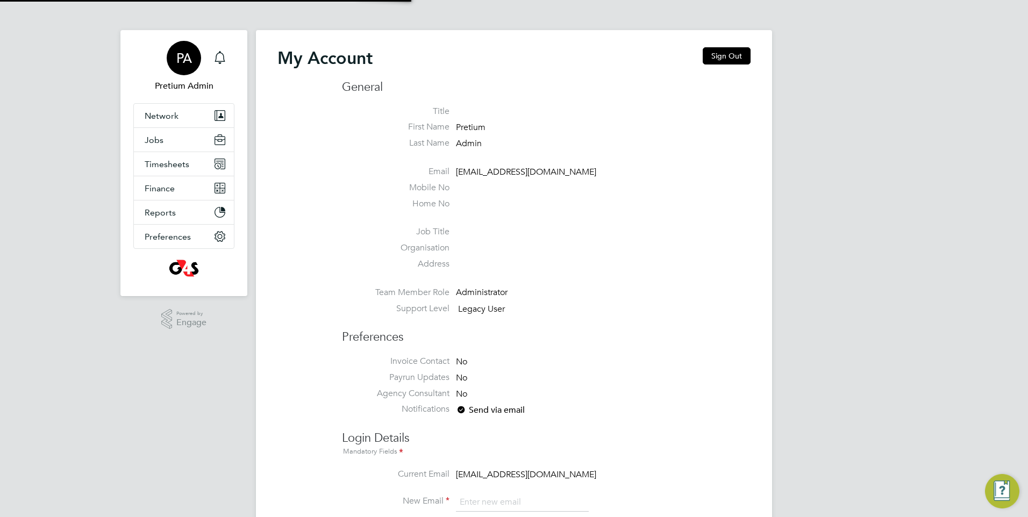
type input "ncc@pretiumresourcing.co.uk"
click at [729, 56] on button "Sign Out" at bounding box center [727, 55] width 48 height 17
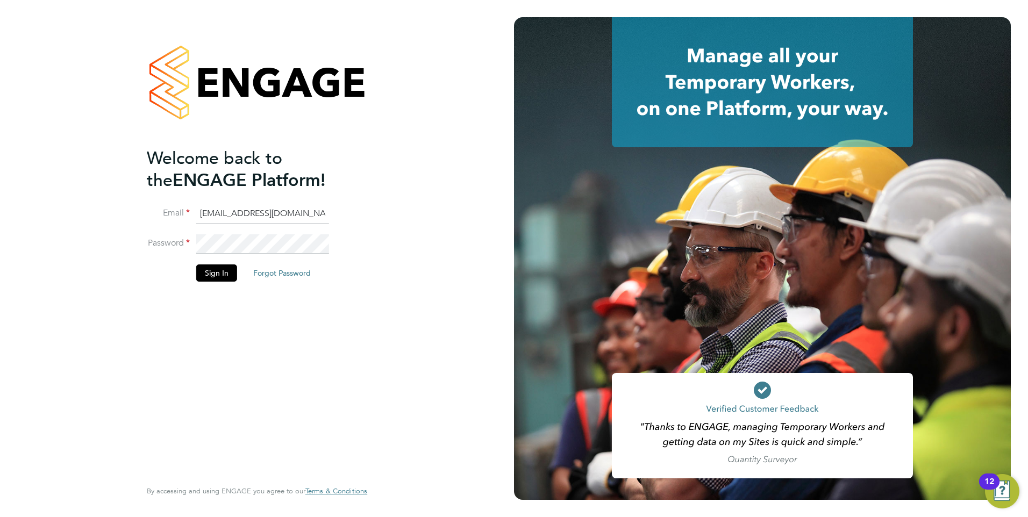
click at [224, 216] on input "ncc@pretiumresourcing.co.uk" at bounding box center [262, 213] width 133 height 19
click at [159, 324] on div "Welcome back to the ENGAGE Platform! Email ncc@pretiumresourcing.co.uk Password…" at bounding box center [252, 312] width 210 height 330
click at [238, 218] on input "ncc@pretiumresourcing.co.uk" at bounding box center [262, 213] width 133 height 19
click at [125, 304] on div "Welcome back to the ENGAGE Platform! Email ncc@pretiumresourcing.co.uk Password…" at bounding box center [256, 258] width 263 height 517
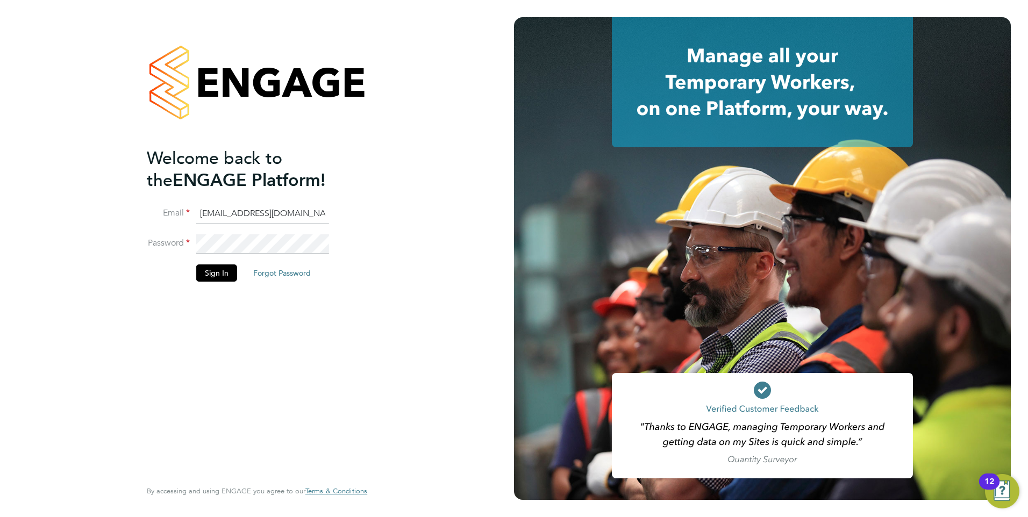
click at [217, 215] on input "ncc@pretiumresourcing.co.uk" at bounding box center [262, 213] width 133 height 19
click at [179, 294] on div "Welcome back to the ENGAGE Platform! Email ncc@pretiumresourcing.co.uk Password…" at bounding box center [252, 312] width 210 height 330
click at [255, 217] on input "ncc@pretiumresourcing.co.uk" at bounding box center [262, 213] width 133 height 19
type input "account.support@pretiumresourcing.co.uk"
click at [213, 274] on button "Sign In" at bounding box center [216, 272] width 41 height 17
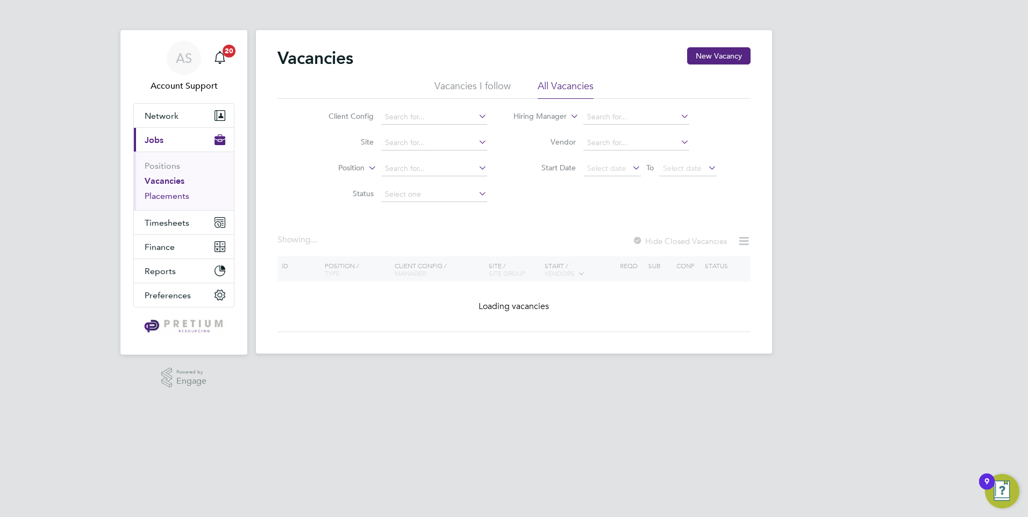
drag, startPoint x: 171, startPoint y: 194, endPoint x: 252, endPoint y: 183, distance: 81.9
click at [171, 194] on link "Placements" at bounding box center [167, 196] width 45 height 10
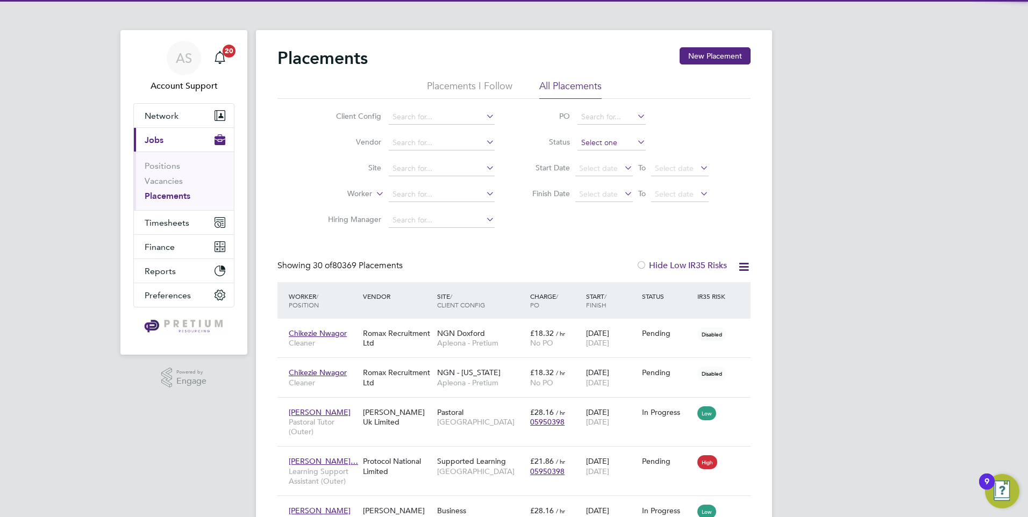
click at [594, 146] on input at bounding box center [611, 142] width 68 height 15
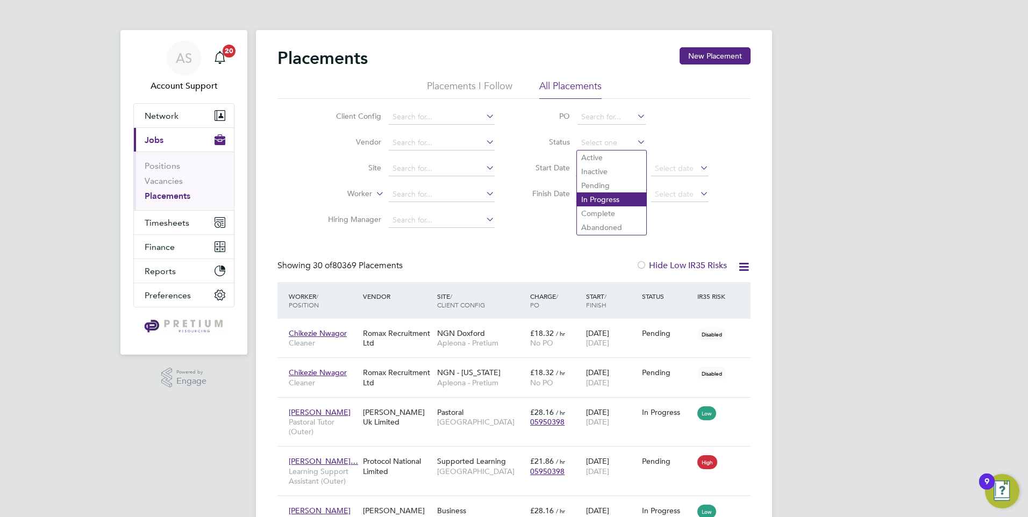
click at [600, 197] on li "In Progress" at bounding box center [611, 199] width 69 height 14
type input "In Progress"
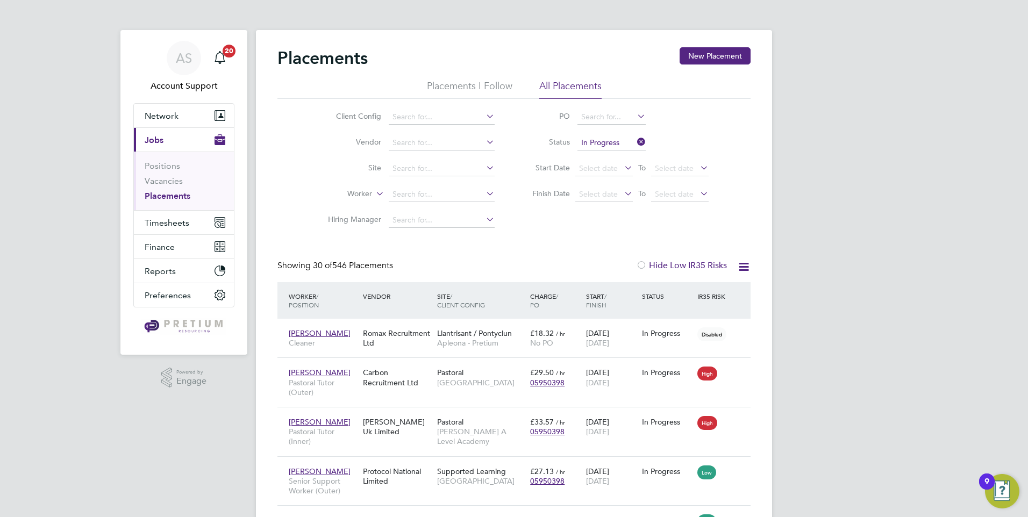
click at [739, 266] on icon at bounding box center [743, 266] width 13 height 13
click at [678, 289] on li "Download Placements Report" at bounding box center [691, 292] width 114 height 15
drag, startPoint x: 429, startPoint y: 346, endPoint x: 429, endPoint y: 307, distance: 38.7
click at [429, 346] on div "Romax Recruitment Ltd" at bounding box center [397, 338] width 74 height 30
